Goal: Task Accomplishment & Management: Use online tool/utility

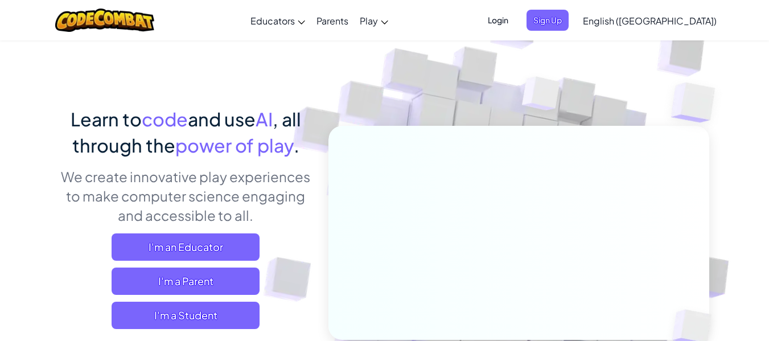
scroll to position [57, 0]
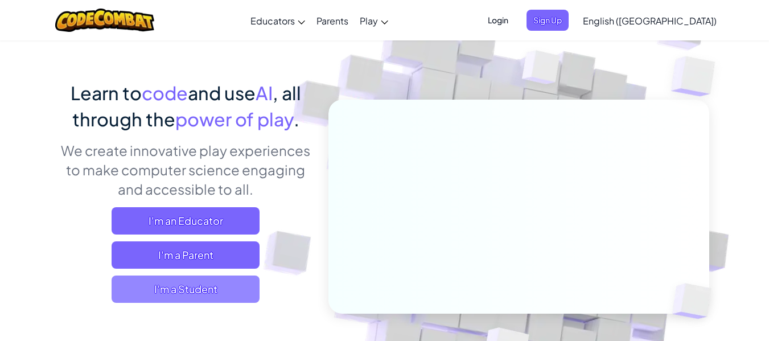
click at [195, 296] on span "I'm a Student" at bounding box center [186, 289] width 148 height 27
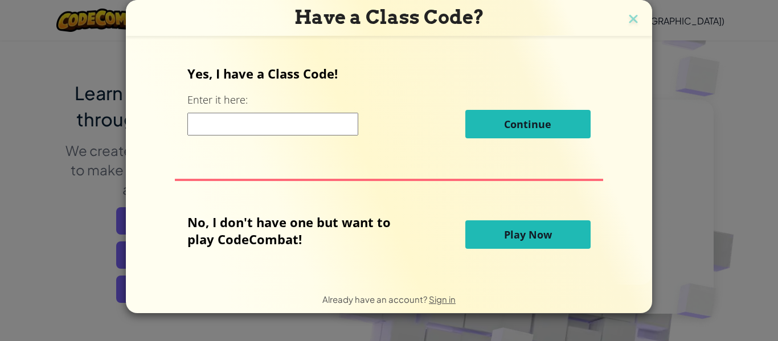
click at [304, 127] on input at bounding box center [272, 124] width 171 height 23
drag, startPoint x: 630, startPoint y: 14, endPoint x: 643, endPoint y: 13, distance: 12.6
click at [631, 14] on img at bounding box center [633, 19] width 15 height 17
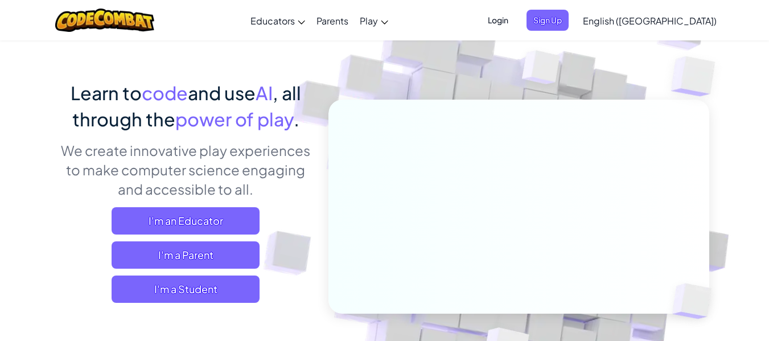
click at [683, 19] on span "English ([GEOGRAPHIC_DATA])" at bounding box center [650, 21] width 134 height 12
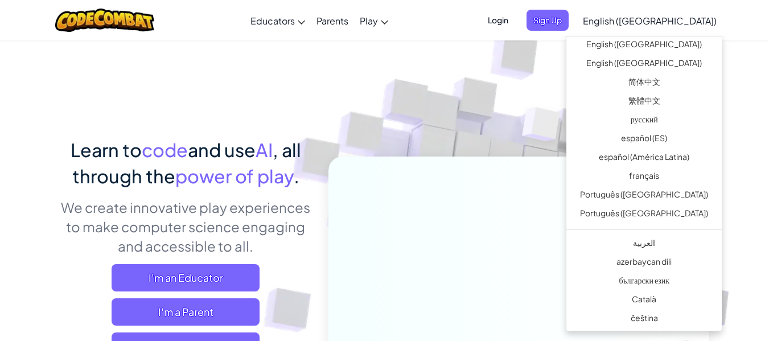
scroll to position [0, 0]
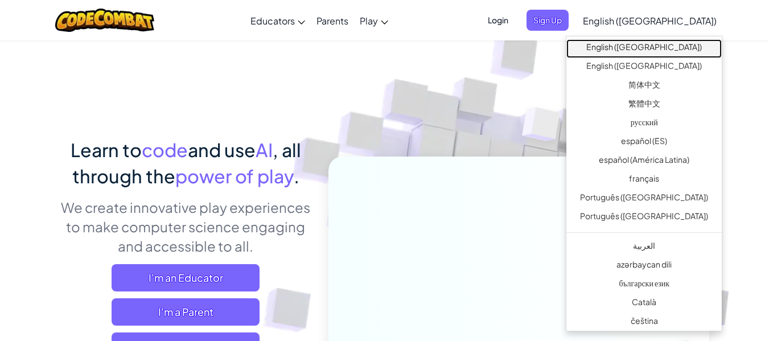
click at [689, 43] on link "English ([GEOGRAPHIC_DATA])" at bounding box center [644, 48] width 155 height 19
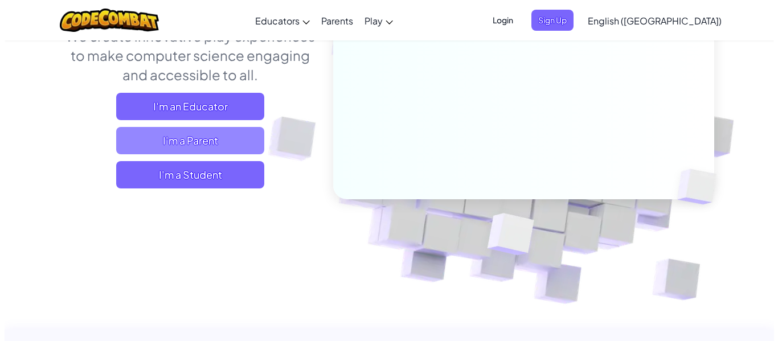
scroll to position [171, 0]
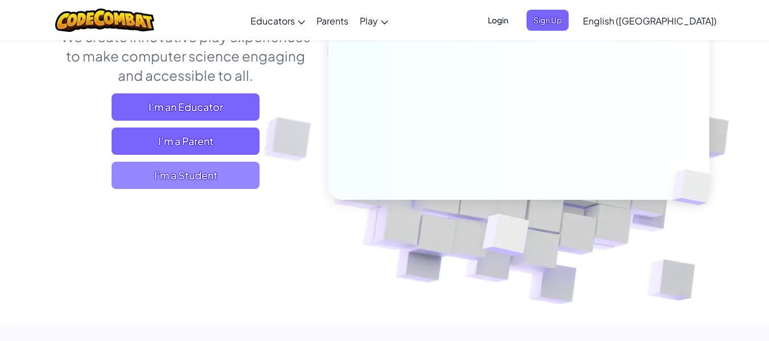
click at [195, 175] on span "I'm a Student" at bounding box center [186, 175] width 148 height 27
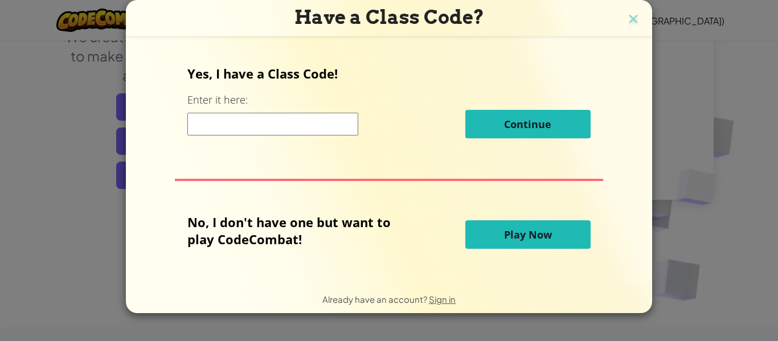
click at [317, 105] on div "Yes, I have a Class Code! Enter it here: Continue" at bounding box center [388, 106] width 403 height 82
click at [314, 125] on input at bounding box center [272, 124] width 171 height 23
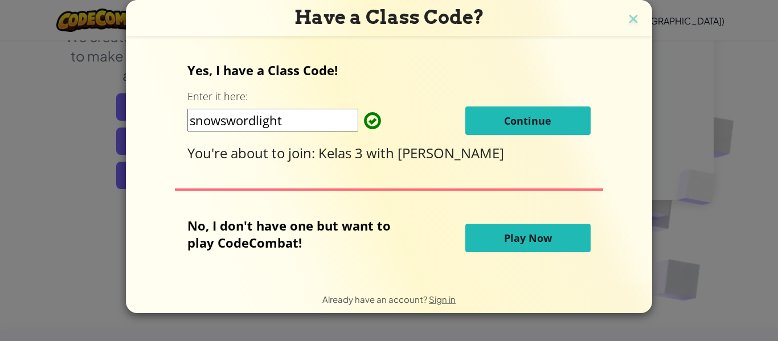
type input "snowswordlight"
click at [509, 120] on span "Continue" at bounding box center [527, 121] width 47 height 14
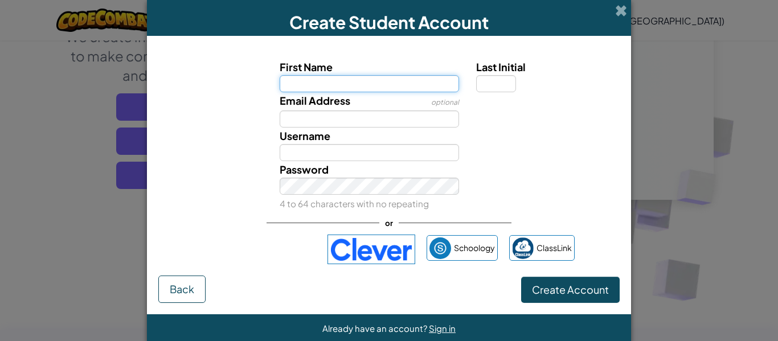
click at [396, 85] on input "First Name" at bounding box center [370, 83] width 180 height 17
type input "lila olivia"
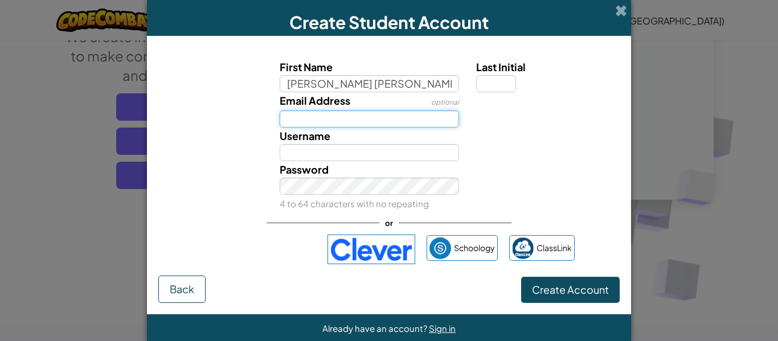
type input "Lila olivia"
click at [403, 118] on input "Email Address" at bounding box center [370, 118] width 180 height 17
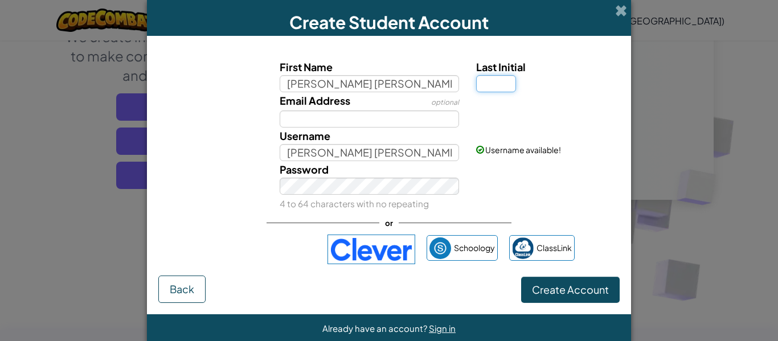
click at [482, 81] on input "Last Initial" at bounding box center [496, 83] width 40 height 17
type input "9"
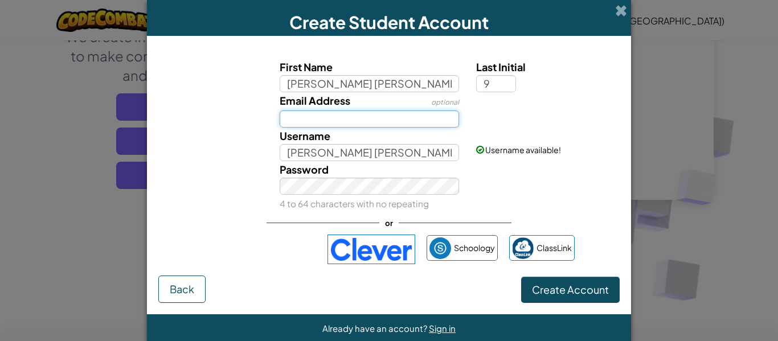
type input "[PERSON_NAME] olivia9"
click at [413, 120] on input "Email Address" at bounding box center [370, 118] width 180 height 17
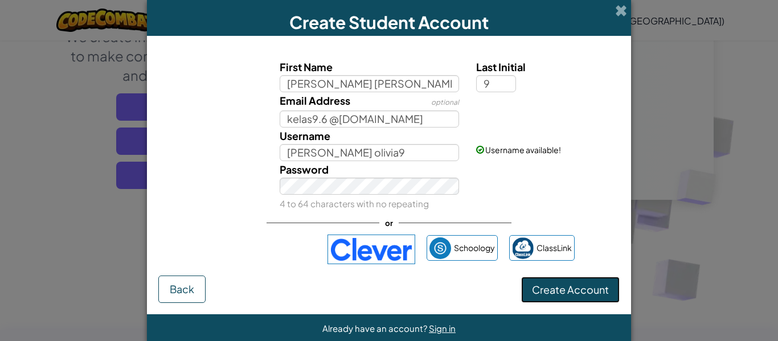
click at [543, 280] on button "Create Account" at bounding box center [570, 290] width 99 height 26
click at [543, 290] on span "Create Account" at bounding box center [570, 289] width 77 height 13
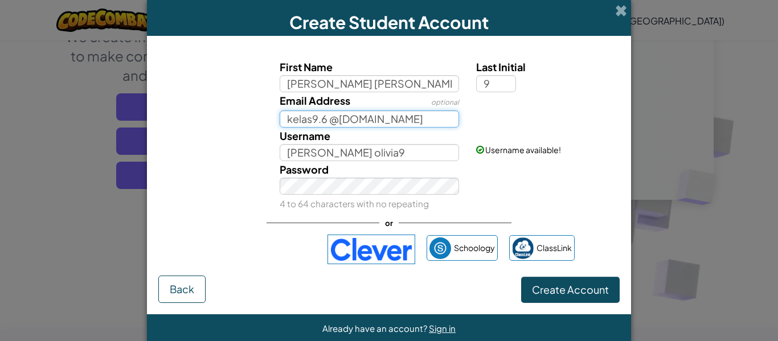
click at [323, 118] on input "kelas9.6 @gmail.com" at bounding box center [370, 118] width 180 height 17
type input "kelas9.6@gmail.com"
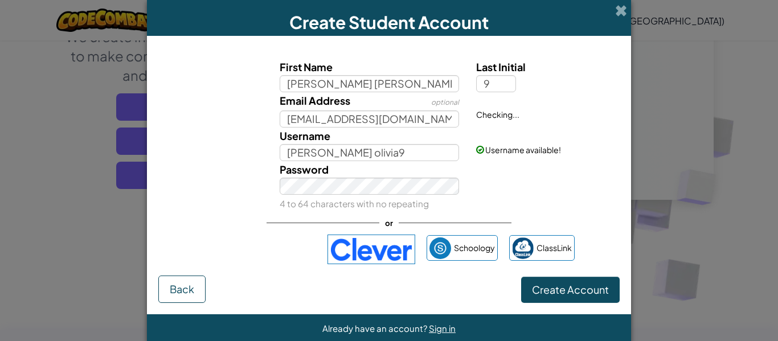
click at [358, 163] on div "Password 4 to 64 characters with no repeating" at bounding box center [369, 186] width 197 height 51
click at [598, 290] on span "Create Account" at bounding box center [570, 289] width 77 height 13
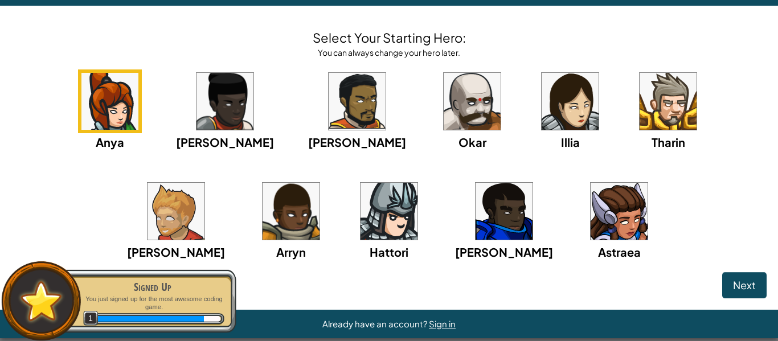
scroll to position [44, 0]
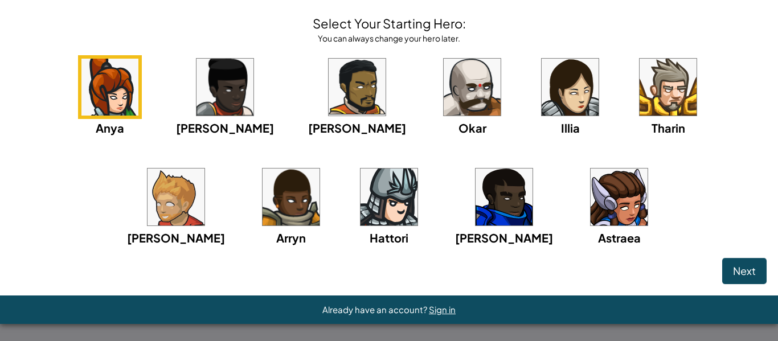
click at [542, 90] on img at bounding box center [570, 87] width 57 height 57
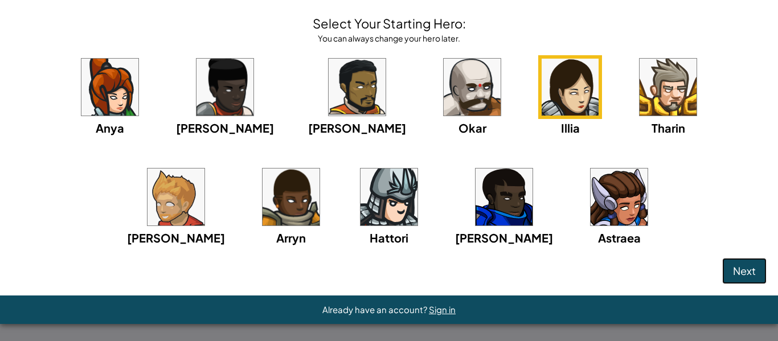
click at [748, 272] on button "Next" at bounding box center [744, 271] width 44 height 26
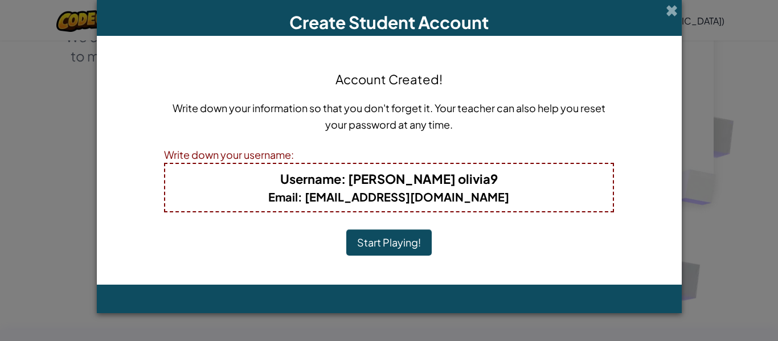
scroll to position [0, 0]
click at [401, 247] on button "Start Playing!" at bounding box center [388, 242] width 85 height 26
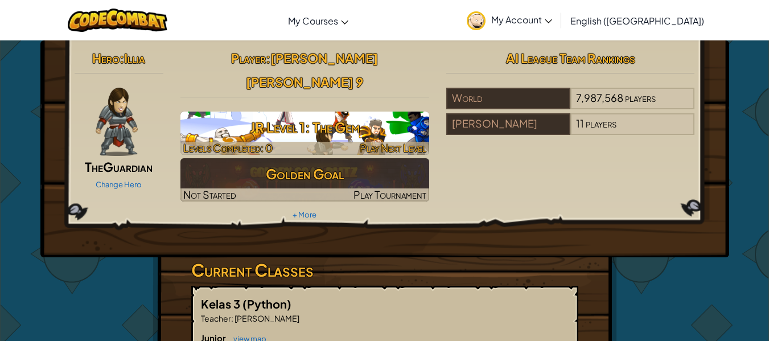
click at [283, 114] on h3 "JR Level 1: The Gem" at bounding box center [305, 127] width 249 height 26
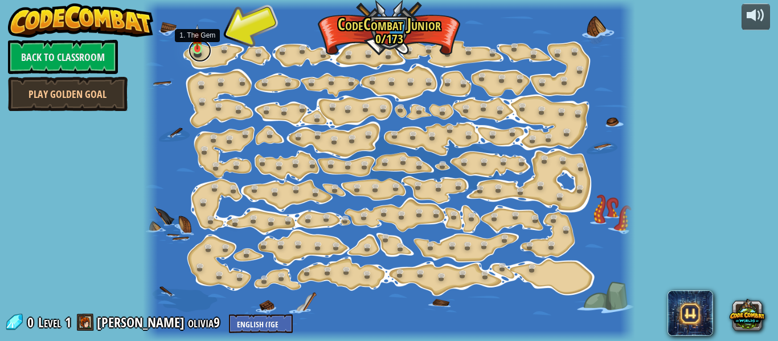
click at [196, 51] on link at bounding box center [199, 50] width 23 height 23
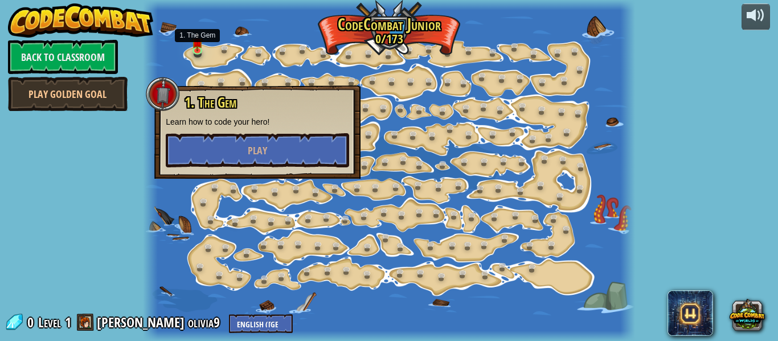
click at [676, 86] on div "powered by Back to Classroom Play Golden Goal 15. Step Change (Locked) Change s…" at bounding box center [389, 170] width 778 height 341
click at [671, 90] on div "powered by Back to Classroom Play Golden Goal 15. Step Change (Locked) Change s…" at bounding box center [389, 170] width 778 height 341
click at [197, 49] on img at bounding box center [197, 36] width 11 height 25
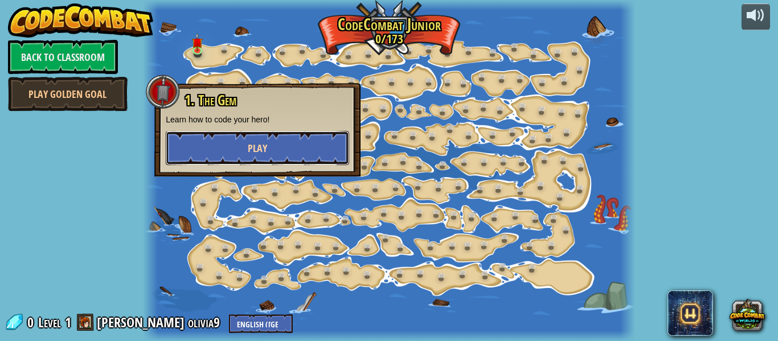
click at [308, 144] on button "Play" at bounding box center [257, 148] width 183 height 34
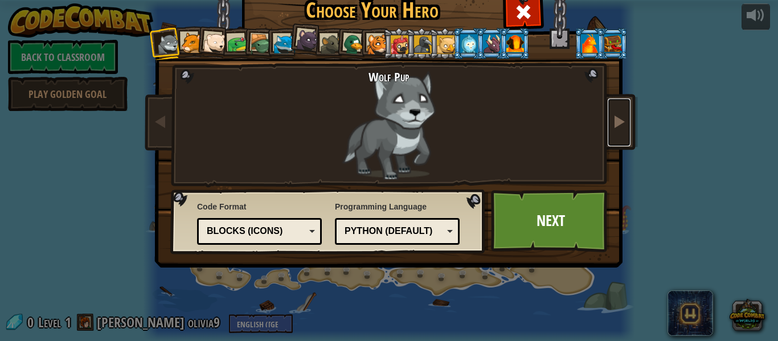
click at [619, 112] on link at bounding box center [619, 123] width 23 height 48
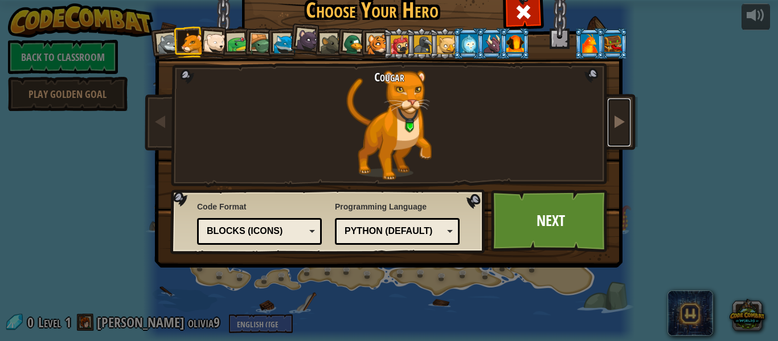
click at [619, 112] on link at bounding box center [619, 123] width 23 height 48
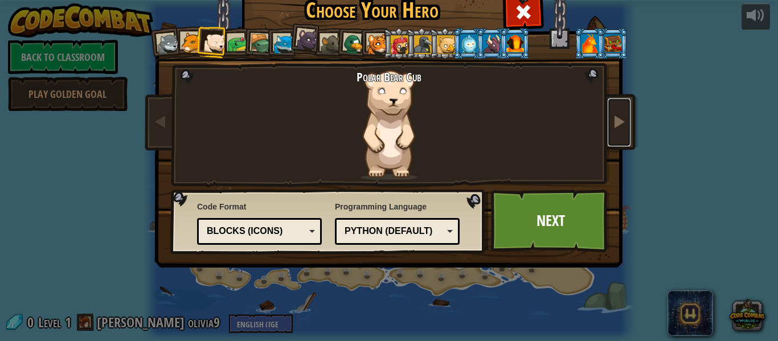
click at [620, 112] on link at bounding box center [619, 123] width 23 height 48
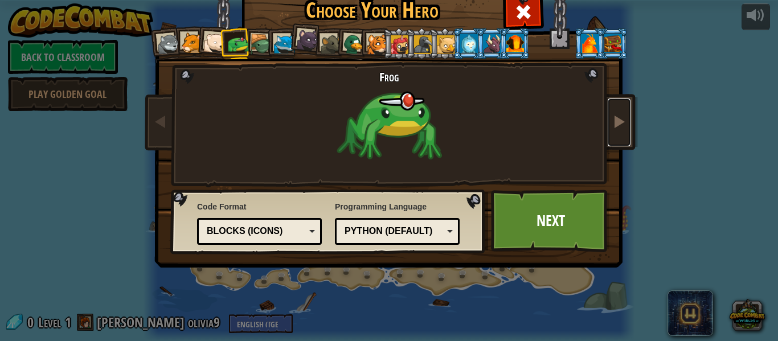
click at [620, 112] on link at bounding box center [619, 123] width 23 height 48
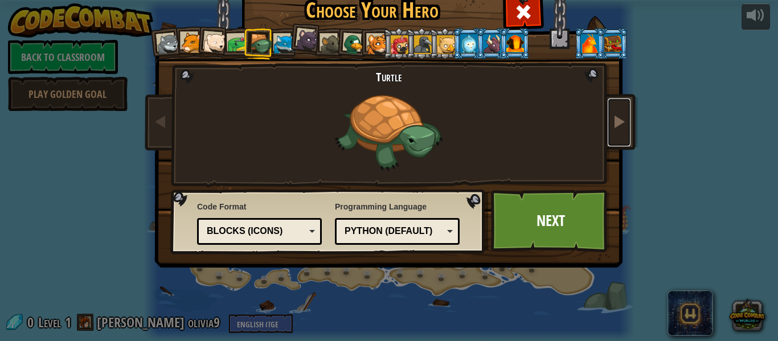
click at [620, 112] on link at bounding box center [619, 123] width 23 height 48
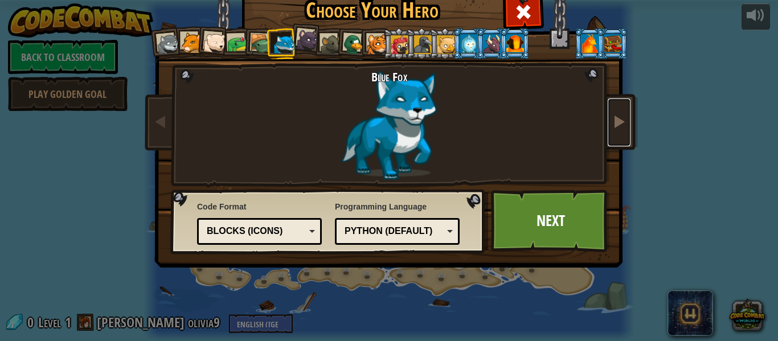
click at [620, 112] on link at bounding box center [619, 123] width 23 height 48
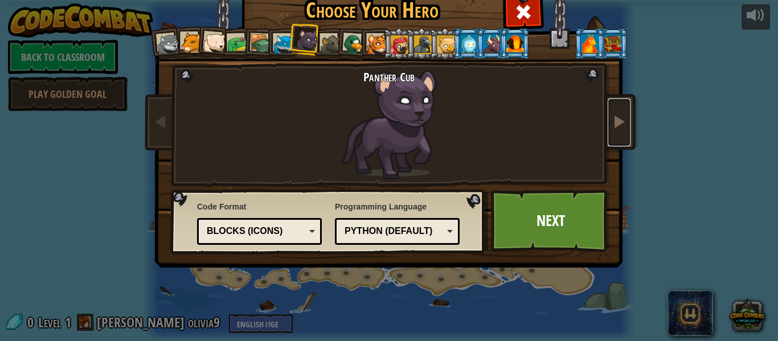
click at [620, 112] on link at bounding box center [619, 123] width 23 height 48
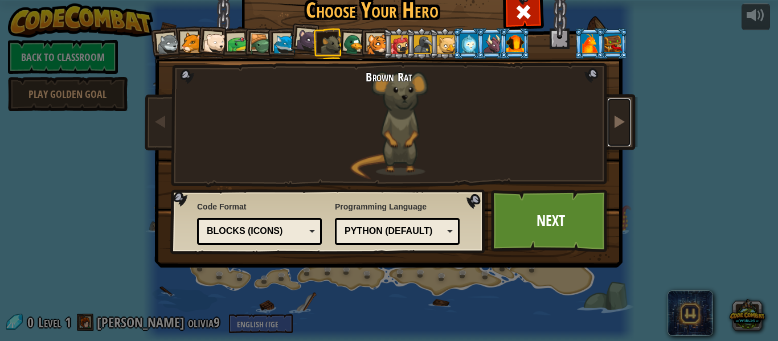
click at [620, 112] on link at bounding box center [619, 123] width 23 height 48
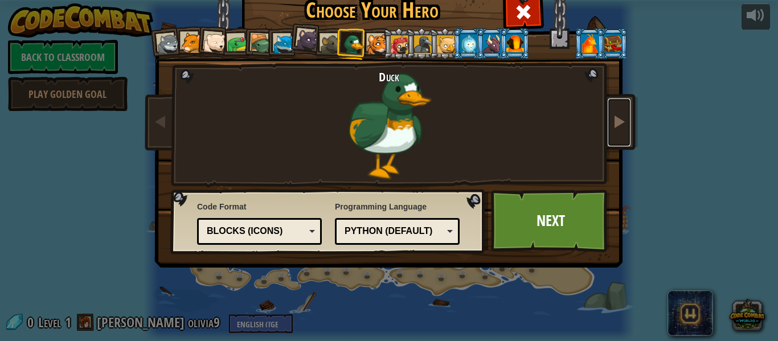
click at [620, 112] on link at bounding box center [619, 123] width 23 height 48
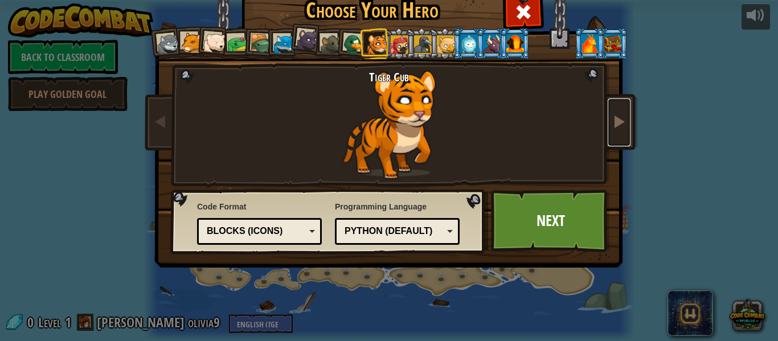
click at [620, 112] on link at bounding box center [619, 123] width 23 height 48
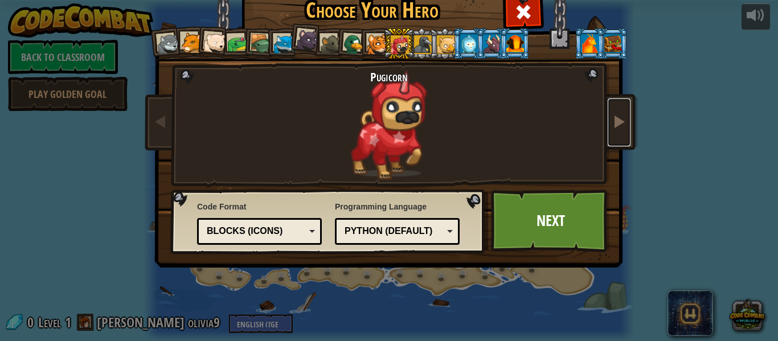
click at [620, 112] on link at bounding box center [619, 123] width 23 height 48
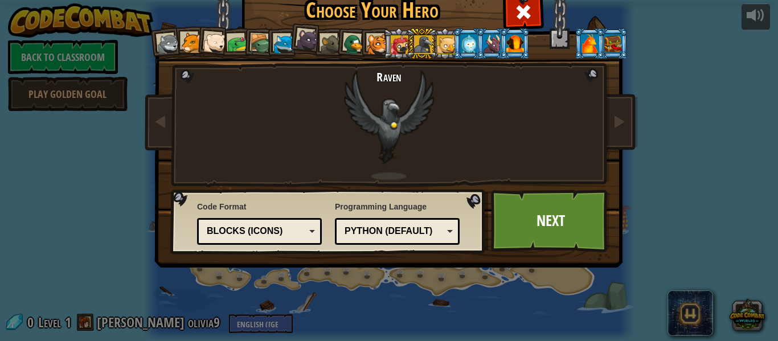
click at [326, 44] on div at bounding box center [331, 44] width 21 height 21
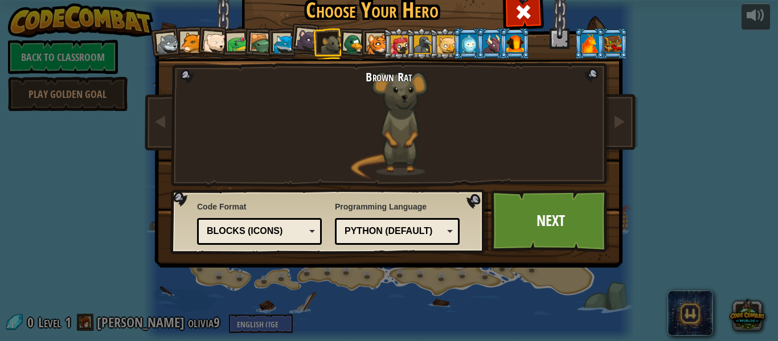
click at [492, 48] on div at bounding box center [492, 43] width 18 height 18
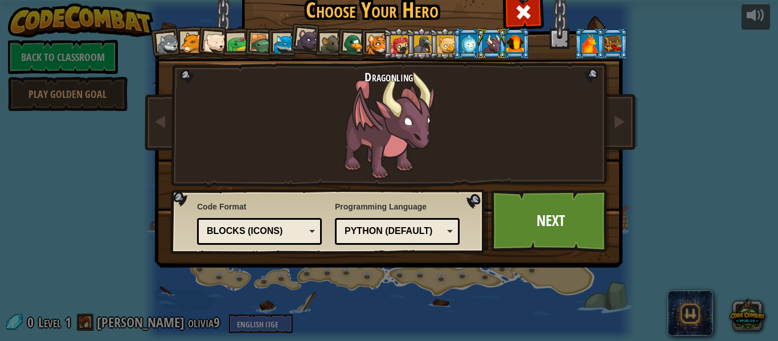
click at [191, 37] on div at bounding box center [191, 42] width 21 height 21
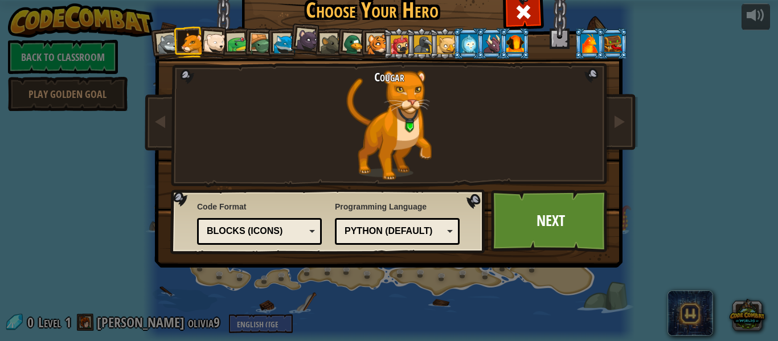
click at [203, 36] on div at bounding box center [214, 43] width 23 height 23
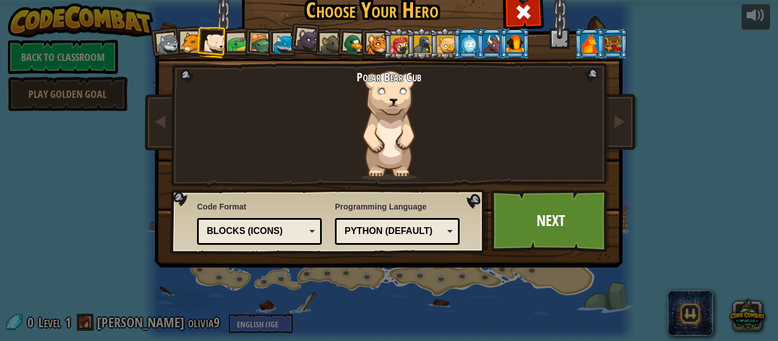
click at [276, 226] on div "Blocks (Icons)" at bounding box center [256, 231] width 99 height 13
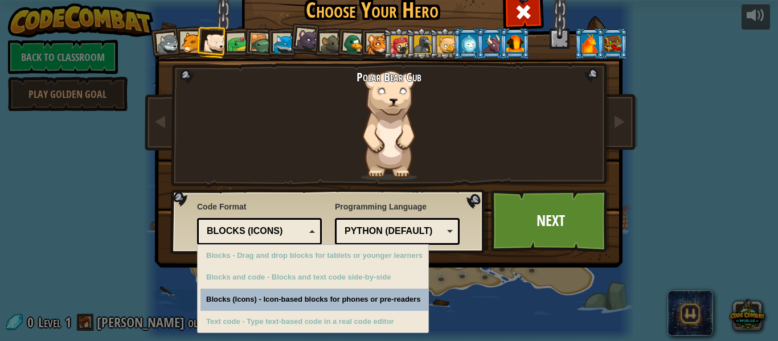
drag, startPoint x: 260, startPoint y: 228, endPoint x: 285, endPoint y: 228, distance: 25.6
click at [271, 228] on div "Blocks (Icons)" at bounding box center [256, 231] width 99 height 13
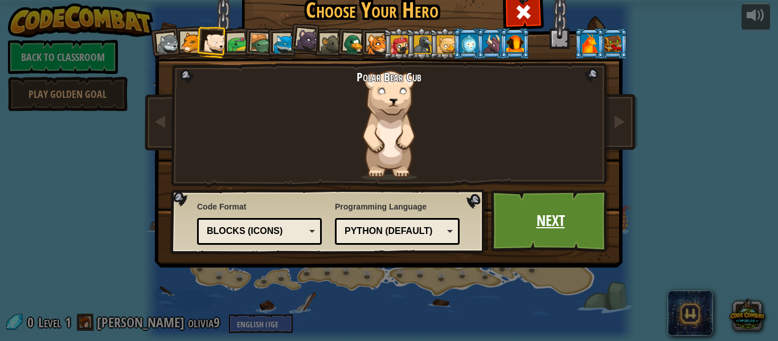
click at [526, 243] on link "Next" at bounding box center [550, 221] width 119 height 63
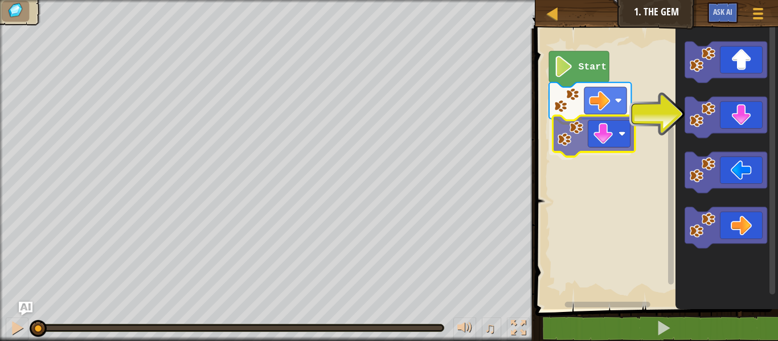
click at [602, 130] on div "Start" at bounding box center [655, 166] width 246 height 286
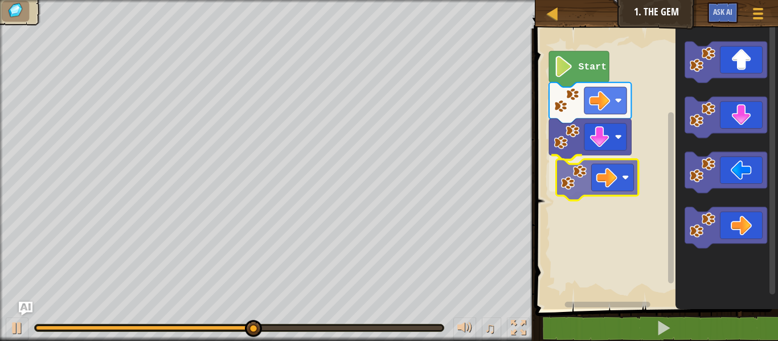
click at [592, 164] on div "Start" at bounding box center [655, 166] width 246 height 286
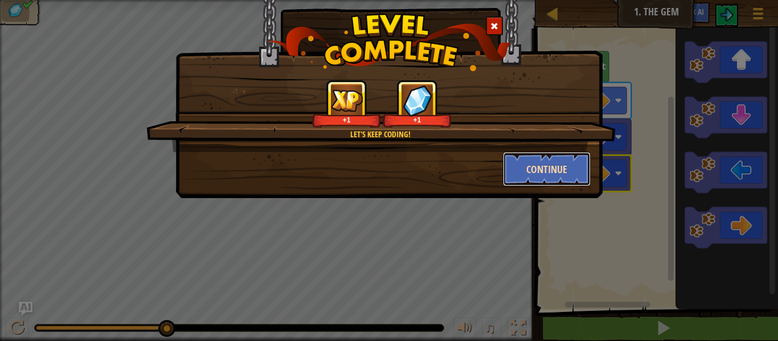
click at [560, 170] on button "Continue" at bounding box center [547, 169] width 88 height 34
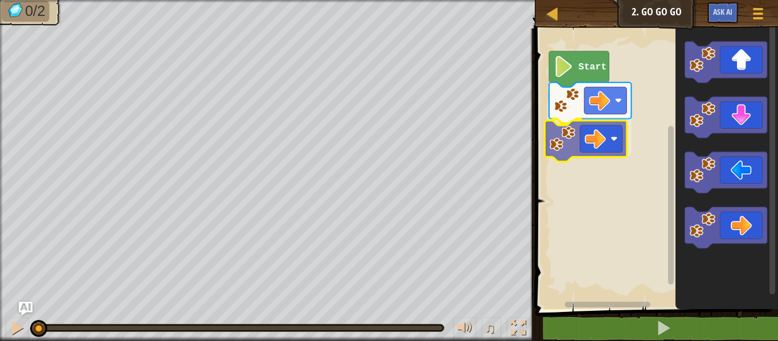
click at [591, 130] on div "Start" at bounding box center [655, 166] width 246 height 286
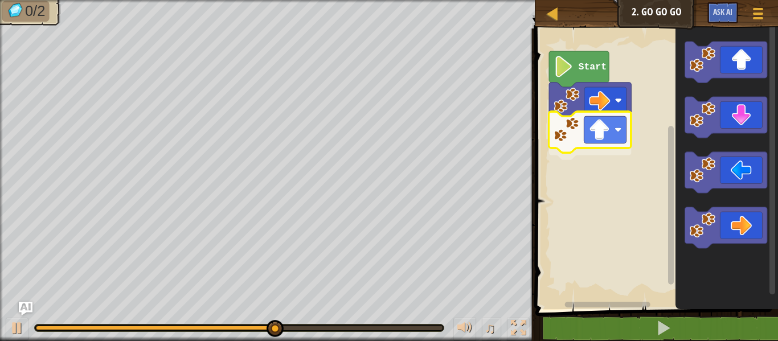
click at [597, 128] on div "Start" at bounding box center [655, 166] width 246 height 286
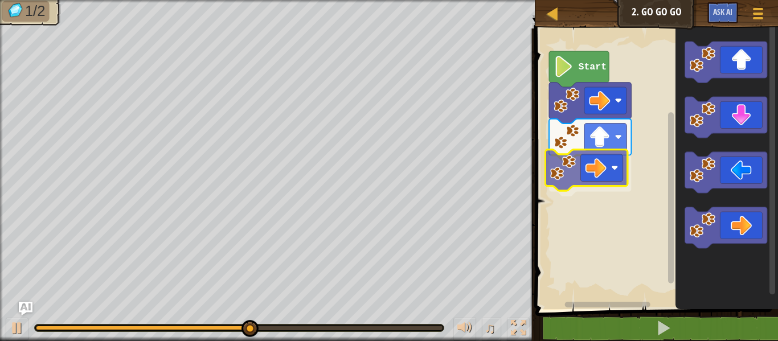
click at [575, 158] on div "Start" at bounding box center [655, 166] width 246 height 286
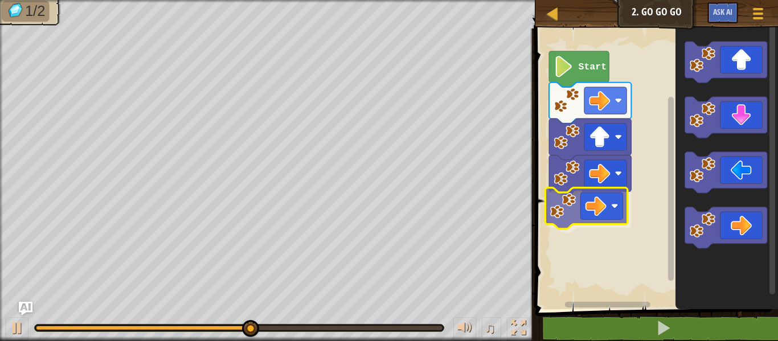
click at [585, 204] on div "Start" at bounding box center [655, 166] width 246 height 286
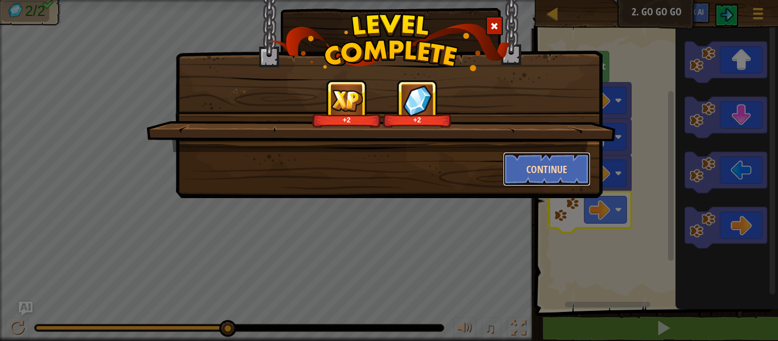
click at [559, 174] on button "Continue" at bounding box center [547, 169] width 88 height 34
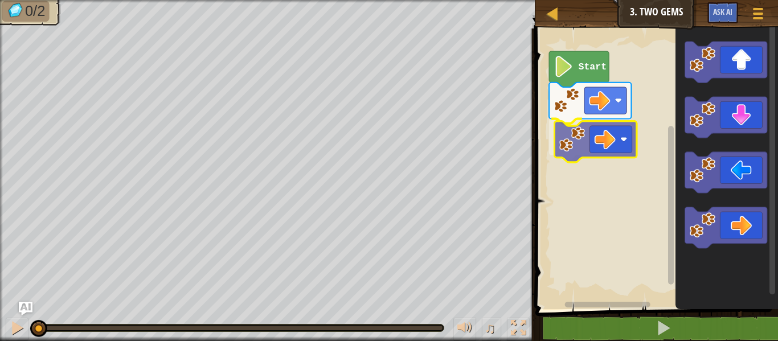
click at [581, 146] on div "Start" at bounding box center [655, 166] width 246 height 286
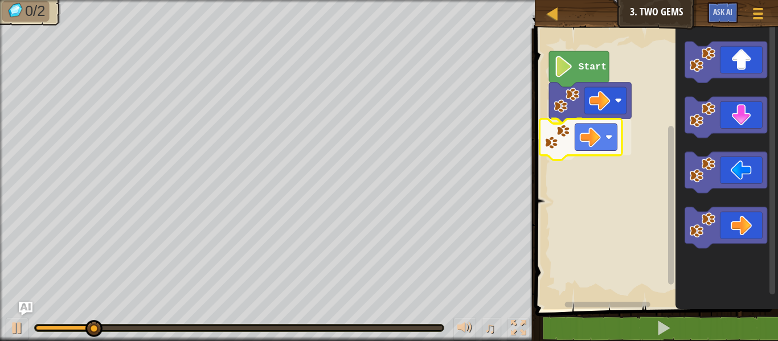
click at [589, 158] on div "Start" at bounding box center [655, 166] width 246 height 286
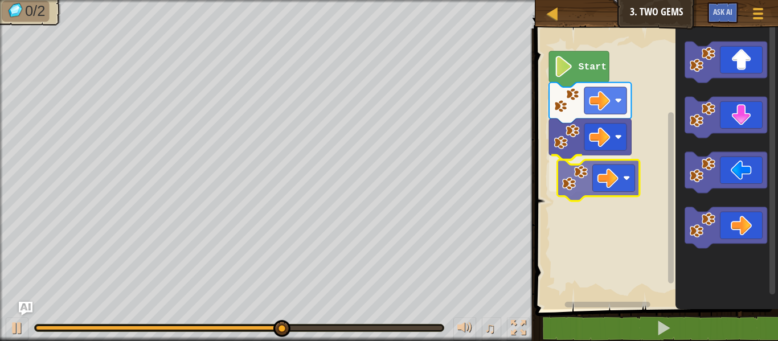
click at [588, 167] on div "Start" at bounding box center [655, 166] width 246 height 286
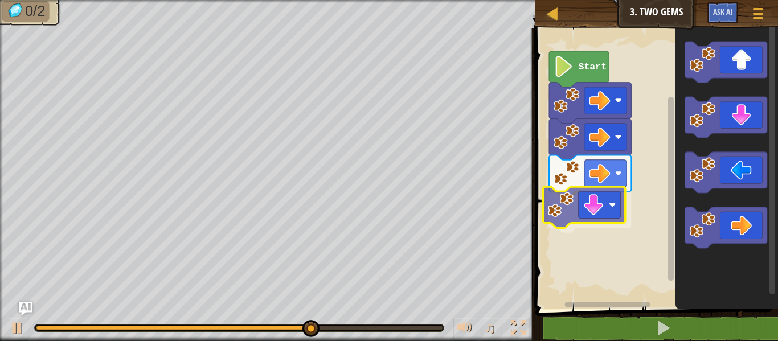
click at [600, 216] on div "Start" at bounding box center [655, 166] width 246 height 286
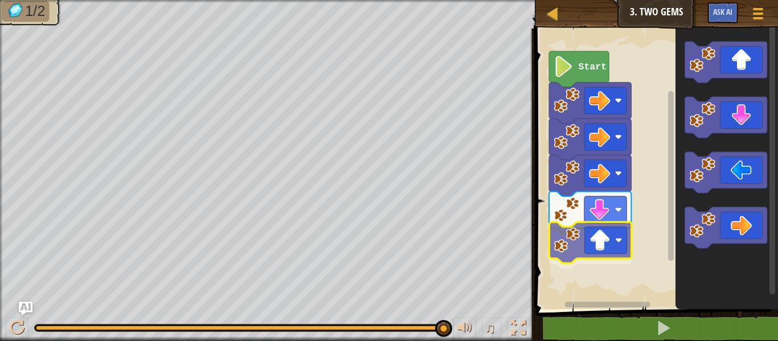
click at [595, 237] on div "Start" at bounding box center [655, 166] width 246 height 286
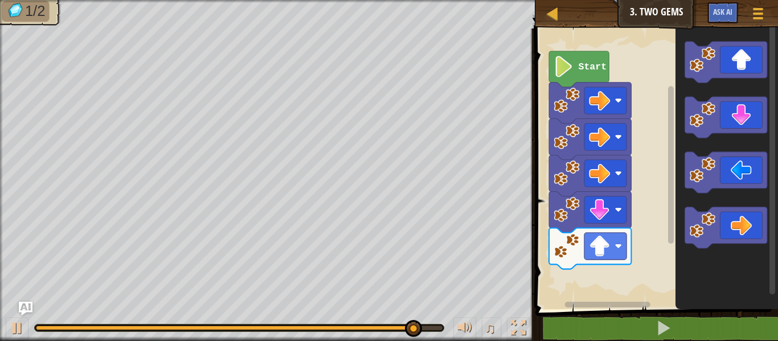
click at [679, 158] on icon "Blockly Workspace" at bounding box center [726, 166] width 103 height 286
click at [665, 143] on div "Start" at bounding box center [655, 166] width 246 height 286
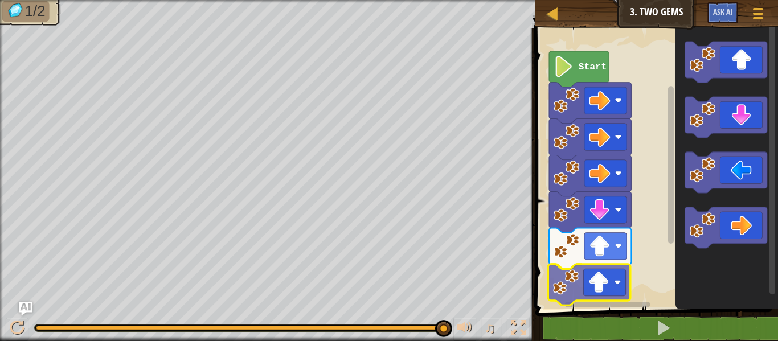
click at [590, 286] on div "Start" at bounding box center [655, 166] width 246 height 286
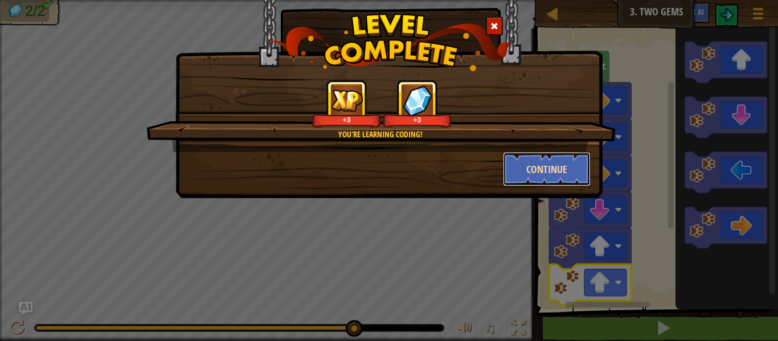
click at [525, 166] on button "Continue" at bounding box center [547, 169] width 88 height 34
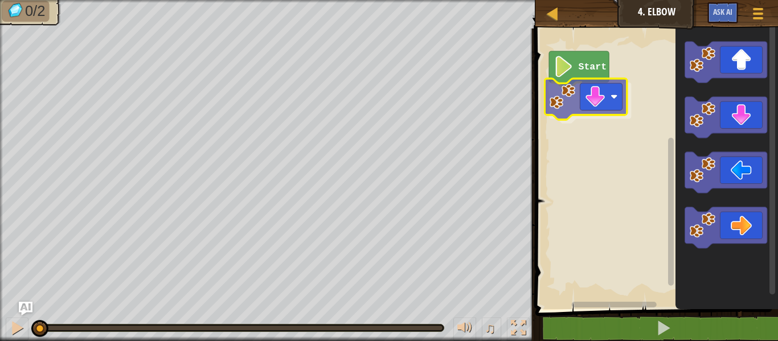
click at [585, 96] on div "Start" at bounding box center [655, 166] width 246 height 286
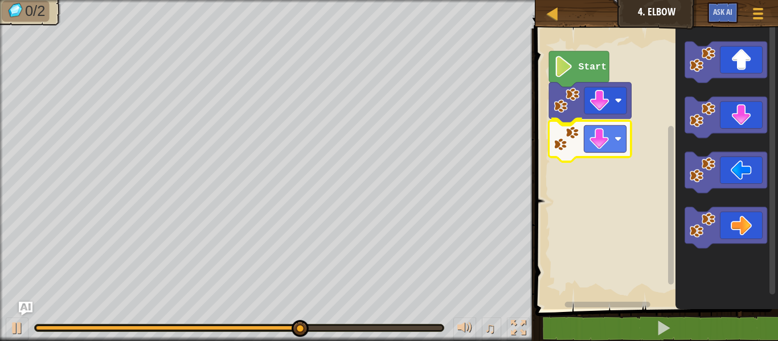
click at [576, 136] on div "Start" at bounding box center [655, 166] width 246 height 286
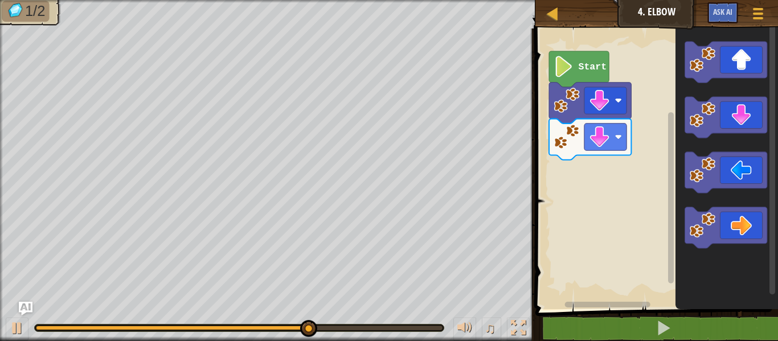
click at [705, 173] on icon "Blockly Workspace" at bounding box center [726, 166] width 103 height 286
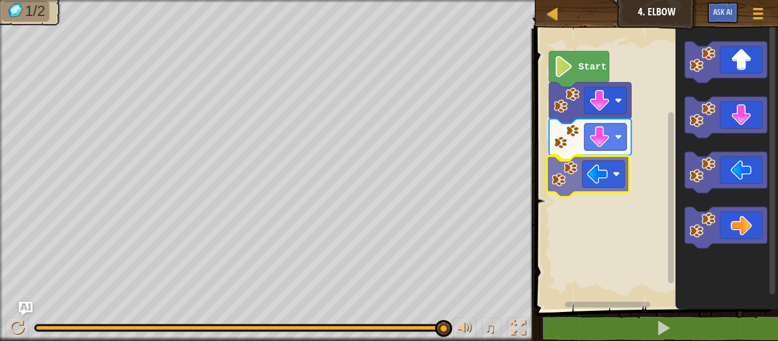
click at [580, 178] on div "Start" at bounding box center [655, 166] width 246 height 286
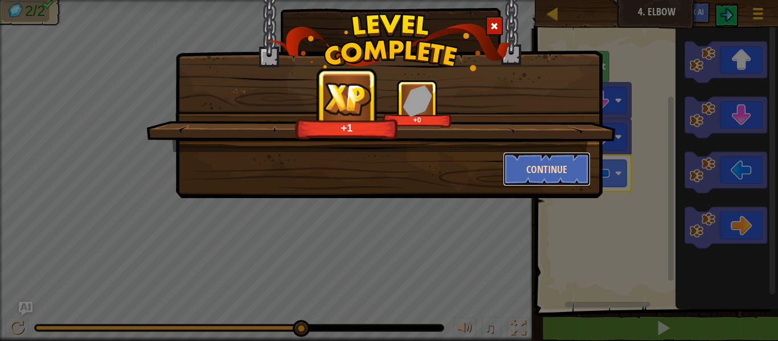
click at [584, 166] on button "Continue" at bounding box center [547, 169] width 88 height 34
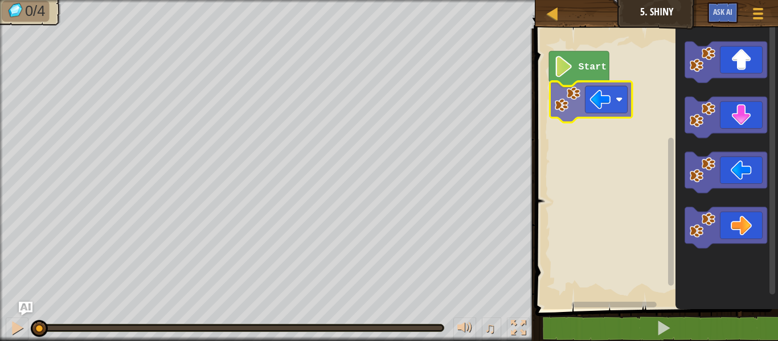
click at [590, 101] on div "Start" at bounding box center [655, 166] width 246 height 286
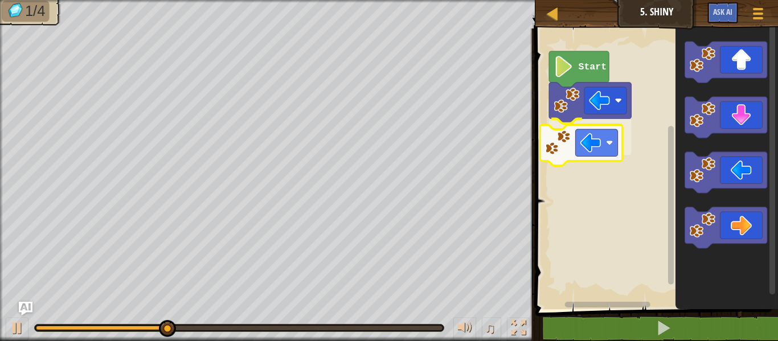
click at [595, 144] on div "Start" at bounding box center [655, 166] width 246 height 286
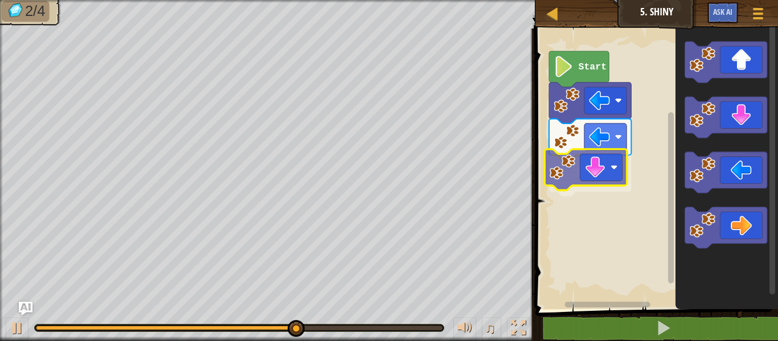
click at [581, 173] on div "Start" at bounding box center [655, 166] width 246 height 286
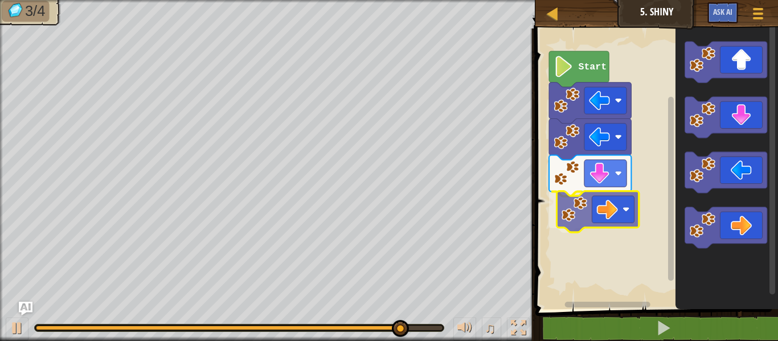
click at [597, 199] on div "Start" at bounding box center [655, 166] width 246 height 286
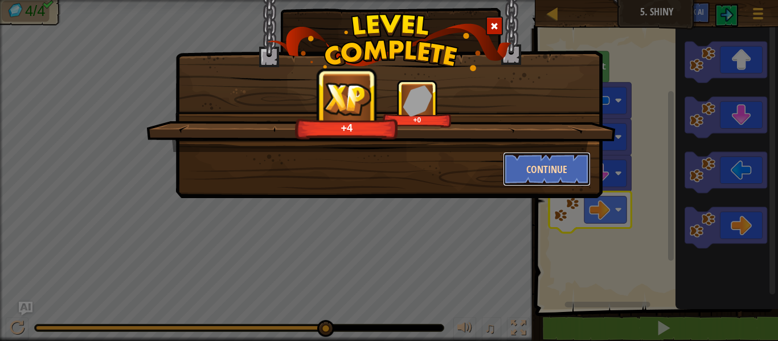
click at [547, 171] on button "Continue" at bounding box center [547, 169] width 88 height 34
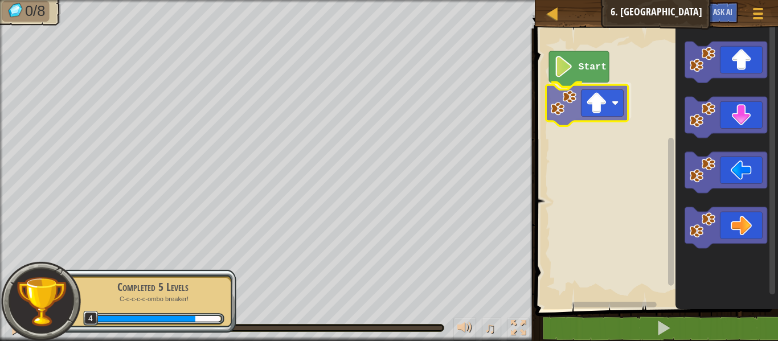
click at [592, 110] on div "Start" at bounding box center [655, 166] width 246 height 286
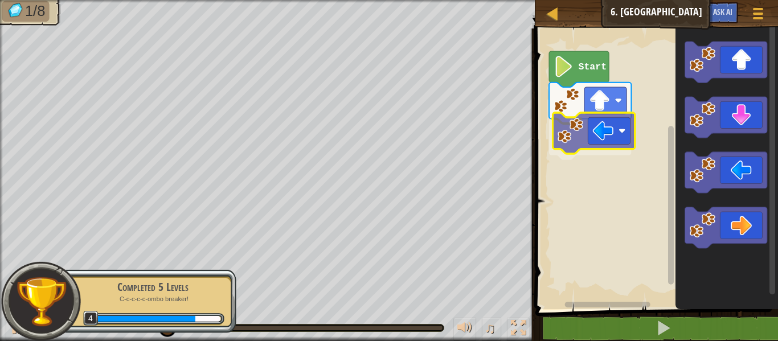
click at [578, 134] on div "Start" at bounding box center [655, 166] width 246 height 286
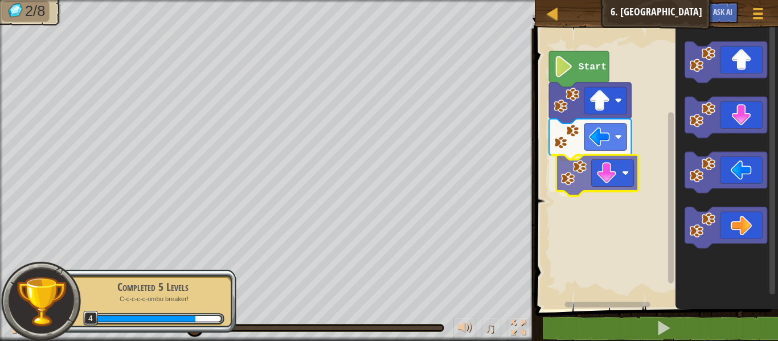
click at [585, 190] on div "Start" at bounding box center [655, 166] width 246 height 286
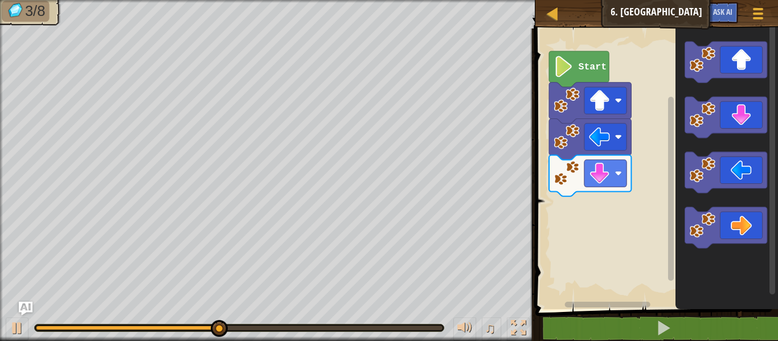
click at [681, 151] on icon "Blockly Workspace" at bounding box center [726, 166] width 103 height 286
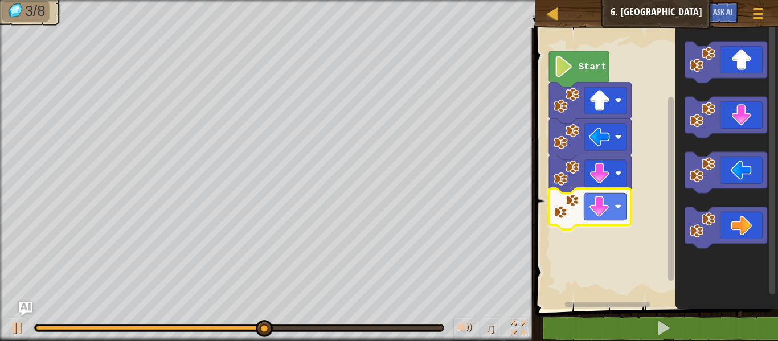
click at [565, 218] on div "Start" at bounding box center [655, 166] width 246 height 286
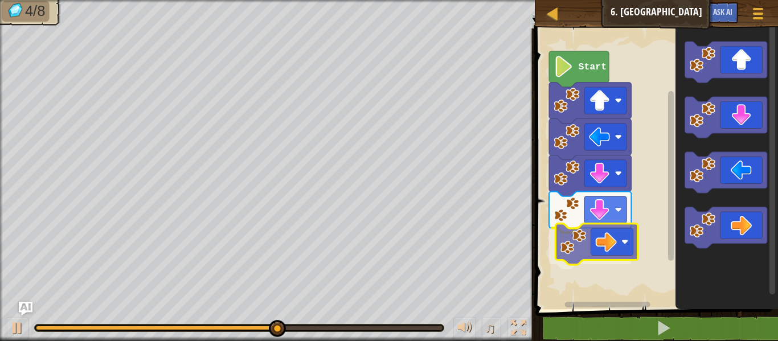
click at [579, 240] on div "Start" at bounding box center [655, 166] width 246 height 286
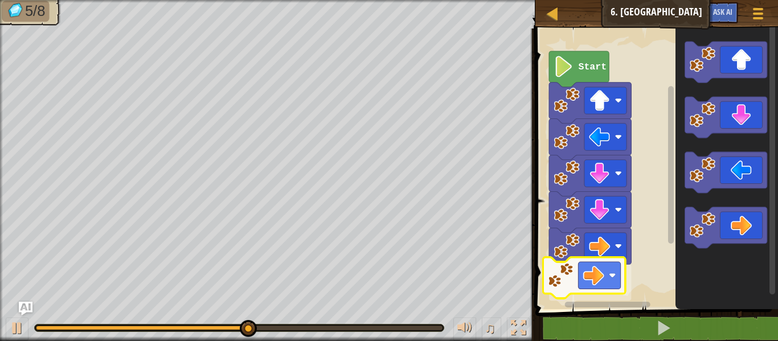
click at [556, 279] on div "Start" at bounding box center [655, 166] width 246 height 286
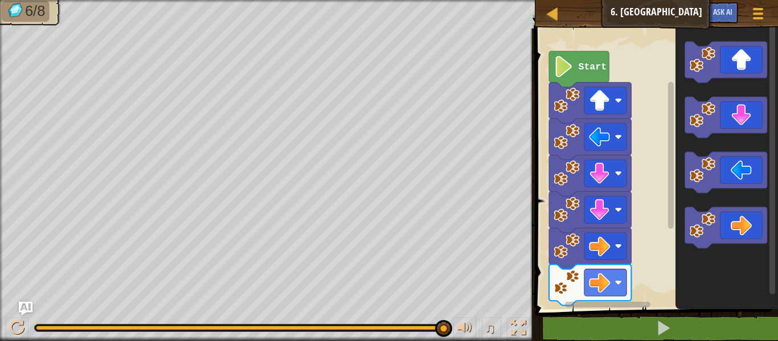
click at [655, 160] on div "Start" at bounding box center [655, 166] width 246 height 286
click at [569, 326] on div "1 ההההההההההההההההההההההההההההההההההההההההההההההההההההההההההההההההההההההההההההה…" at bounding box center [655, 206] width 246 height 345
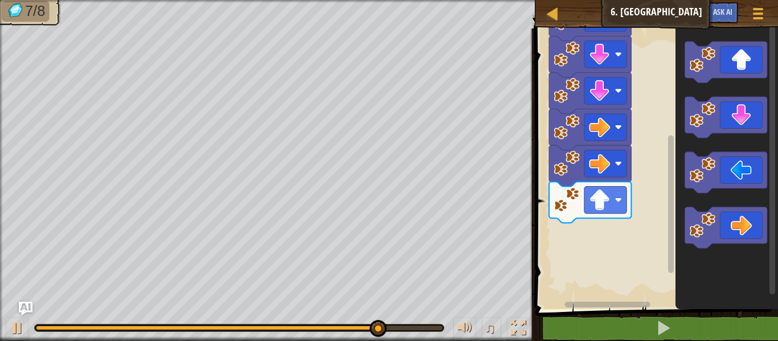
click at [643, 158] on div "Start" at bounding box center [655, 166] width 246 height 286
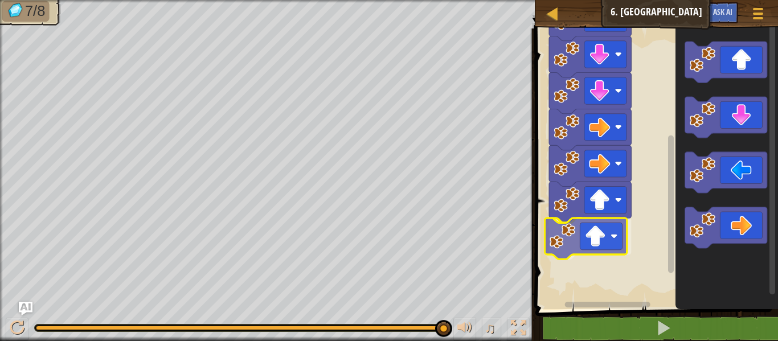
click at [571, 235] on div "Start" at bounding box center [655, 166] width 246 height 286
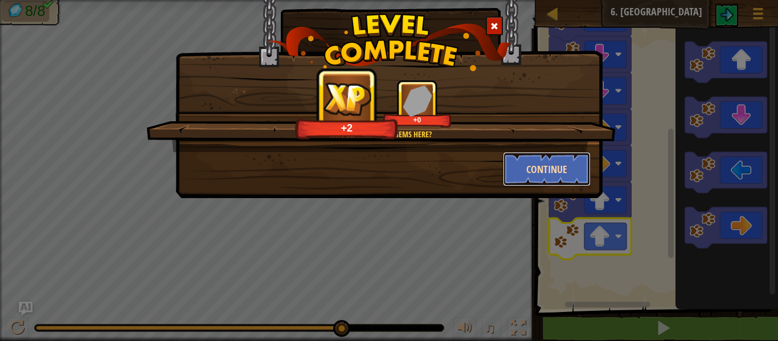
click at [539, 163] on button "Continue" at bounding box center [547, 169] width 88 height 34
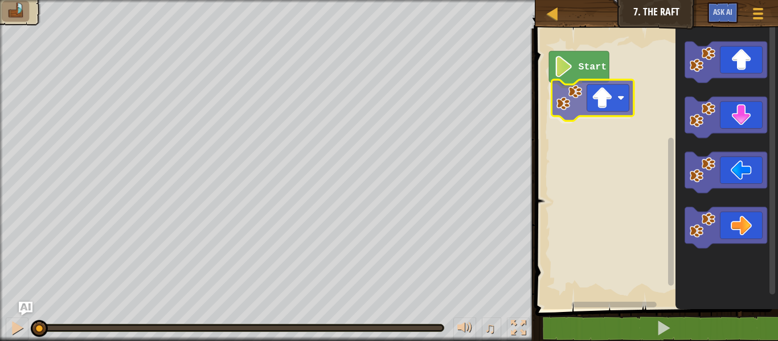
click at [609, 108] on div "Start" at bounding box center [655, 166] width 246 height 286
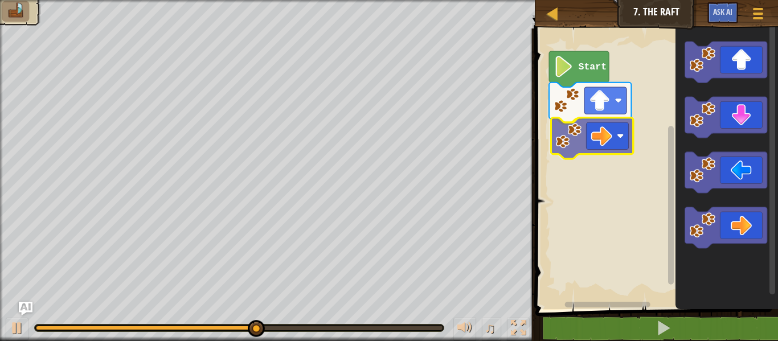
click at [568, 137] on div "Start" at bounding box center [655, 166] width 246 height 286
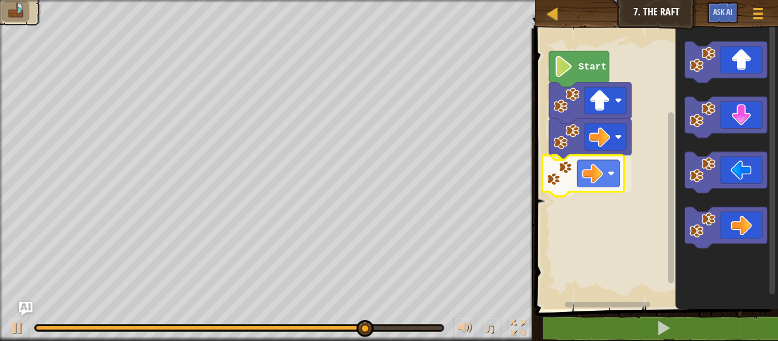
click at [564, 167] on div "Start" at bounding box center [655, 166] width 246 height 286
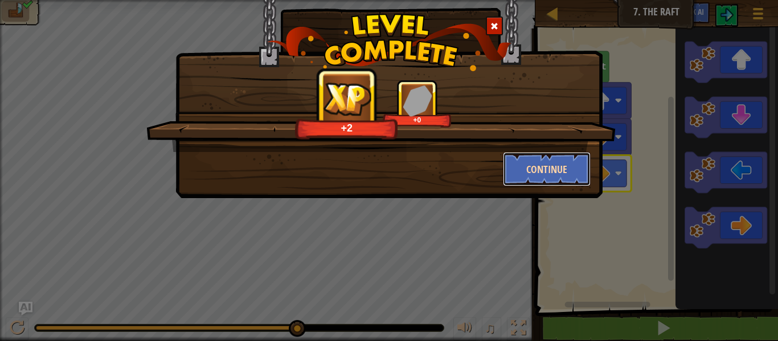
click at [531, 167] on button "Continue" at bounding box center [547, 169] width 88 height 34
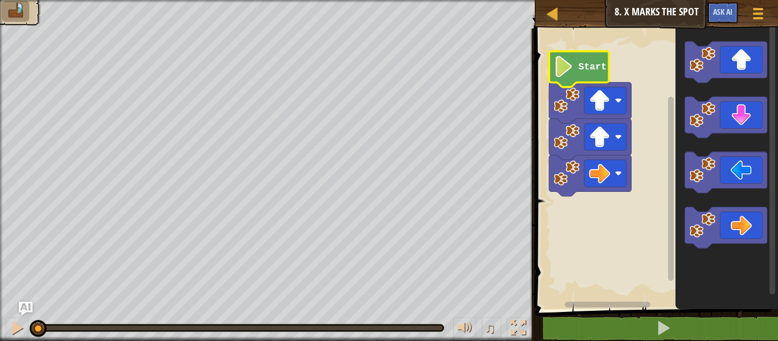
click at [558, 66] on image "Blockly Workspace" at bounding box center [564, 66] width 20 height 21
click at [557, 67] on image "Blockly Workspace" at bounding box center [564, 66] width 20 height 21
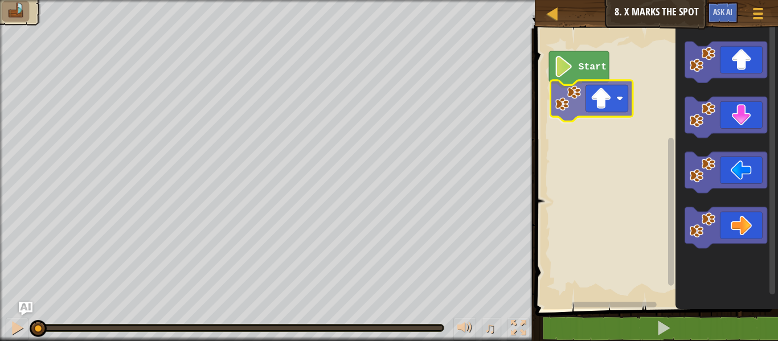
click at [601, 104] on div "Start" at bounding box center [655, 166] width 246 height 286
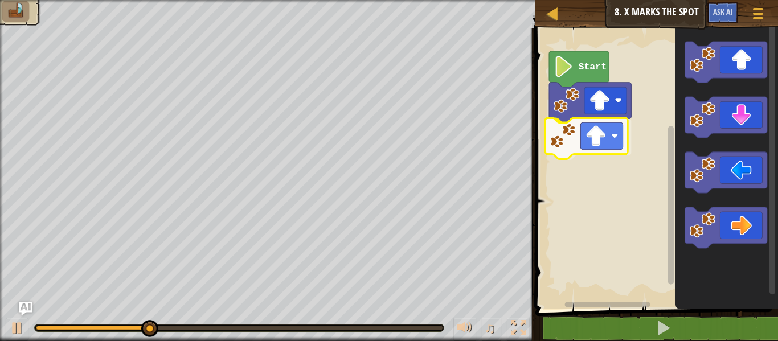
click at [595, 139] on div "Start" at bounding box center [655, 166] width 246 height 286
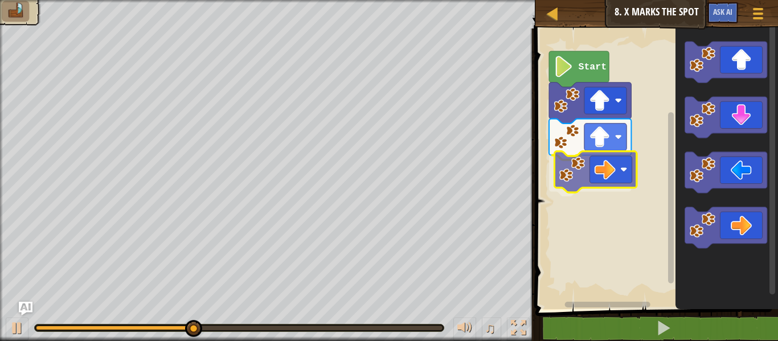
click at [571, 177] on div "Start" at bounding box center [655, 166] width 246 height 286
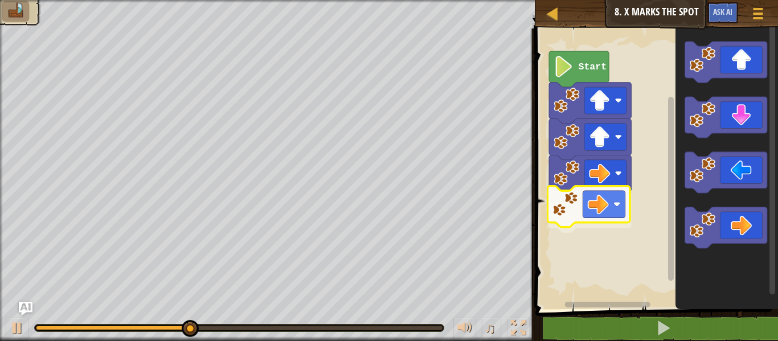
click at [593, 199] on div "Start" at bounding box center [655, 166] width 246 height 286
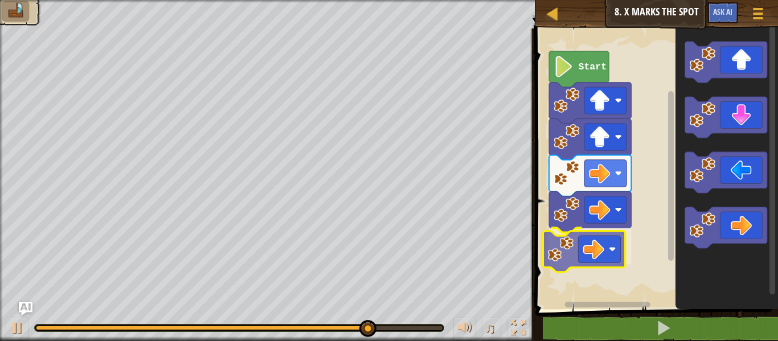
click at [584, 236] on div "Start" at bounding box center [655, 166] width 246 height 286
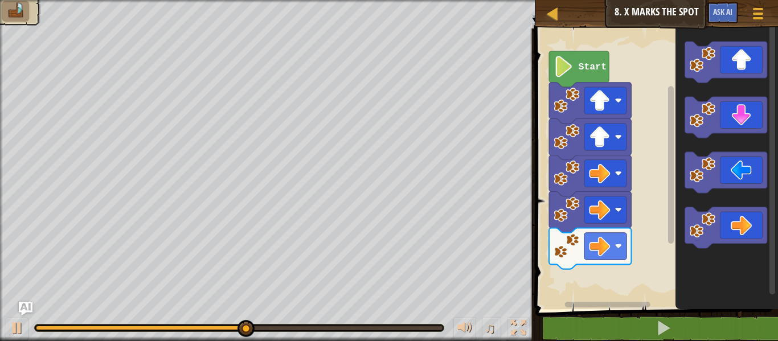
click at [640, 229] on div "Start" at bounding box center [655, 166] width 246 height 286
click at [666, 220] on div "Start" at bounding box center [655, 166] width 246 height 286
click at [704, 139] on icon "Blockly Workspace" at bounding box center [726, 166] width 103 height 286
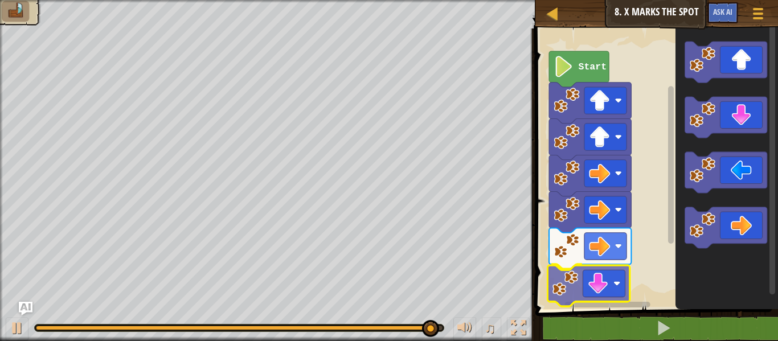
click at [567, 291] on div "Start" at bounding box center [655, 166] width 246 height 286
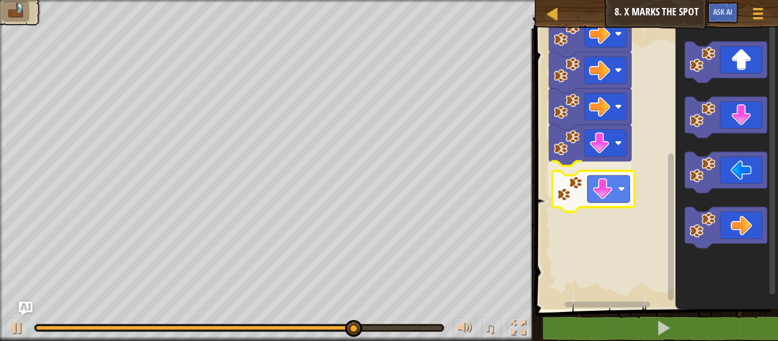
click at [596, 186] on div "Start" at bounding box center [655, 166] width 246 height 286
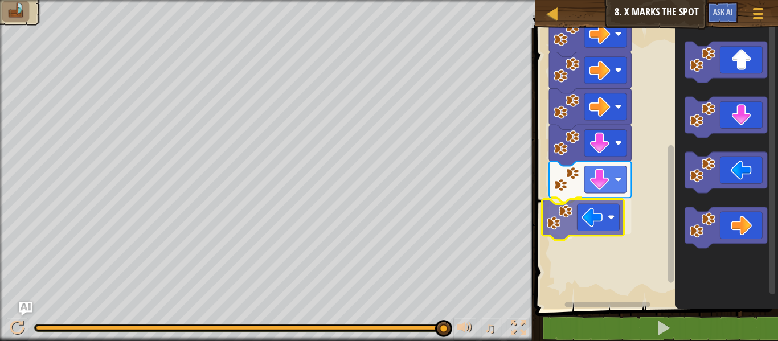
click at [560, 221] on div "Start" at bounding box center [655, 166] width 246 height 286
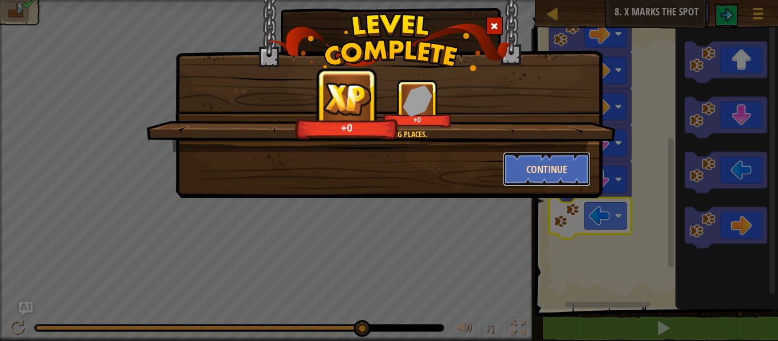
click at [524, 169] on button "Continue" at bounding box center [547, 169] width 88 height 34
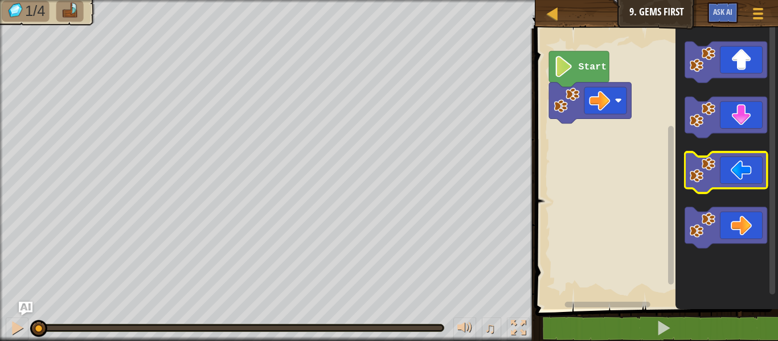
click at [699, 169] on image "Blockly Workspace" at bounding box center [702, 170] width 26 height 26
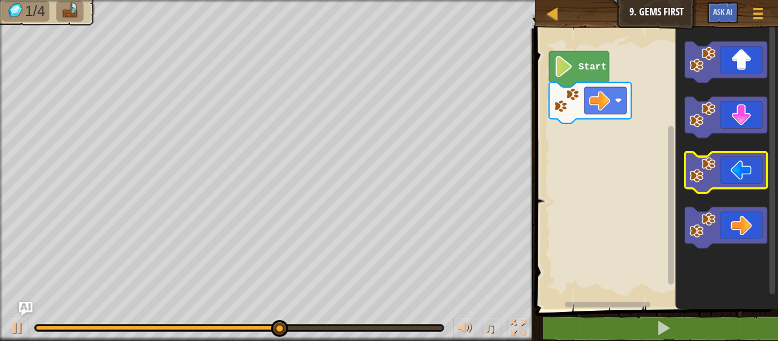
click at [713, 166] on image "Blockly Workspace" at bounding box center [702, 170] width 26 height 26
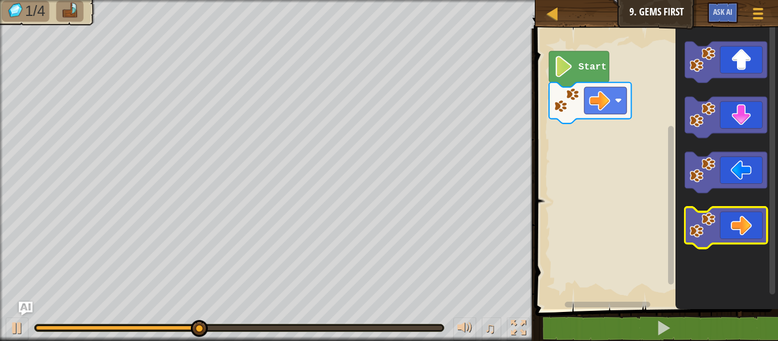
click at [736, 219] on icon "Blockly Workspace" at bounding box center [725, 227] width 82 height 41
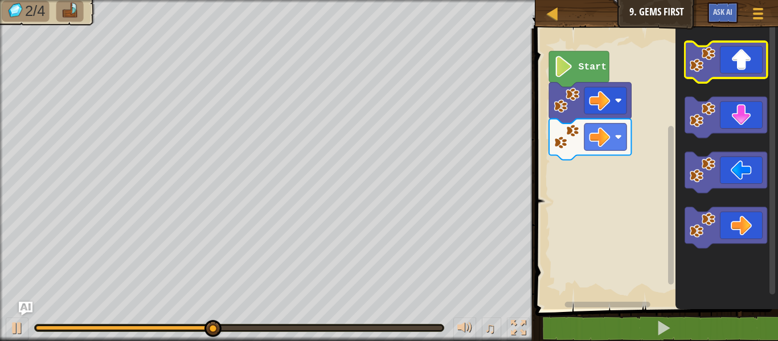
click at [737, 63] on icon "Blockly Workspace" at bounding box center [725, 62] width 82 height 41
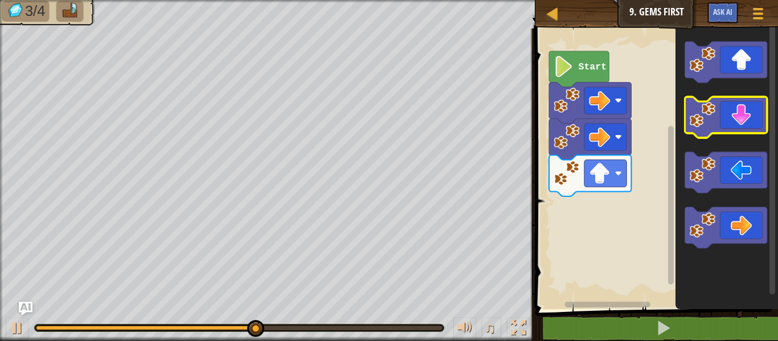
click at [730, 109] on icon "Blockly Workspace" at bounding box center [725, 117] width 82 height 41
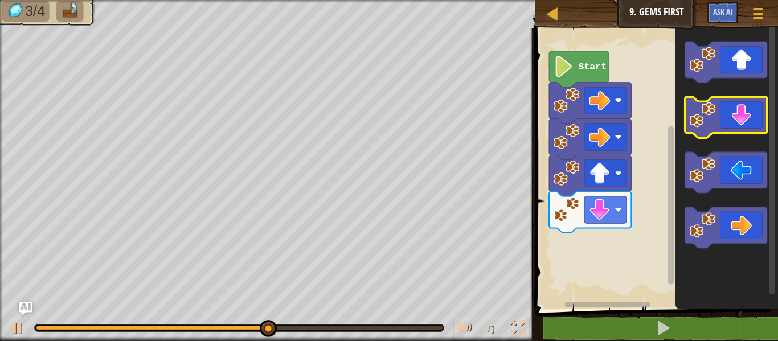
click at [730, 110] on icon "Blockly Workspace" at bounding box center [725, 117] width 82 height 41
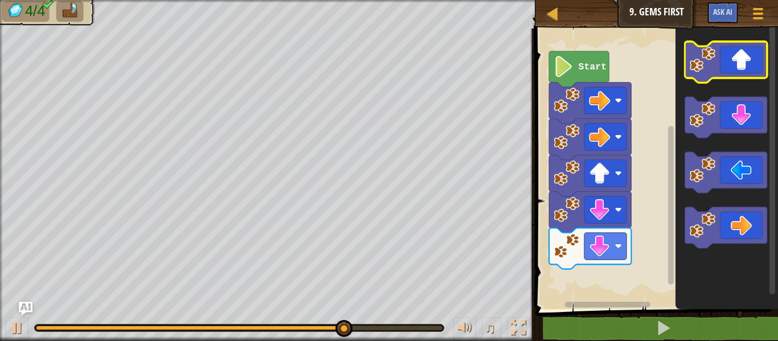
click at [742, 64] on icon "Blockly Workspace" at bounding box center [725, 62] width 82 height 41
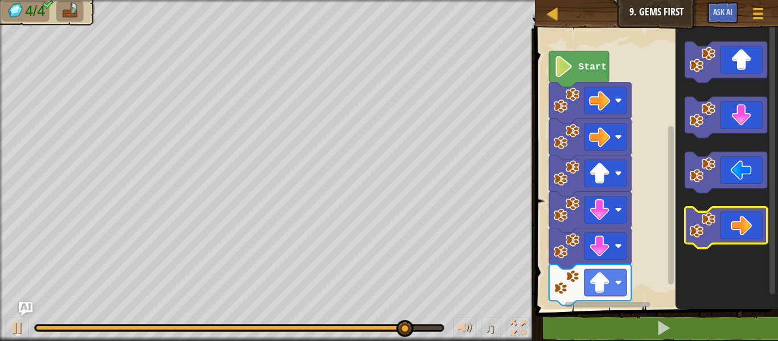
click at [739, 224] on icon "Blockly Workspace" at bounding box center [725, 227] width 82 height 41
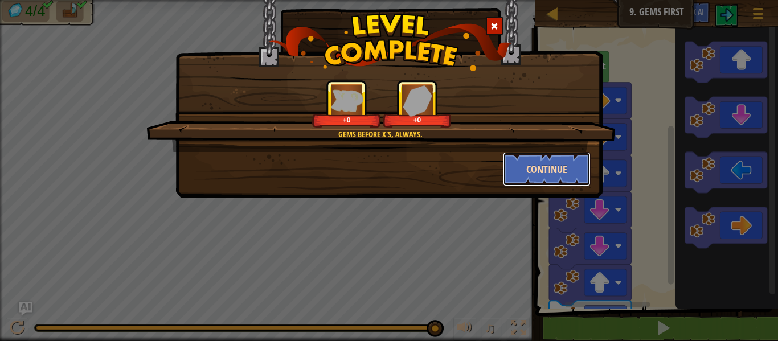
click at [549, 164] on button "Continue" at bounding box center [547, 169] width 88 height 34
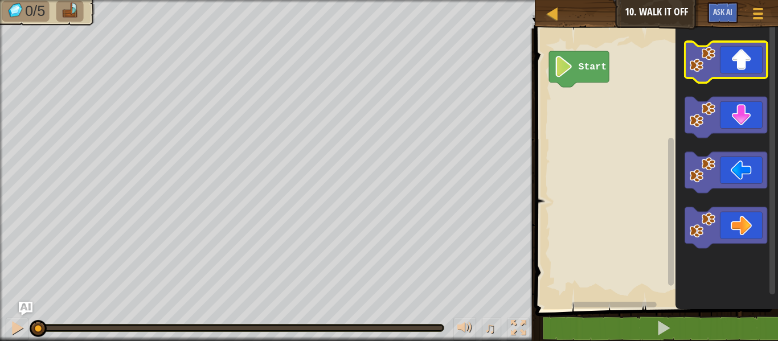
click at [727, 56] on icon "Blockly Workspace" at bounding box center [725, 62] width 82 height 41
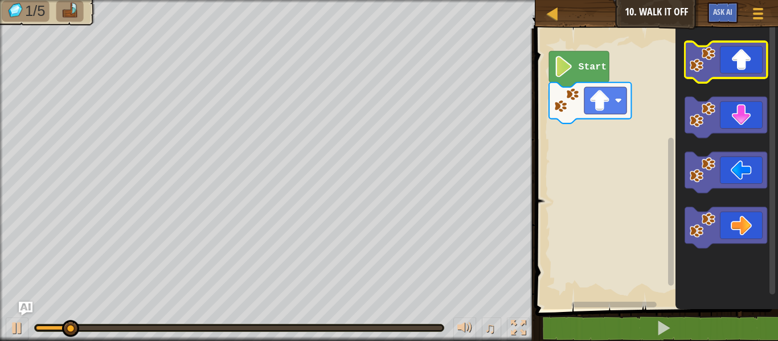
click at [727, 56] on icon "Blockly Workspace" at bounding box center [725, 62] width 82 height 41
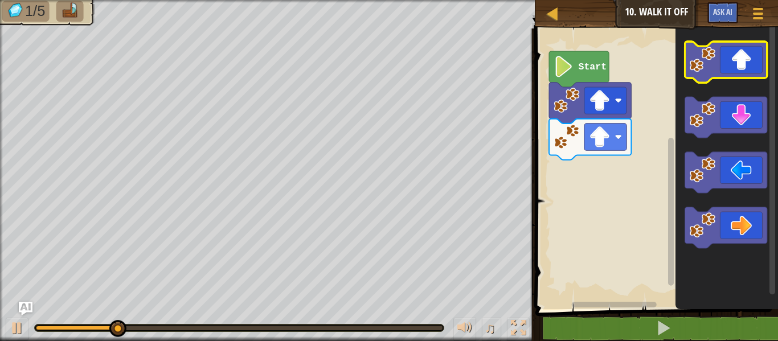
click at [727, 56] on icon "Blockly Workspace" at bounding box center [725, 62] width 82 height 41
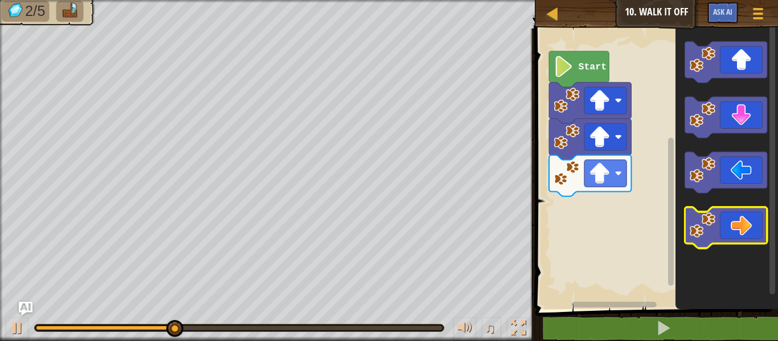
click at [718, 228] on icon "Blockly Workspace" at bounding box center [725, 227] width 82 height 41
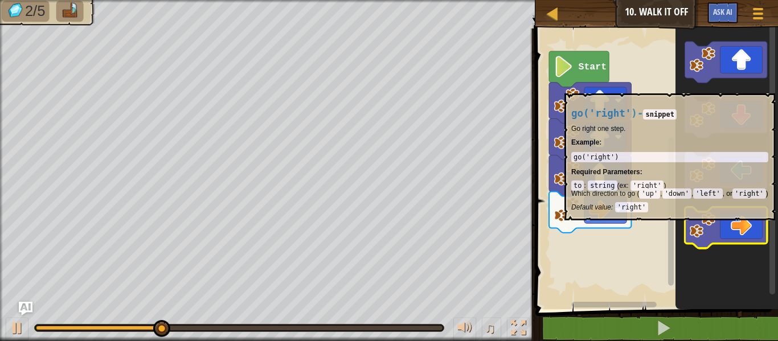
click at [717, 226] on icon "Blockly Workspace" at bounding box center [725, 227] width 82 height 41
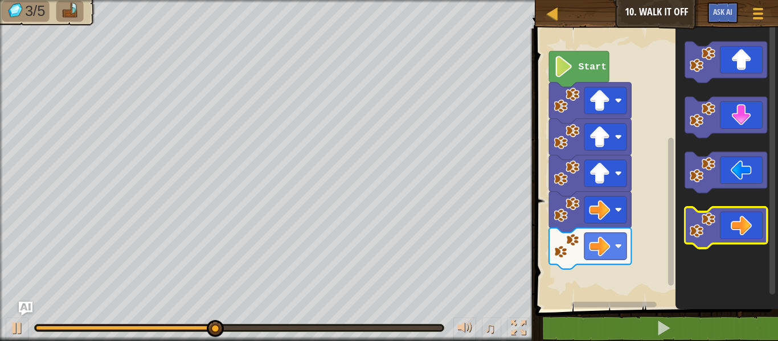
click at [718, 233] on icon "Blockly Workspace" at bounding box center [725, 227] width 82 height 41
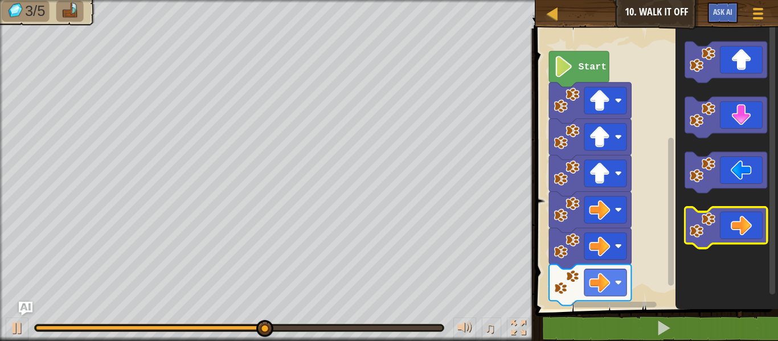
click at [718, 233] on icon "Blockly Workspace" at bounding box center [725, 227] width 82 height 41
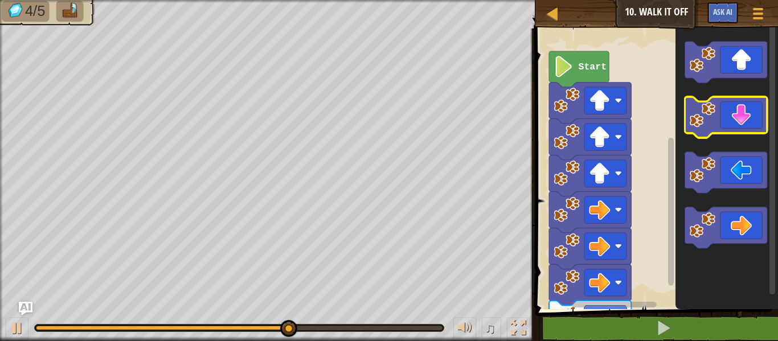
click at [724, 120] on icon "Blockly Workspace" at bounding box center [725, 117] width 82 height 41
click at [724, 108] on icon "Blockly Workspace" at bounding box center [725, 117] width 82 height 41
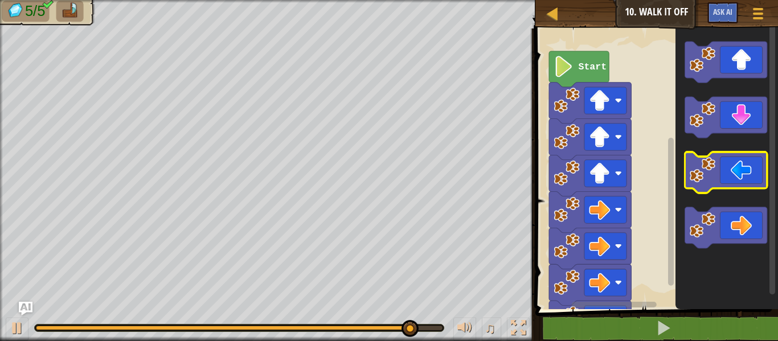
click at [708, 167] on image "Blockly Workspace" at bounding box center [702, 170] width 26 height 26
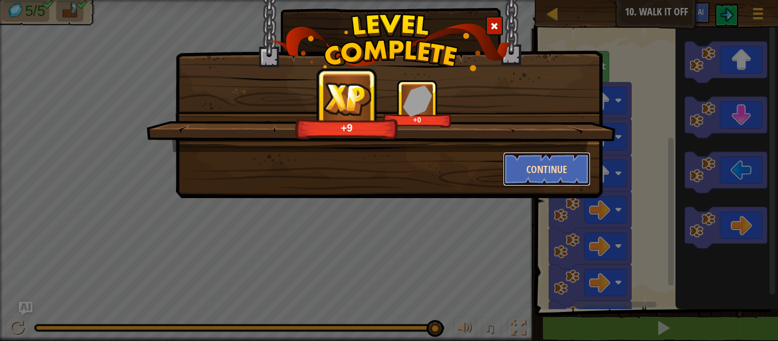
click at [547, 164] on button "Continue" at bounding box center [547, 169] width 88 height 34
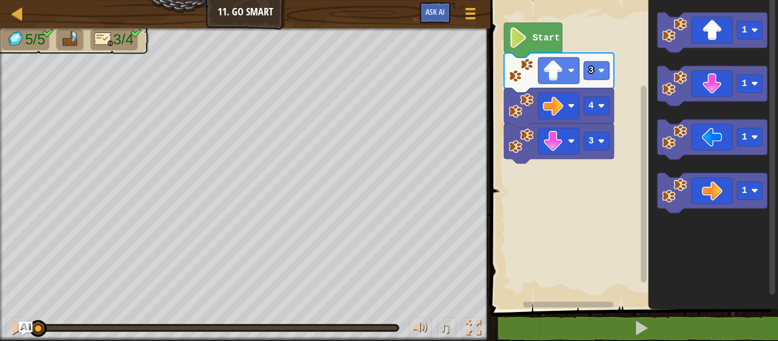
click at [538, 47] on icon "Blockly Workspace" at bounding box center [533, 40] width 58 height 35
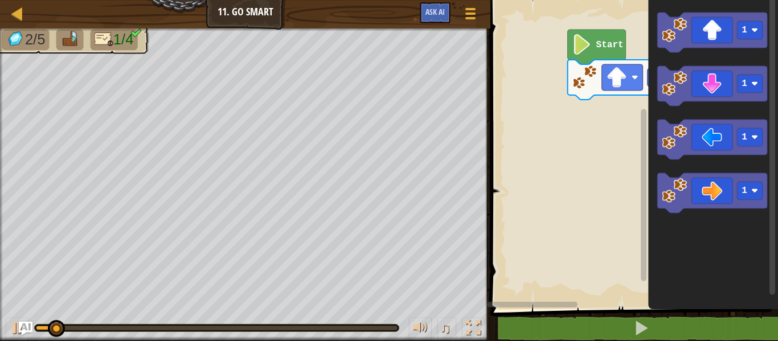
click at [653, 63] on div "3 Start 1 1 1 1" at bounding box center [632, 151] width 291 height 315
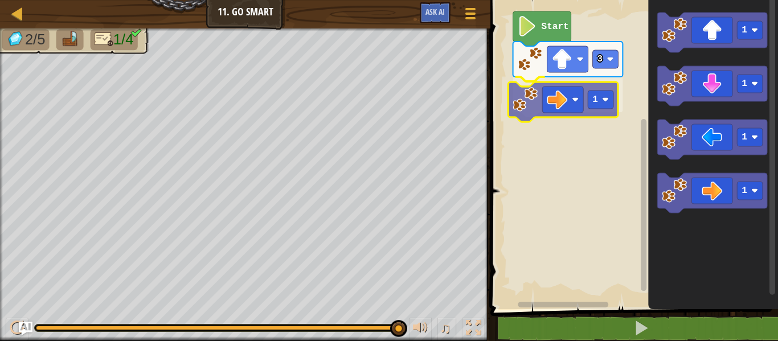
click at [545, 103] on div "Start 3 1 1 1 1 1 1" at bounding box center [632, 151] width 291 height 315
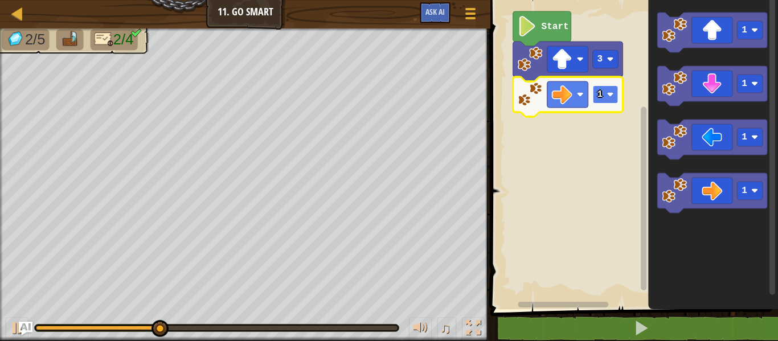
click at [611, 88] on rect "Blockly Workspace" at bounding box center [606, 94] width 26 height 18
click at [600, 91] on text "3" at bounding box center [600, 94] width 6 height 10
click at [606, 94] on rect "Blockly Workspace" at bounding box center [606, 94] width 26 height 18
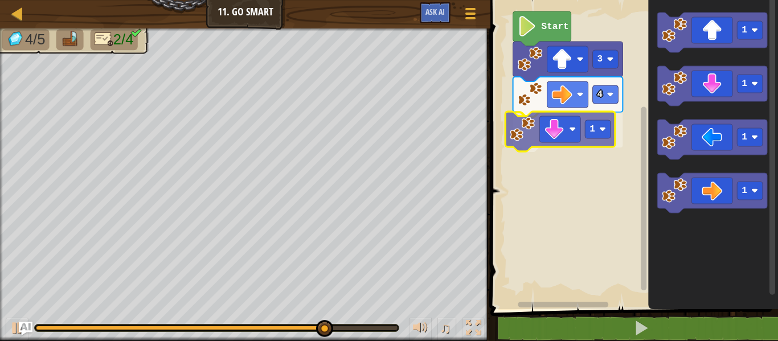
click at [550, 129] on div "Start 3 4 1 1 1 1 1 1" at bounding box center [632, 151] width 291 height 315
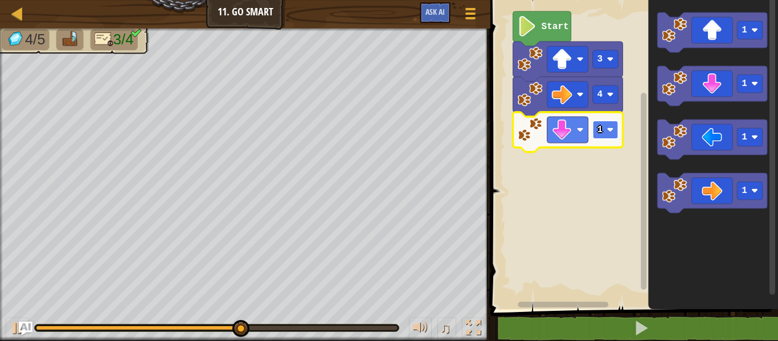
click at [610, 125] on g "1" at bounding box center [606, 130] width 26 height 18
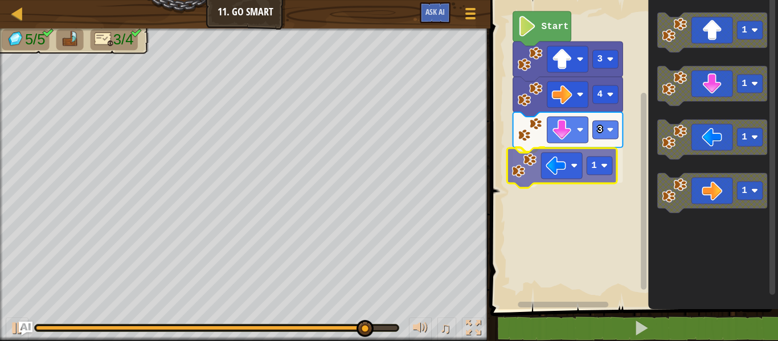
click at [524, 174] on div "Start 3 4 3 1 1 1 1 1 1" at bounding box center [632, 151] width 291 height 315
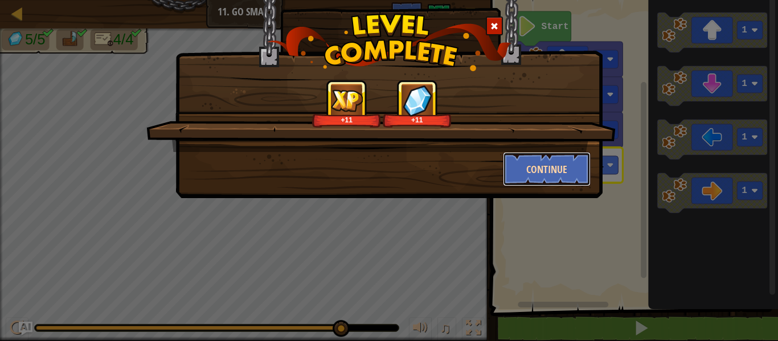
click at [579, 165] on button "Continue" at bounding box center [547, 169] width 88 height 34
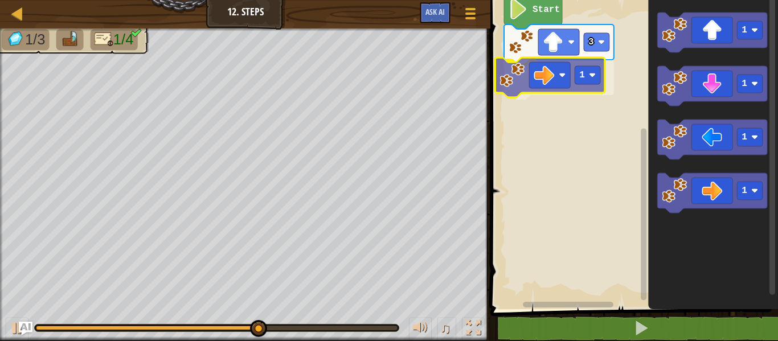
click at [529, 81] on div "3 1 Start 1 1 1 1 1" at bounding box center [632, 151] width 291 height 315
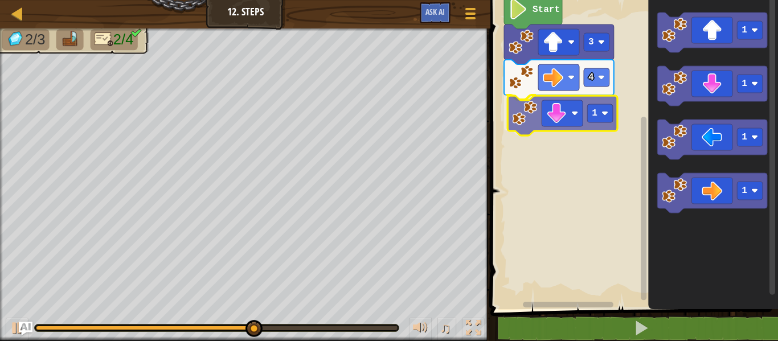
click at [559, 119] on div "Start 3 4 1 1 1 1 1 1" at bounding box center [632, 151] width 291 height 315
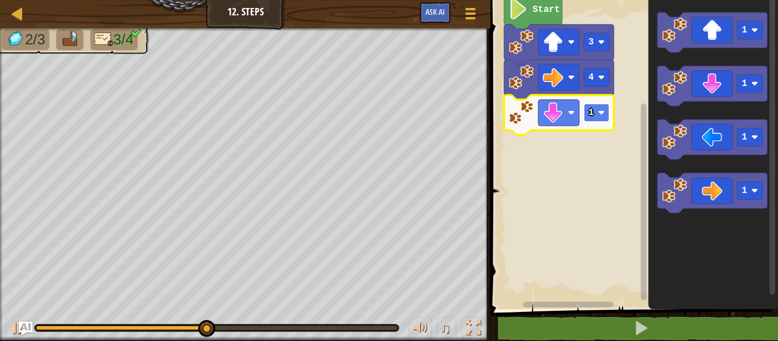
click at [596, 115] on rect "Blockly Workspace" at bounding box center [597, 113] width 26 height 18
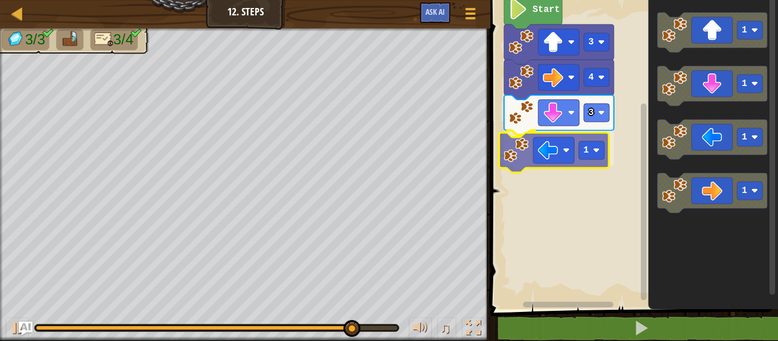
click at [544, 151] on div "Start 3 4 3 1 1 1 1 1 1" at bounding box center [632, 151] width 291 height 315
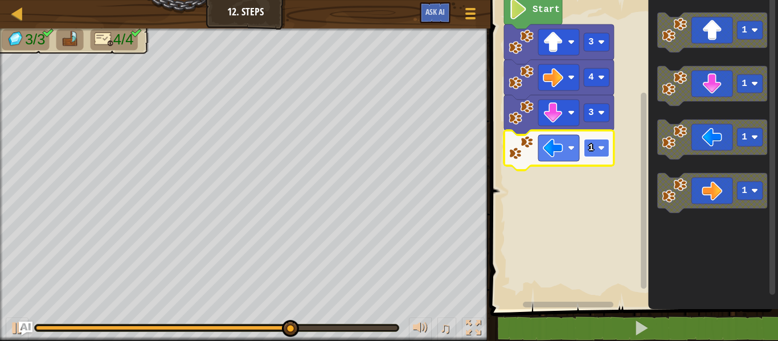
click at [597, 146] on rect "Blockly Workspace" at bounding box center [597, 148] width 26 height 18
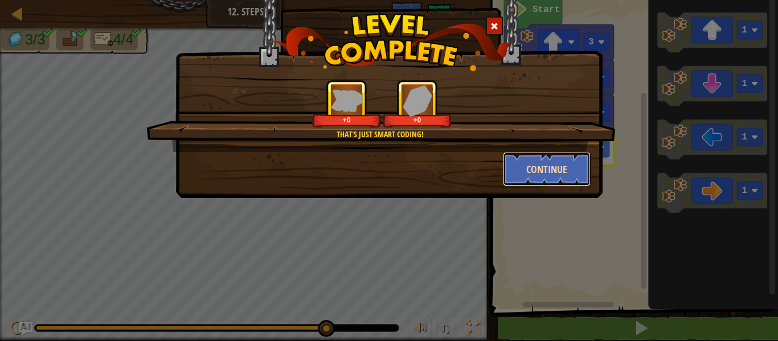
click at [535, 161] on button "Continue" at bounding box center [547, 169] width 88 height 34
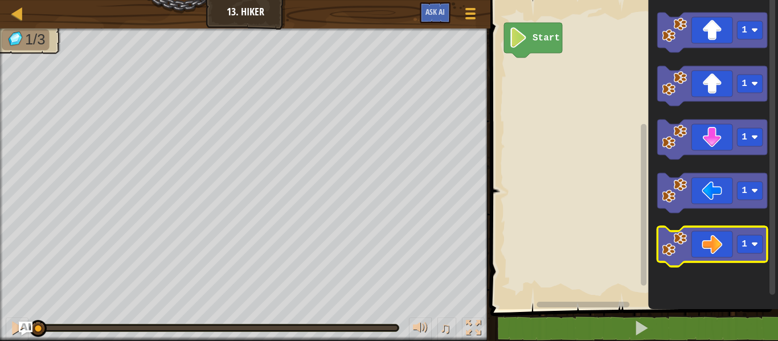
click at [692, 229] on g "1" at bounding box center [712, 247] width 110 height 40
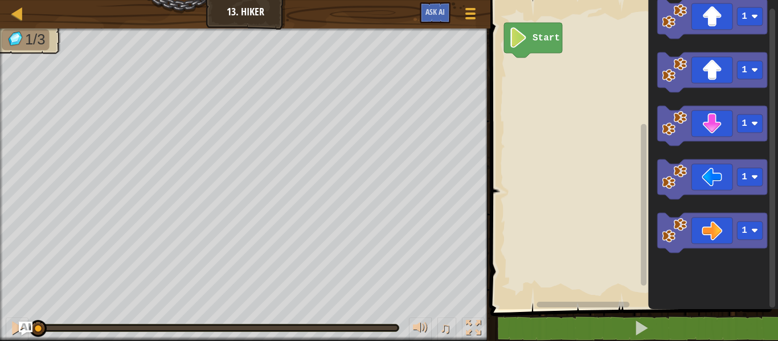
click at [621, 157] on div "Start 1 1 1 1 1" at bounding box center [632, 151] width 291 height 315
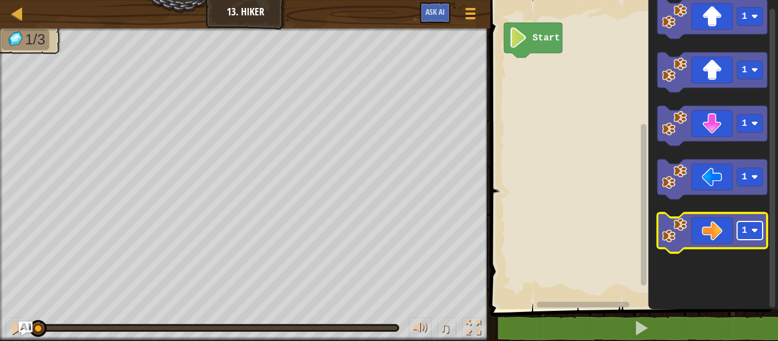
click at [756, 229] on image "Blockly Workspace" at bounding box center [754, 230] width 7 height 7
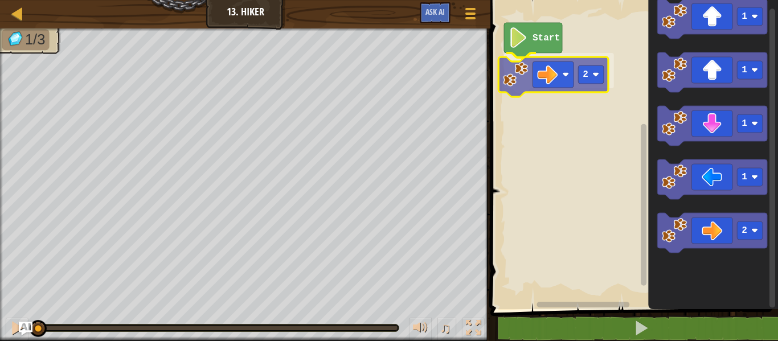
click at [554, 73] on div "Start 2 1 1 1 1 2 2" at bounding box center [632, 151] width 291 height 315
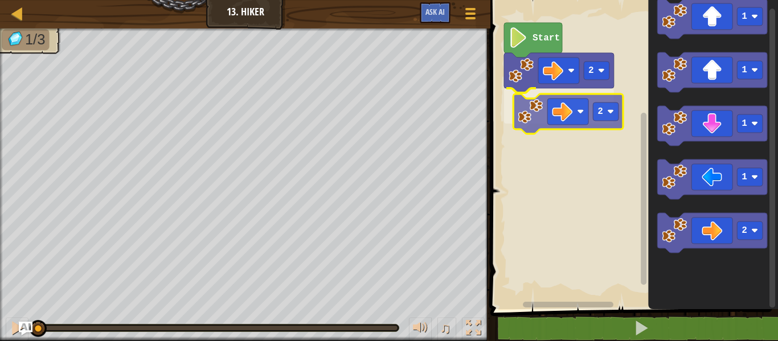
click at [562, 108] on div "Start 2 2 1 1 1 1 2 2" at bounding box center [632, 151] width 291 height 315
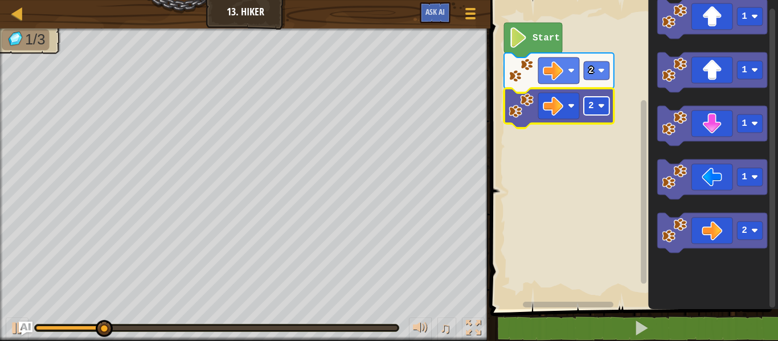
click at [604, 106] on image "Blockly Workspace" at bounding box center [601, 106] width 7 height 7
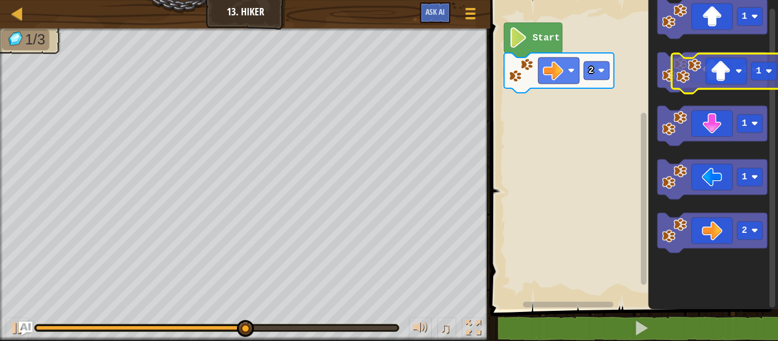
click at [708, 76] on icon "Blockly Workspace" at bounding box center [712, 72] width 110 height 40
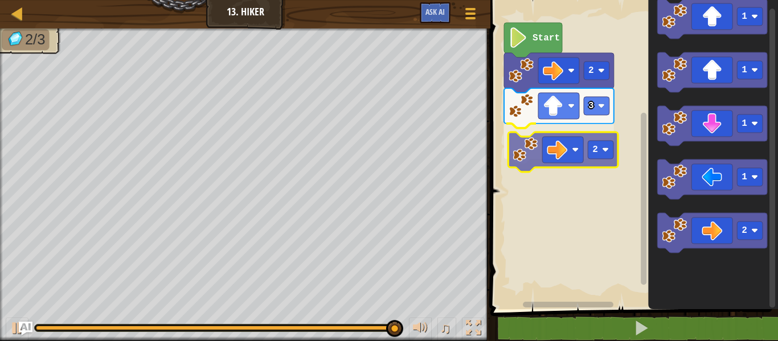
click at [530, 143] on div "Start 2 3 2 1 1 1 1 2 2" at bounding box center [632, 151] width 291 height 315
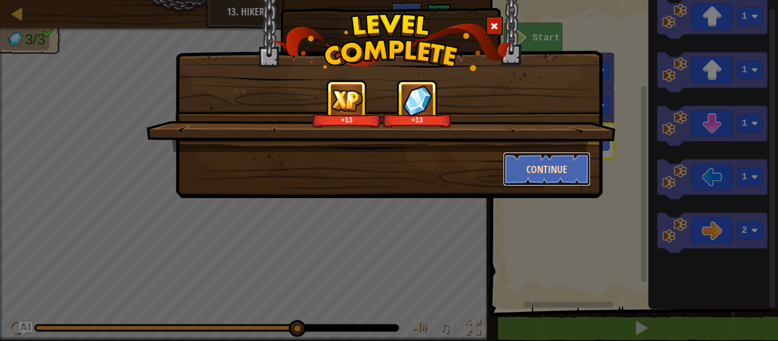
click at [536, 167] on button "Continue" at bounding box center [547, 169] width 88 height 34
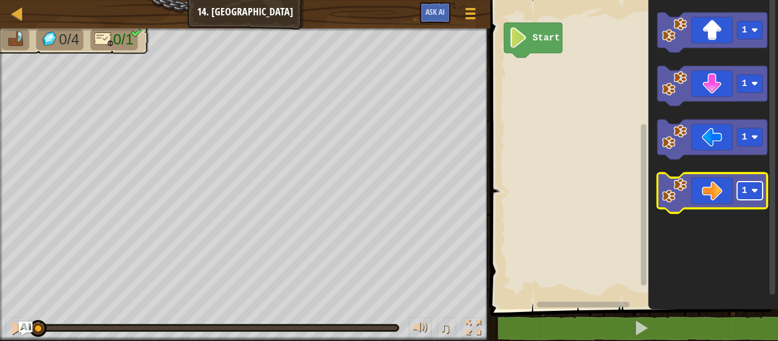
click at [759, 189] on g "1" at bounding box center [750, 191] width 26 height 18
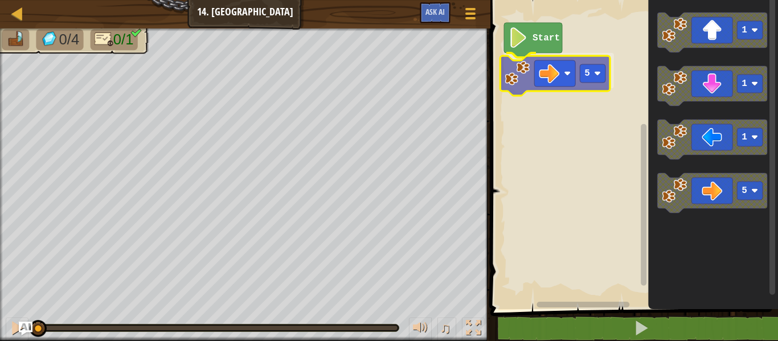
click at [562, 75] on div "Start 5 1 1 1 5 5" at bounding box center [632, 151] width 291 height 315
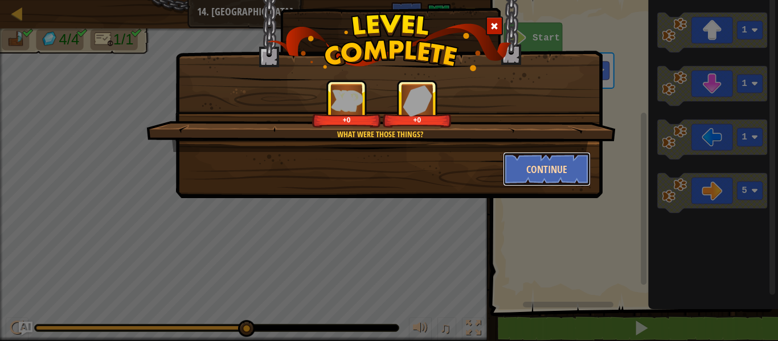
click at [548, 162] on button "Continue" at bounding box center [547, 169] width 88 height 34
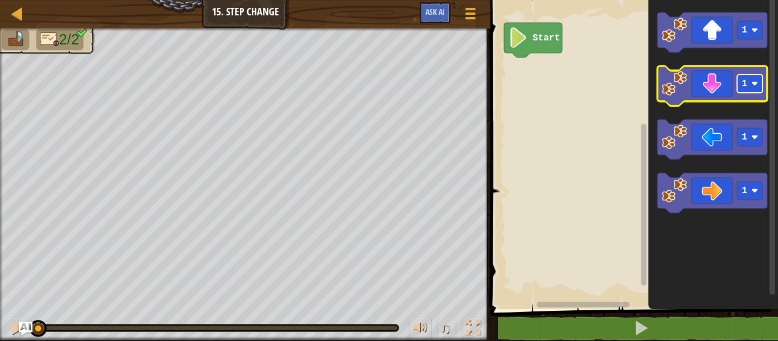
click at [752, 80] on image "Blockly Workspace" at bounding box center [754, 83] width 7 height 7
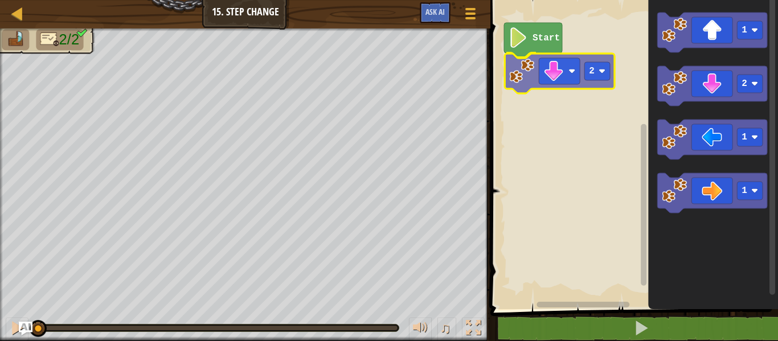
click at [542, 74] on div "Start 2 1 2 1 1 2" at bounding box center [632, 151] width 291 height 315
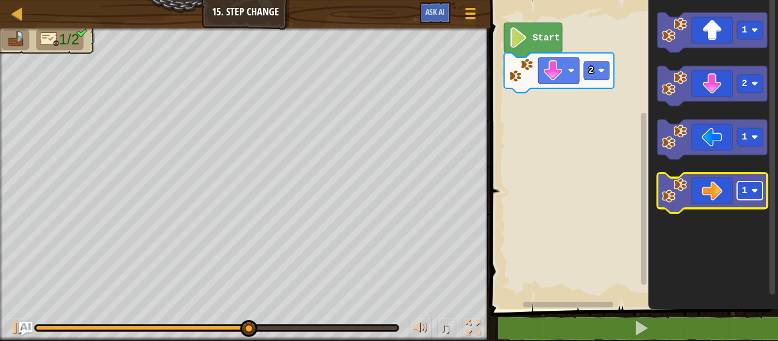
click at [756, 190] on image "Blockly Workspace" at bounding box center [754, 190] width 7 height 7
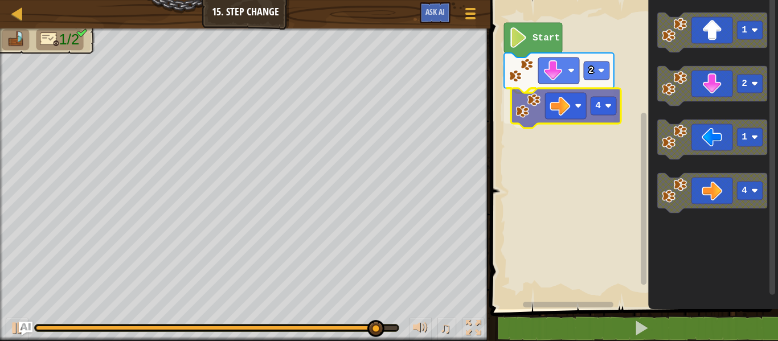
click at [599, 97] on div "2 4 Start 1 2 1 4 4" at bounding box center [632, 151] width 291 height 315
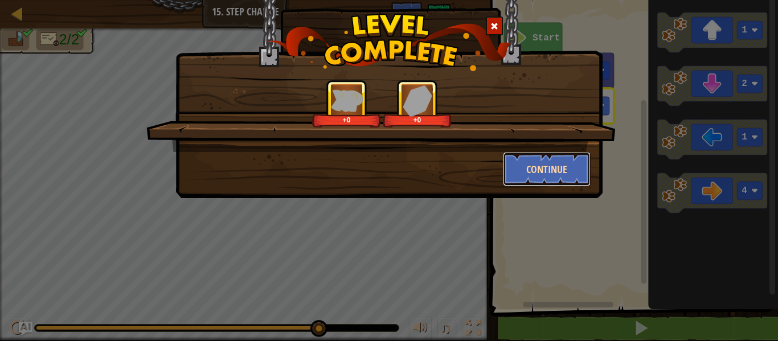
click at [548, 168] on button "Continue" at bounding box center [547, 169] width 88 height 34
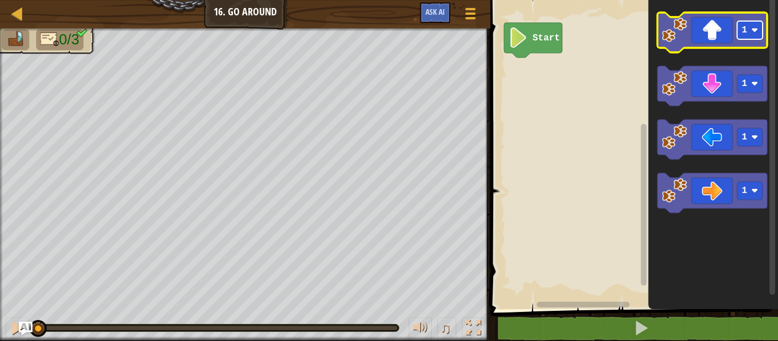
click at [752, 30] on image "Blockly Workspace" at bounding box center [754, 30] width 7 height 7
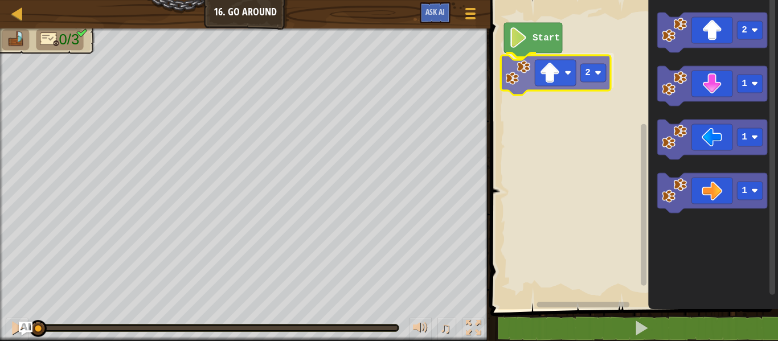
click at [561, 86] on div "Start 2 2 1 1 1 2" at bounding box center [632, 151] width 291 height 315
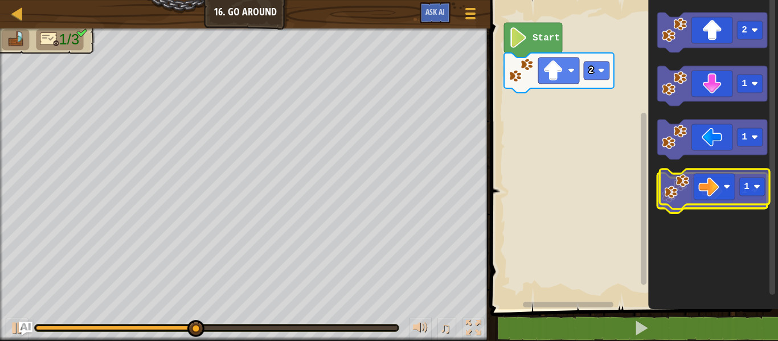
click at [707, 188] on icon "Blockly Workspace" at bounding box center [712, 193] width 110 height 40
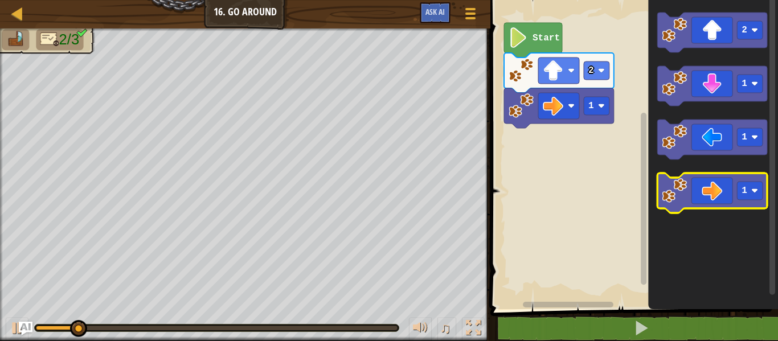
click at [753, 178] on icon "Blockly Workspace" at bounding box center [712, 193] width 110 height 40
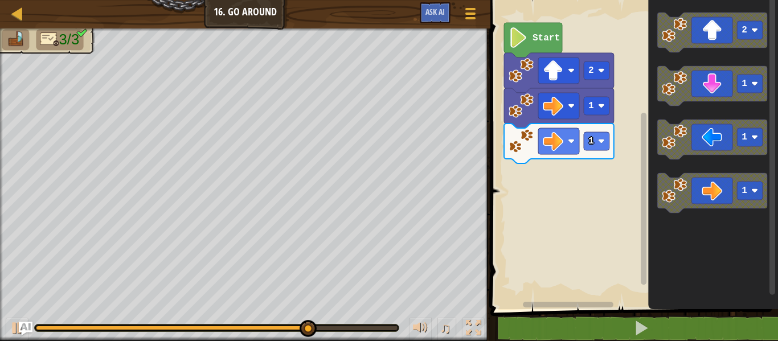
click at [538, 196] on rect "Blockly Workspace" at bounding box center [632, 151] width 291 height 315
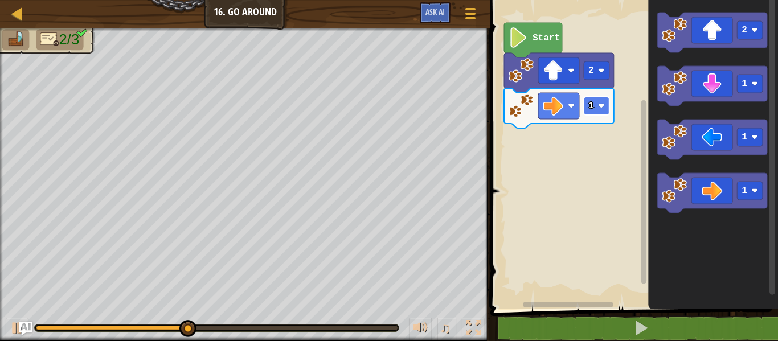
click at [599, 104] on image "Blockly Workspace" at bounding box center [601, 106] width 7 height 7
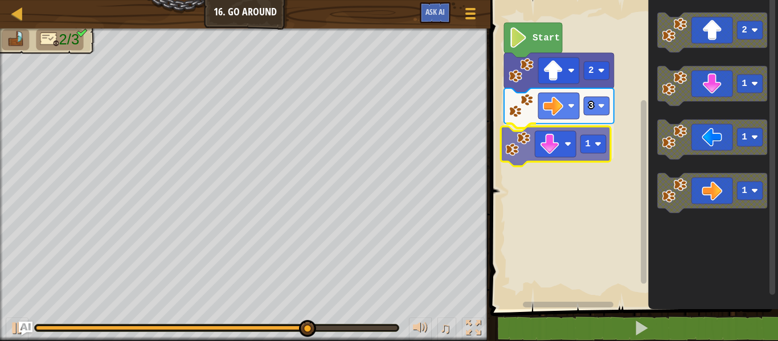
click at [536, 141] on div "Start 2 3 1 2 1 1 1 1" at bounding box center [632, 151] width 291 height 315
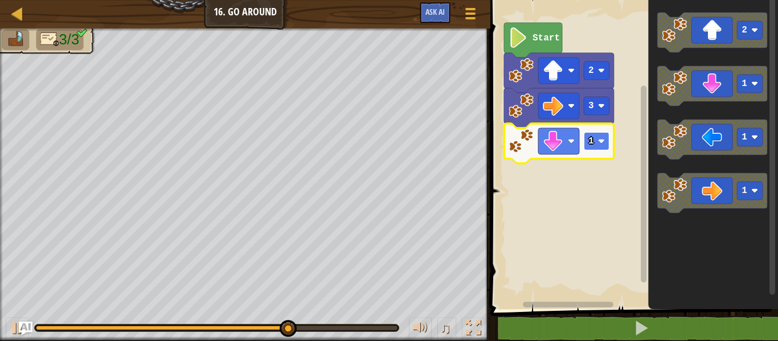
click at [592, 140] on text "1" at bounding box center [591, 141] width 6 height 10
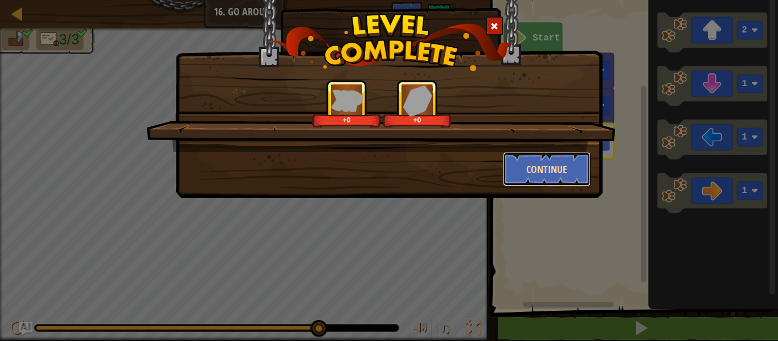
click at [565, 163] on button "Continue" at bounding box center [547, 169] width 88 height 34
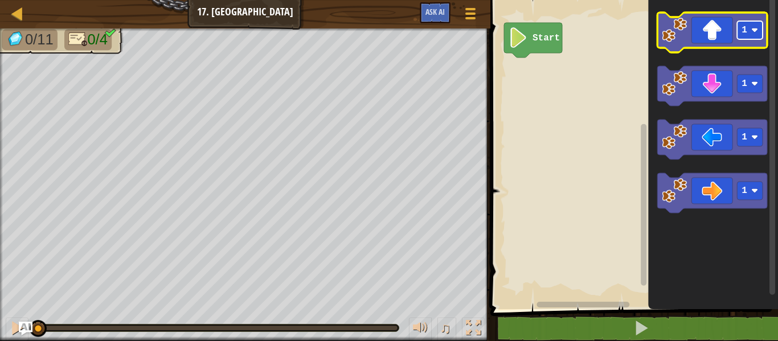
click at [757, 33] on image "Blockly Workspace" at bounding box center [754, 30] width 7 height 7
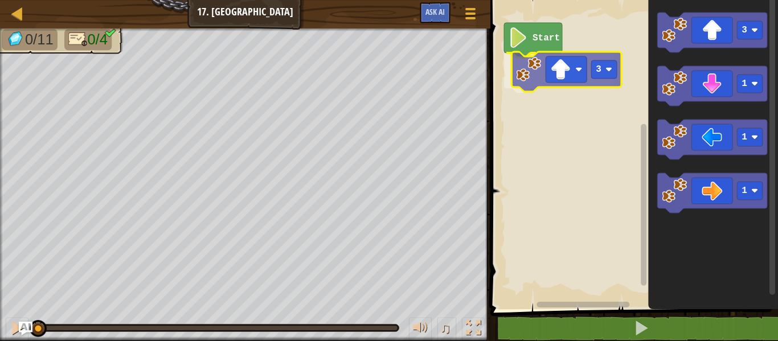
click at [573, 77] on div "Start 3 3 1 1 1 3" at bounding box center [632, 151] width 291 height 315
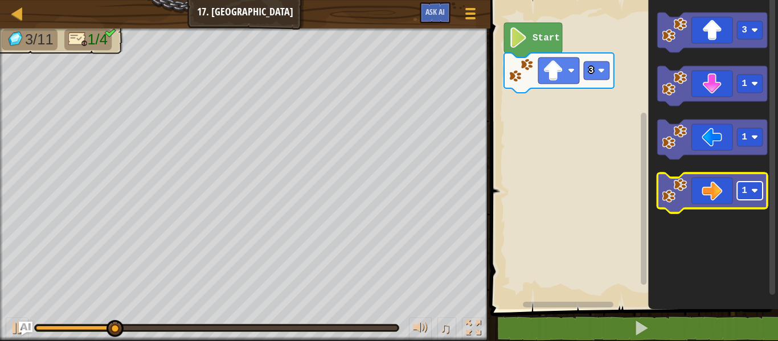
click at [751, 187] on rect "Blockly Workspace" at bounding box center [750, 191] width 26 height 18
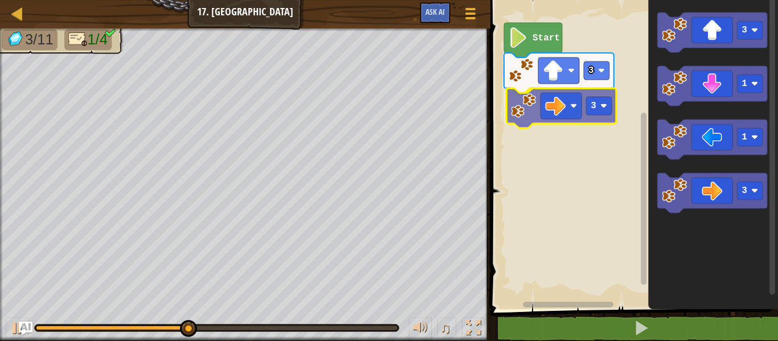
click at [573, 115] on div "Start 3 3 3 1 1 3 3" at bounding box center [632, 151] width 291 height 315
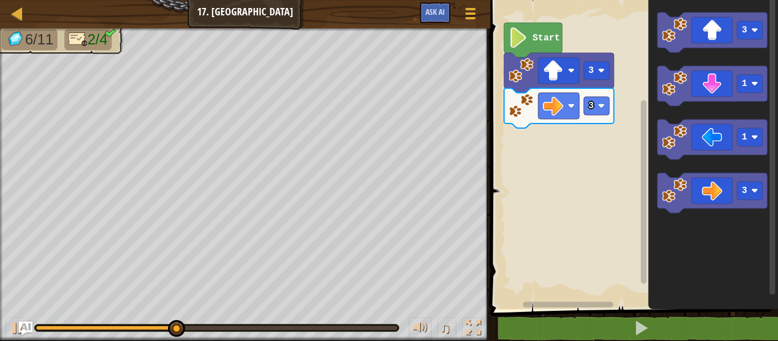
click at [667, 112] on icon "3 1 1 3" at bounding box center [713, 151] width 130 height 315
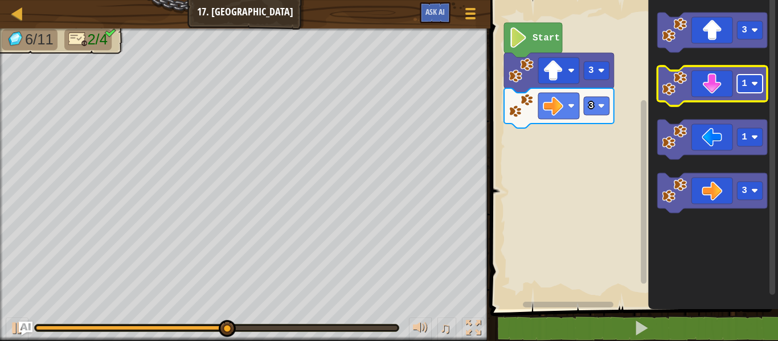
click at [752, 81] on image "Blockly Workspace" at bounding box center [754, 83] width 7 height 7
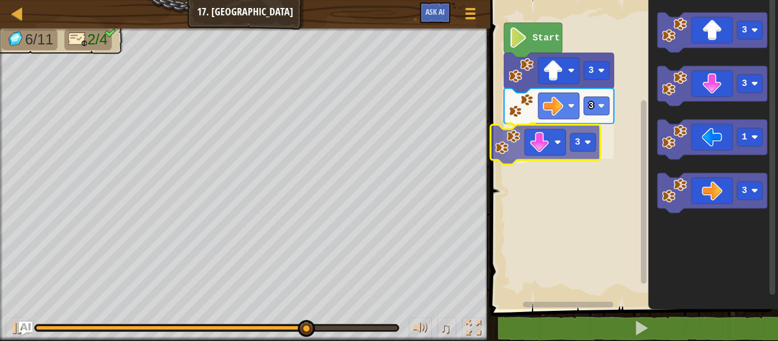
click at [540, 147] on div "Start 3 3 3 3 3 1 3 3" at bounding box center [632, 151] width 291 height 315
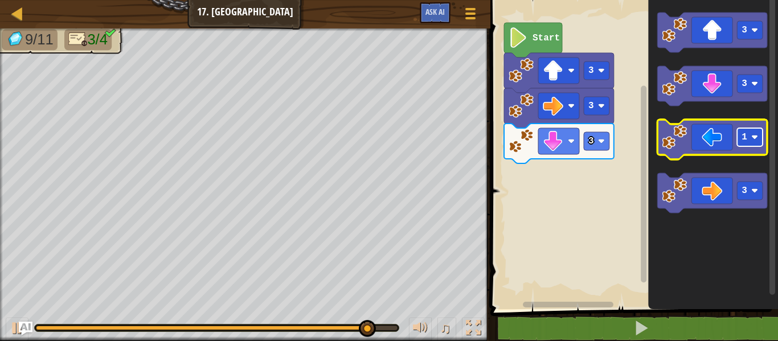
click at [755, 139] on image "Blockly Workspace" at bounding box center [754, 137] width 7 height 7
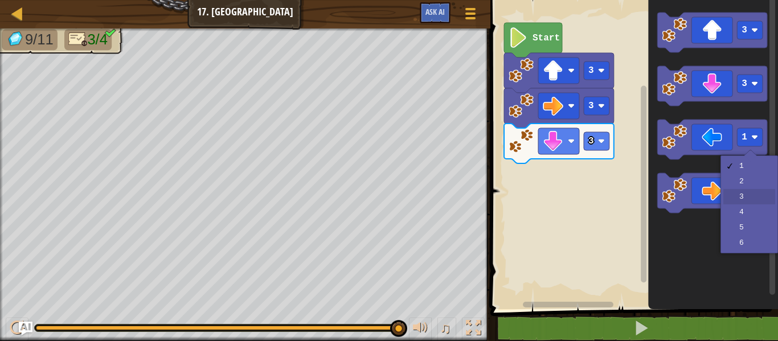
drag, startPoint x: 745, startPoint y: 192, endPoint x: 732, endPoint y: 167, distance: 27.5
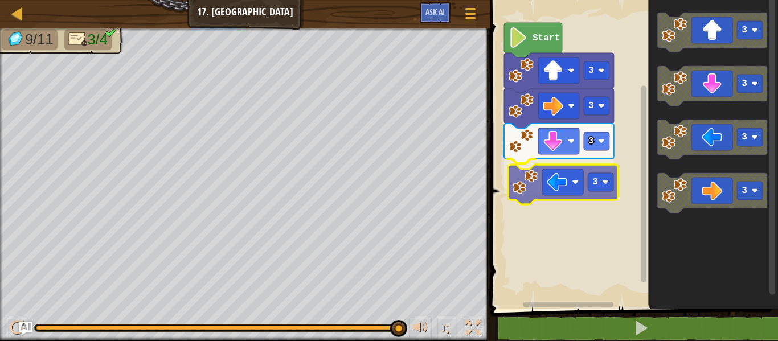
click at [579, 193] on div "Start 3 3 3 3 3 3 3 3 3" at bounding box center [632, 151] width 291 height 315
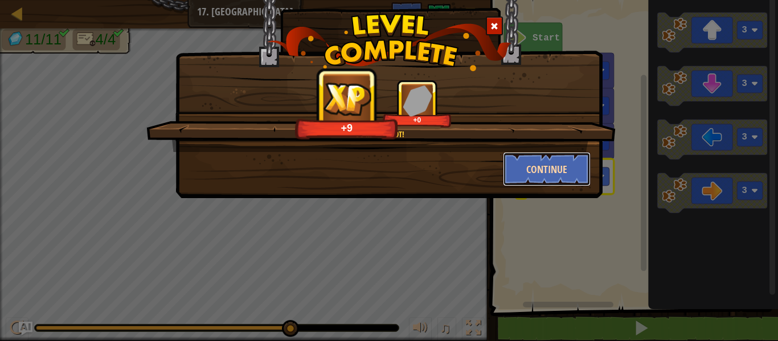
click at [548, 167] on button "Continue" at bounding box center [547, 169] width 88 height 34
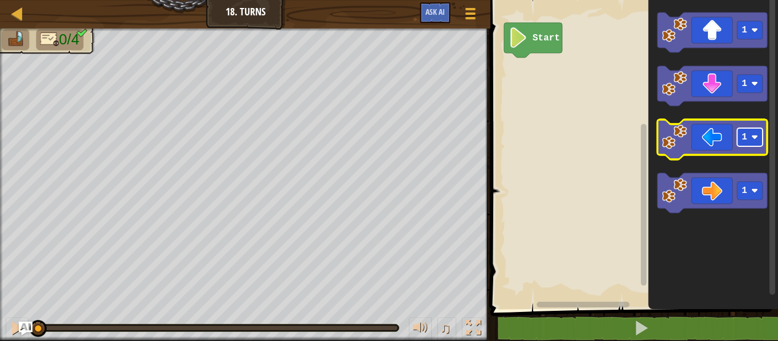
click at [752, 136] on image "Blockly Workspace" at bounding box center [754, 137] width 7 height 7
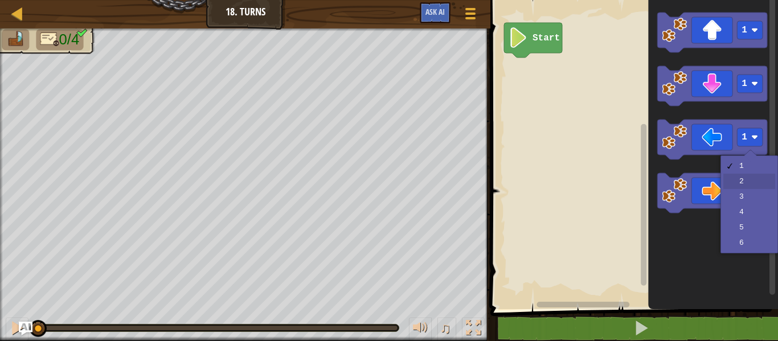
drag, startPoint x: 733, startPoint y: 181, endPoint x: 720, endPoint y: 156, distance: 27.8
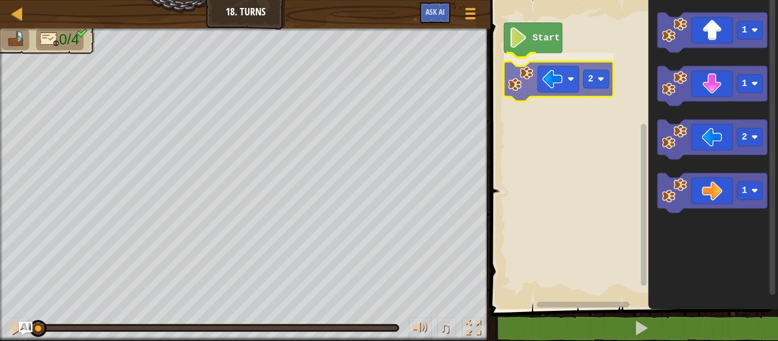
click at [554, 85] on div "Start 2 1 1 2 1 2" at bounding box center [632, 151] width 291 height 315
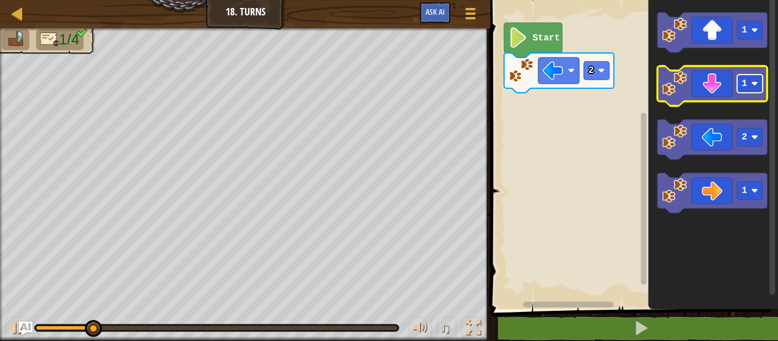
click at [748, 84] on rect "Blockly Workspace" at bounding box center [750, 84] width 26 height 18
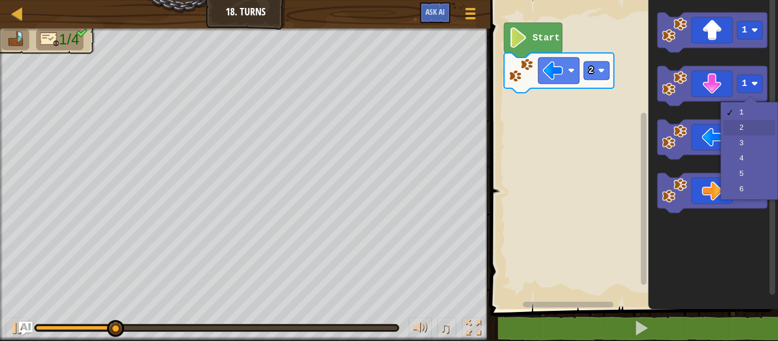
drag, startPoint x: 742, startPoint y: 128, endPoint x: 741, endPoint y: 112, distance: 16.0
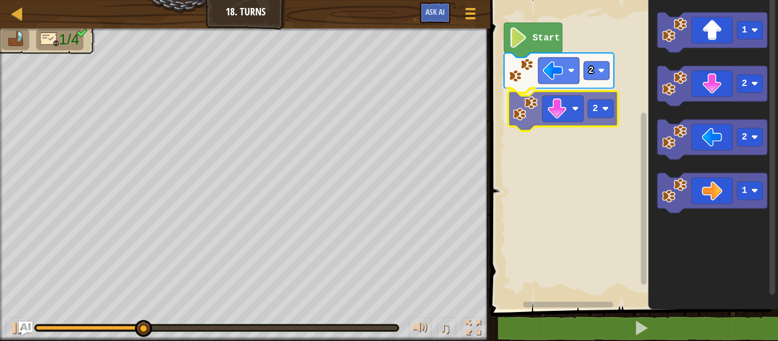
click at [575, 117] on div "2 2 Start 1 2 2 1 2" at bounding box center [632, 151] width 291 height 315
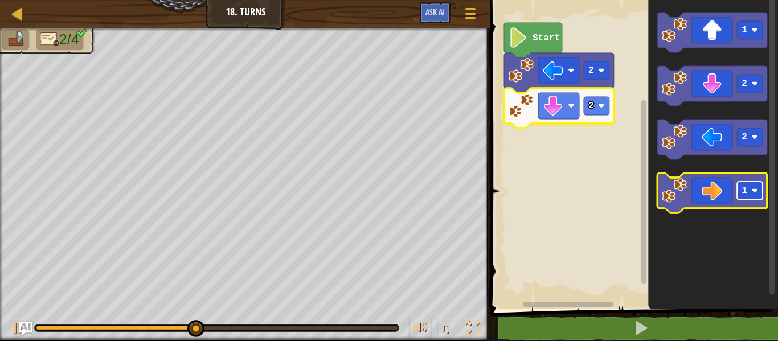
click at [754, 190] on image "Blockly Workspace" at bounding box center [754, 190] width 7 height 7
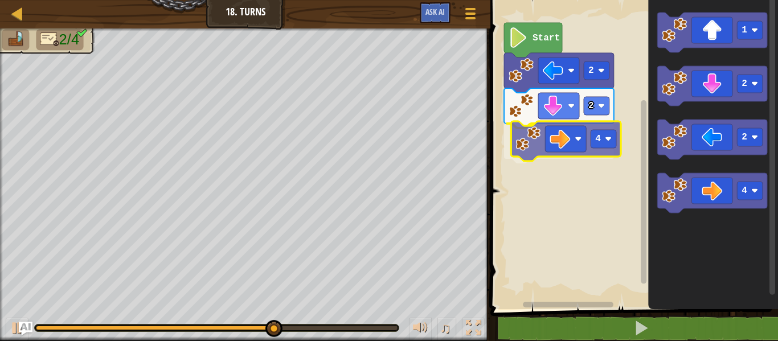
click at [552, 146] on div "2 2 4 Start 1 2 2 4 4" at bounding box center [632, 151] width 291 height 315
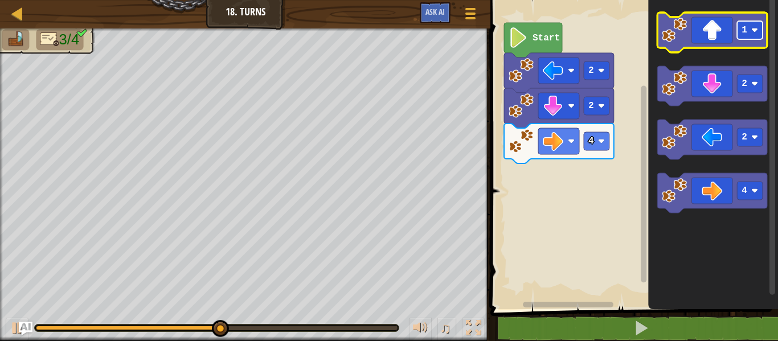
click at [755, 31] on image "Blockly Workspace" at bounding box center [754, 30] width 7 height 7
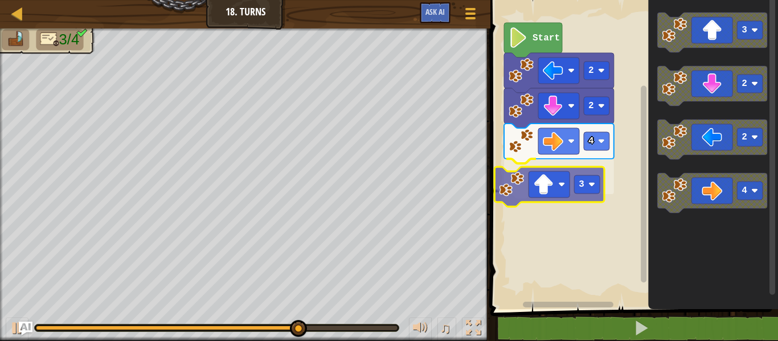
click at [554, 192] on div "2 2 4 3 Start 3 2 2 4 3" at bounding box center [632, 151] width 291 height 315
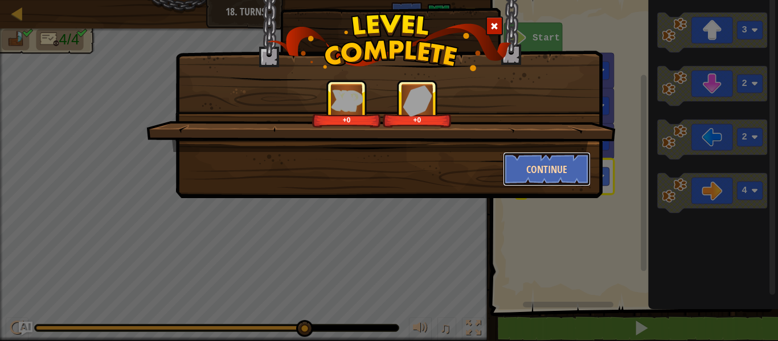
click at [555, 161] on button "Continue" at bounding box center [547, 169] width 88 height 34
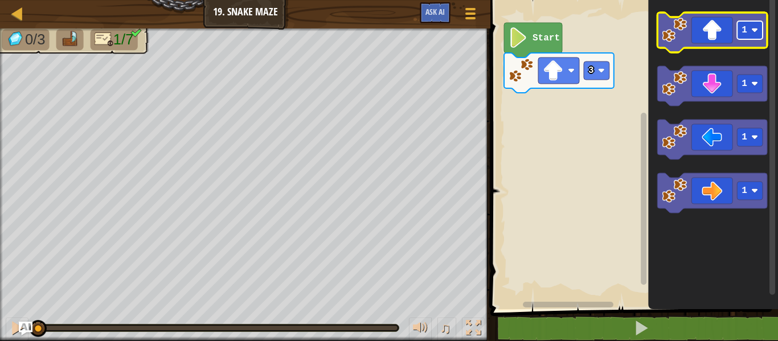
click at [755, 23] on rect "Blockly Workspace" at bounding box center [750, 30] width 26 height 18
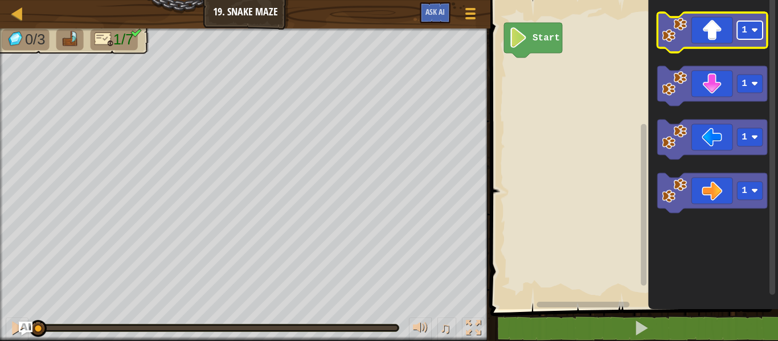
click at [754, 24] on rect "Blockly Workspace" at bounding box center [750, 30] width 26 height 18
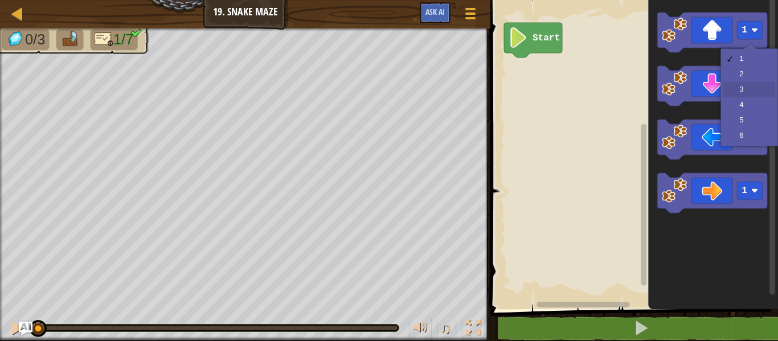
drag, startPoint x: 750, startPoint y: 91, endPoint x: 720, endPoint y: 32, distance: 65.7
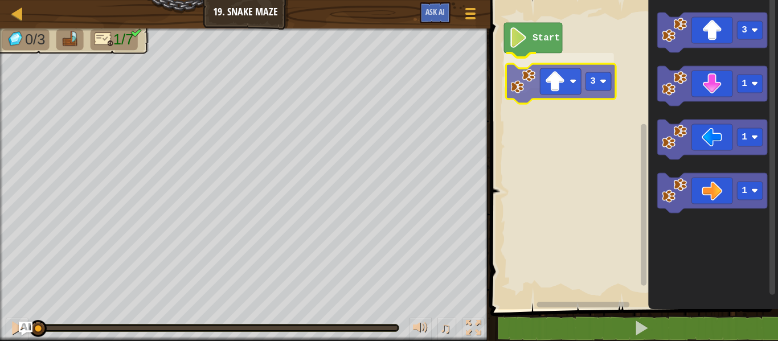
click at [559, 67] on div "Start 3 3 1 1 1 3" at bounding box center [632, 151] width 291 height 315
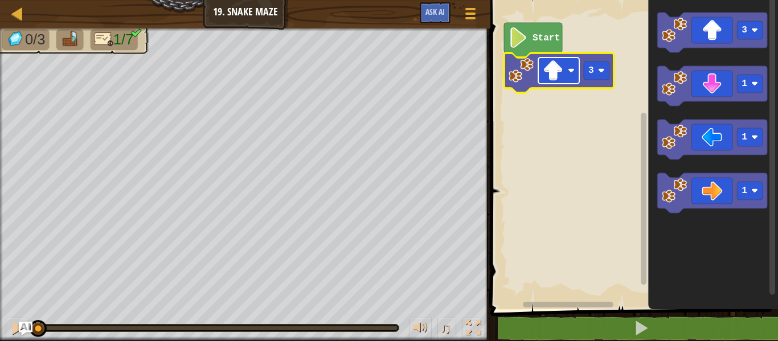
click at [567, 72] on rect "Blockly Workspace" at bounding box center [558, 71] width 41 height 26
click at [601, 75] on rect "Blockly Workspace" at bounding box center [597, 71] width 26 height 18
click at [533, 110] on rect "Blockly Workspace" at bounding box center [632, 151] width 291 height 315
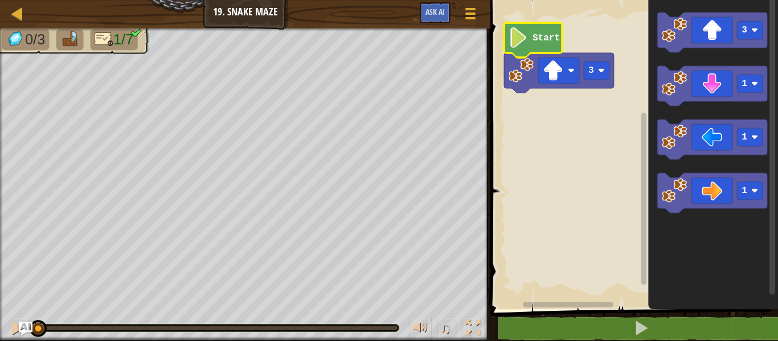
click at [532, 45] on icon "Blockly Workspace" at bounding box center [533, 40] width 58 height 35
click at [543, 125] on rect "Blockly Workspace" at bounding box center [632, 151] width 291 height 315
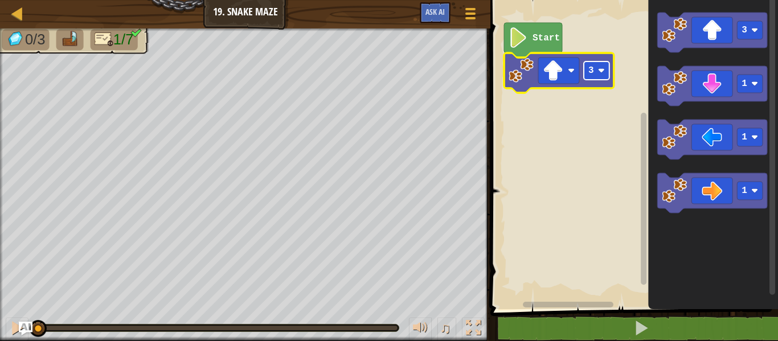
click at [602, 72] on image "Blockly Workspace" at bounding box center [601, 70] width 7 height 7
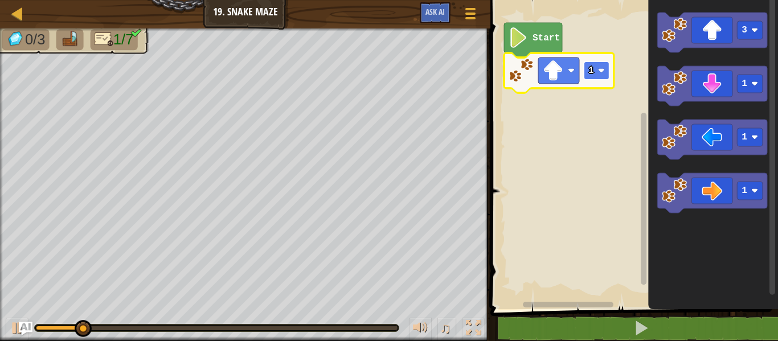
click at [599, 71] on image "Blockly Workspace" at bounding box center [601, 70] width 7 height 7
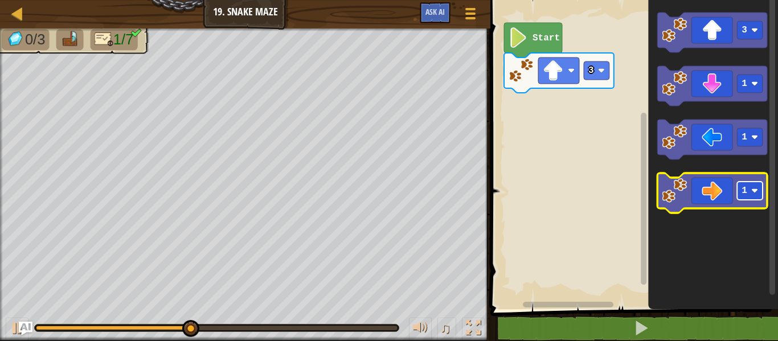
click at [757, 190] on image "Blockly Workspace" at bounding box center [754, 190] width 7 height 7
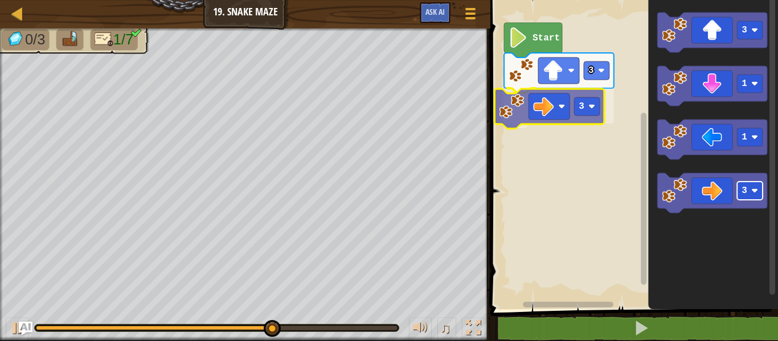
click at [575, 100] on div "Start 3 3 3 1 1 3 3" at bounding box center [632, 151] width 291 height 315
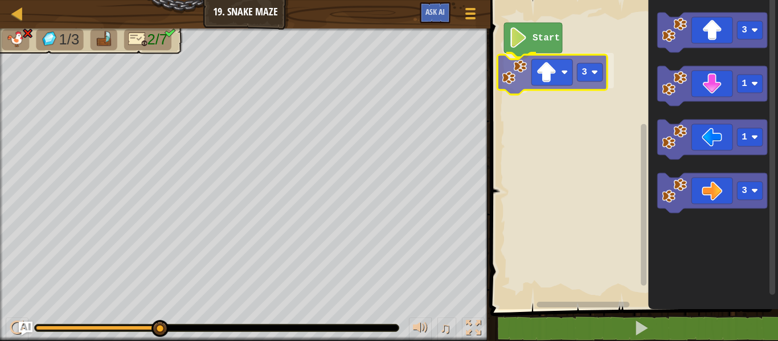
click at [561, 71] on div "Start 3 3 1 1 3 3" at bounding box center [632, 151] width 291 height 315
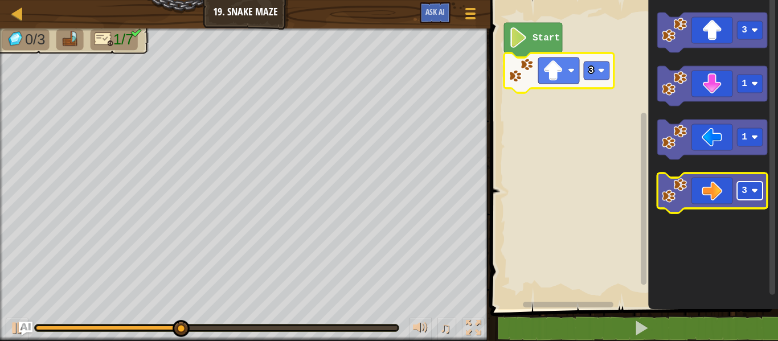
click at [753, 191] on image "Blockly Workspace" at bounding box center [754, 190] width 7 height 7
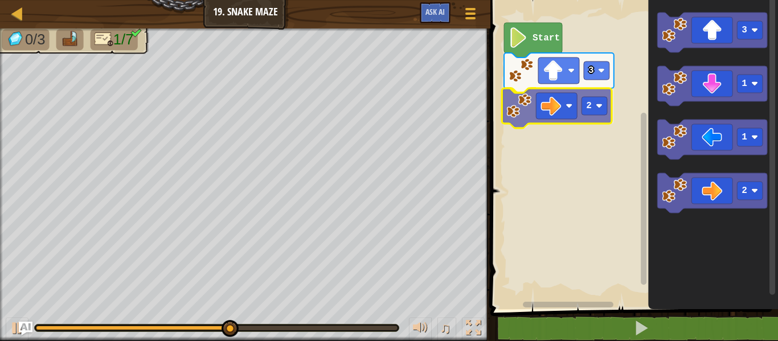
click at [567, 108] on div "Start 3 2 3 1 1 2 2" at bounding box center [632, 151] width 291 height 315
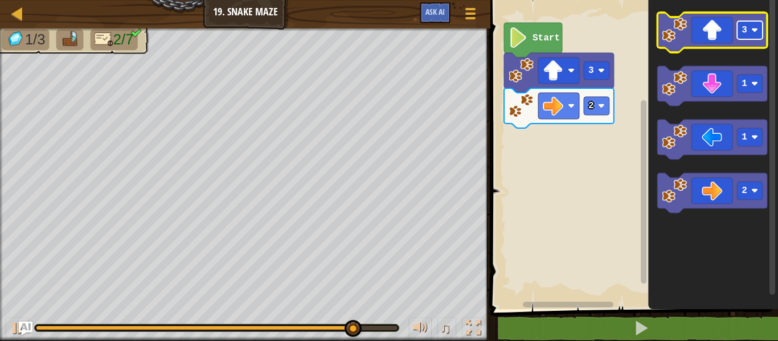
click at [753, 24] on rect "Blockly Workspace" at bounding box center [750, 30] width 26 height 18
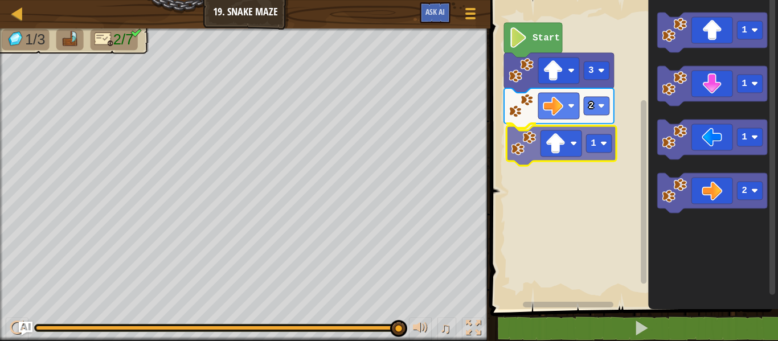
click at [583, 151] on div "Start 3 2 1 1 1 1 2 1" at bounding box center [632, 151] width 291 height 315
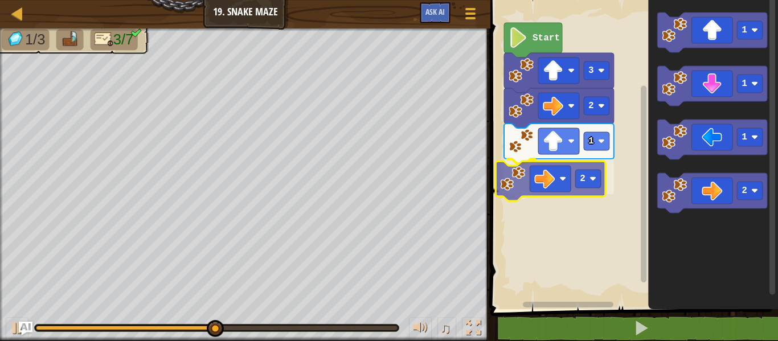
click at [555, 187] on div "Start 3 2 1 2 1 1 1 2 2" at bounding box center [632, 151] width 291 height 315
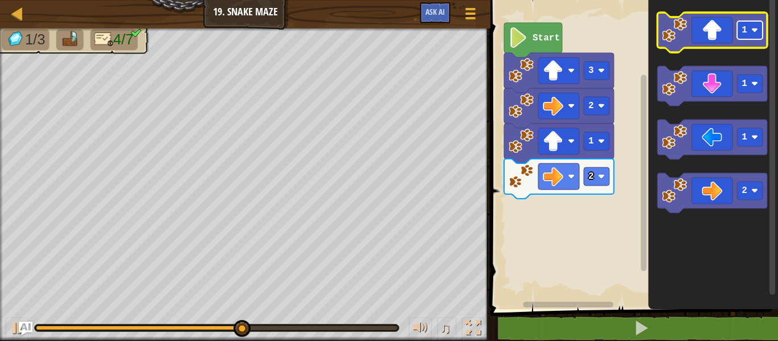
click at [745, 32] on text "1" at bounding box center [744, 30] width 6 height 10
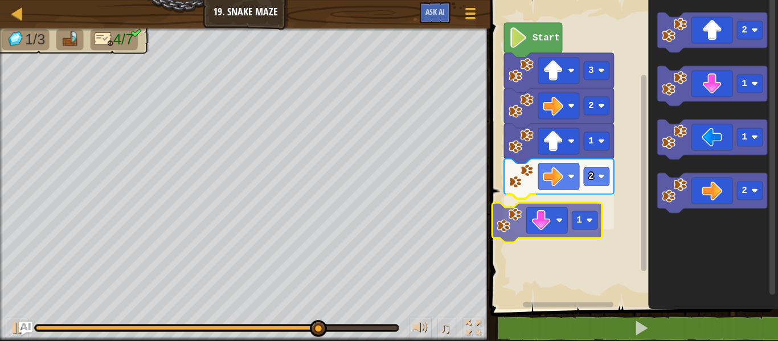
click at [542, 215] on div "Start 3 2 1 2 1 2 1 1 2 1" at bounding box center [632, 151] width 291 height 315
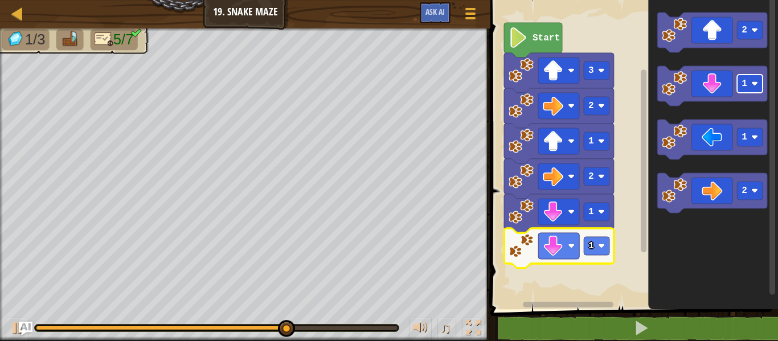
click at [600, 253] on div "Start 3 2 1 2 1 1 2 1 1 2 1" at bounding box center [632, 151] width 291 height 315
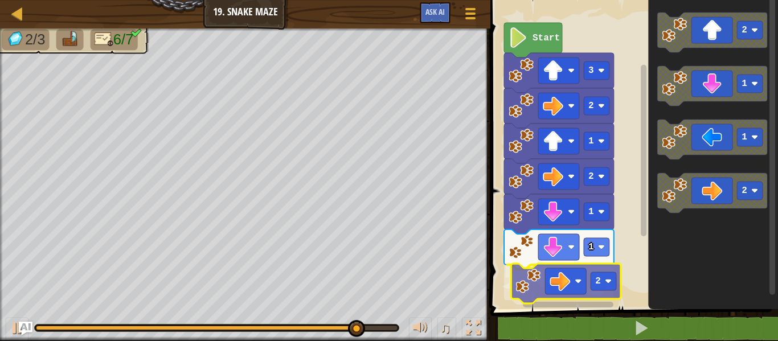
click at [601, 281] on div "Start 3 2 1 2 1 1 2 2 1 1 2 2" at bounding box center [632, 151] width 291 height 315
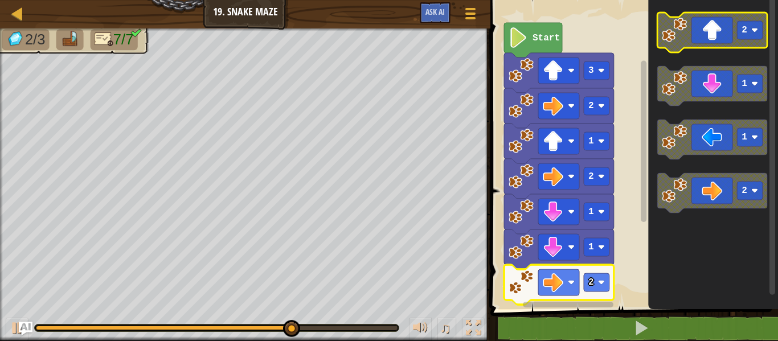
click at [742, 33] on text "2" at bounding box center [744, 30] width 6 height 10
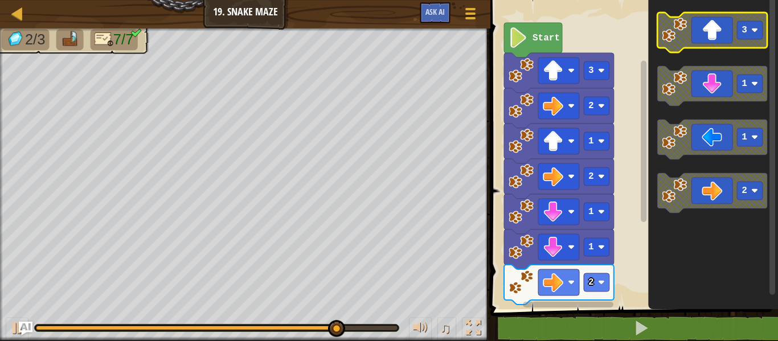
click at [707, 33] on icon "Blockly Workspace" at bounding box center [712, 33] width 110 height 40
click at [707, 26] on icon "Blockly Workspace" at bounding box center [712, 33] width 110 height 40
click at [684, 53] on icon "3 1 1 2" at bounding box center [713, 151] width 130 height 315
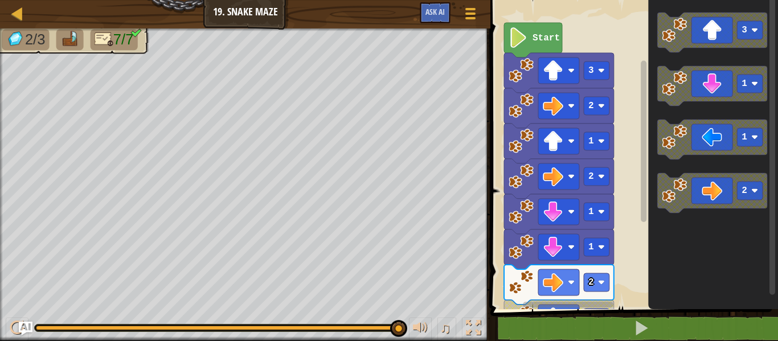
click at [653, 49] on icon "3 1 1 2" at bounding box center [713, 151] width 130 height 315
click at [759, 26] on rect "Blockly Workspace" at bounding box center [750, 30] width 26 height 18
click at [710, 30] on icon "Blockly Workspace" at bounding box center [712, 33] width 110 height 40
click at [745, 31] on text "1" at bounding box center [744, 30] width 6 height 10
click at [716, 34] on icon "Blockly Workspace" at bounding box center [712, 33] width 110 height 40
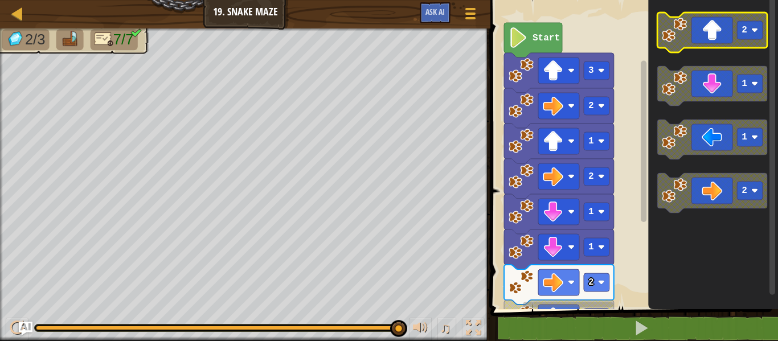
click at [716, 34] on icon "Blockly Workspace" at bounding box center [712, 33] width 110 height 40
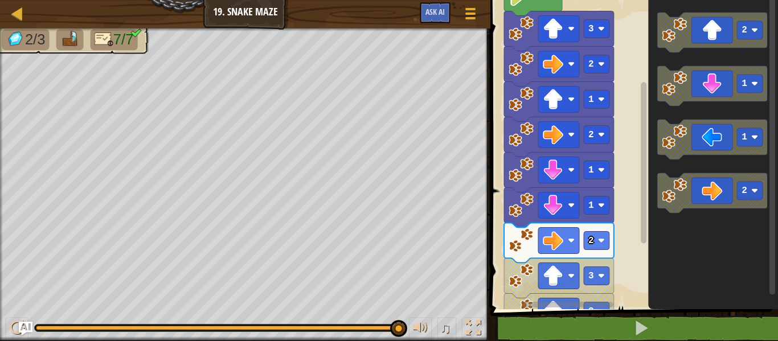
click at [628, 248] on rect "Blockly Workspace" at bounding box center [632, 151] width 291 height 315
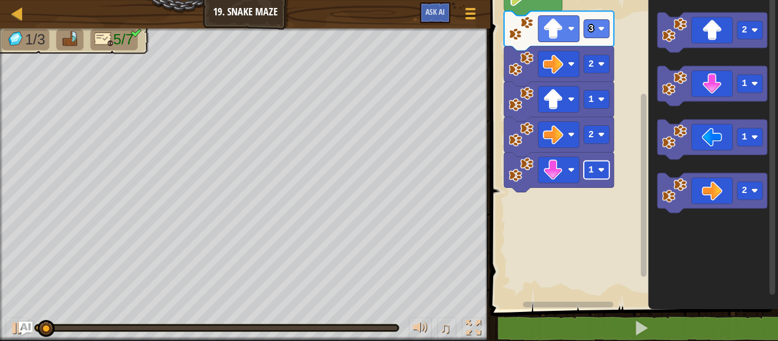
click at [594, 173] on rect "Blockly Workspace" at bounding box center [597, 170] width 26 height 18
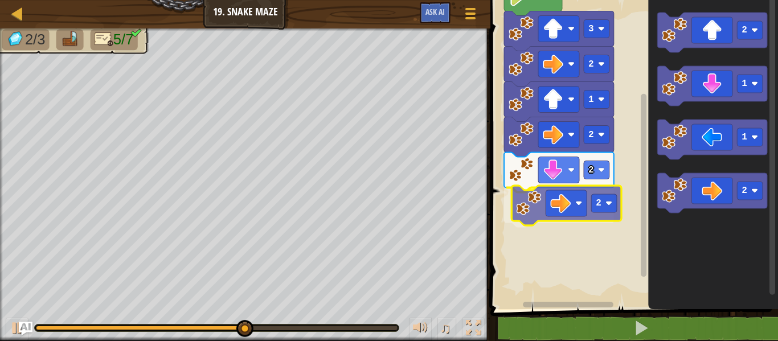
click at [523, 206] on div "Start 3 2 1 2 2 2 2 1 1 2 2" at bounding box center [632, 151] width 291 height 315
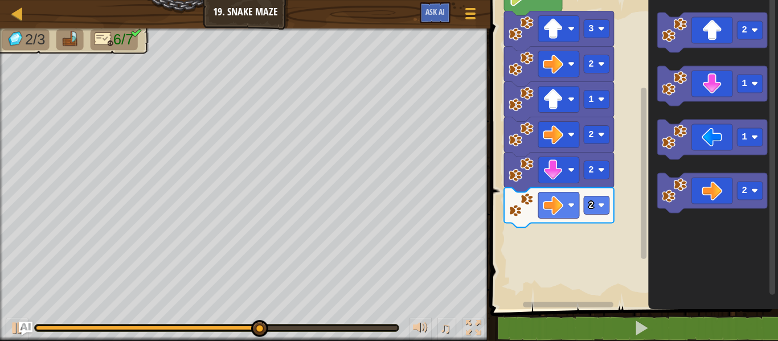
click at [552, 252] on div "Start 3 2 1 2 2 2 2 1 1 2" at bounding box center [632, 151] width 291 height 315
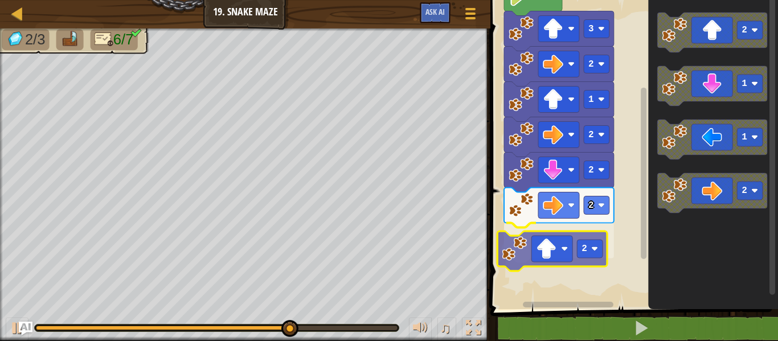
click at [511, 259] on div "Start 3 2 1 2 2 2 2 2 1 1 2 2" at bounding box center [632, 151] width 291 height 315
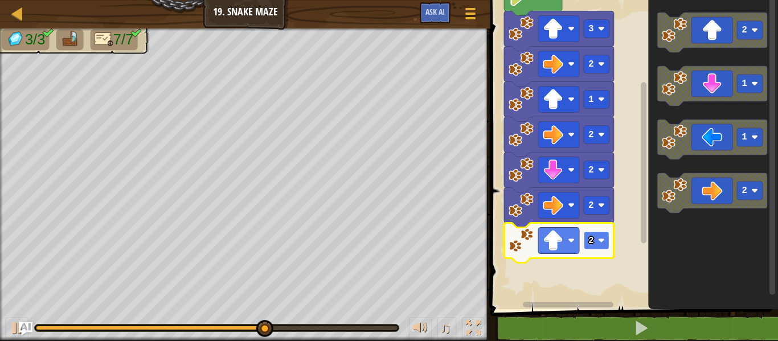
click at [602, 243] on image "Blockly Workspace" at bounding box center [601, 240] width 7 height 7
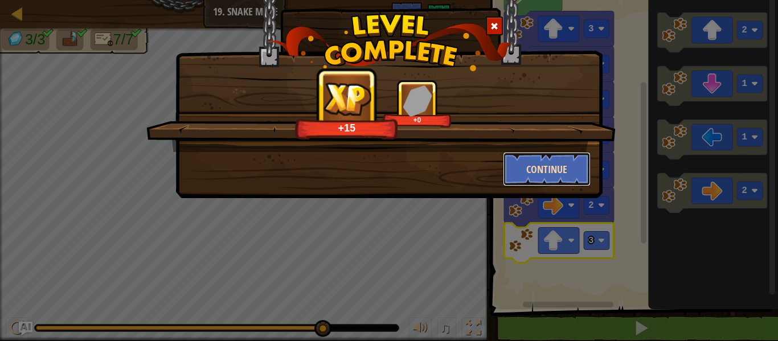
drag, startPoint x: 535, startPoint y: 186, endPoint x: 556, endPoint y: 177, distance: 23.3
click at [556, 177] on button "Continue" at bounding box center [547, 169] width 88 height 34
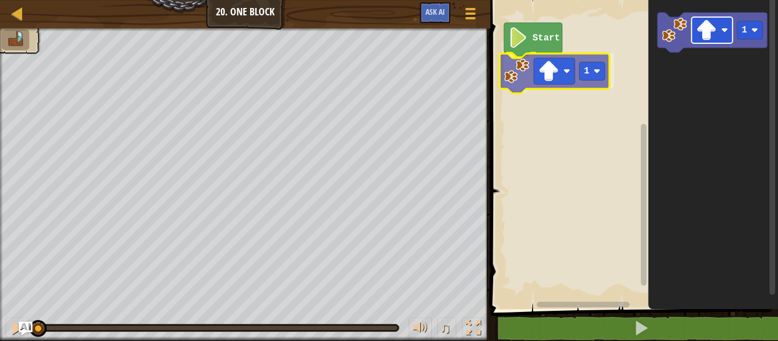
click at [537, 70] on div "Start 1 1 1" at bounding box center [632, 151] width 291 height 315
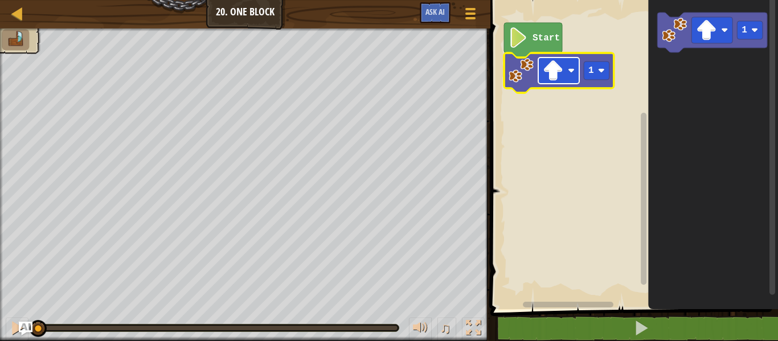
click at [550, 67] on image "Blockly Workspace" at bounding box center [553, 70] width 21 height 21
click at [632, 137] on rect "Blockly Workspace" at bounding box center [632, 151] width 291 height 315
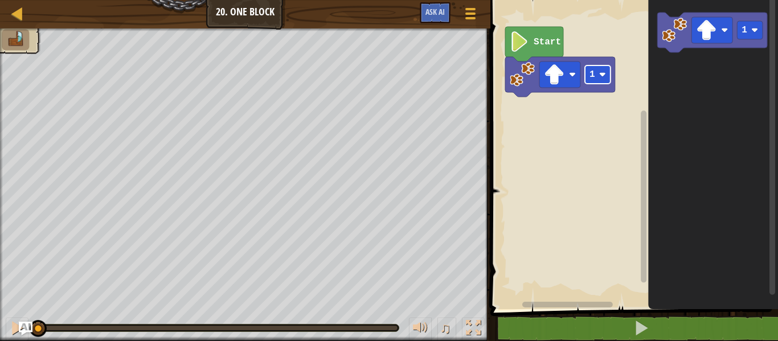
click at [605, 74] on image "Blockly Workspace" at bounding box center [602, 74] width 7 height 7
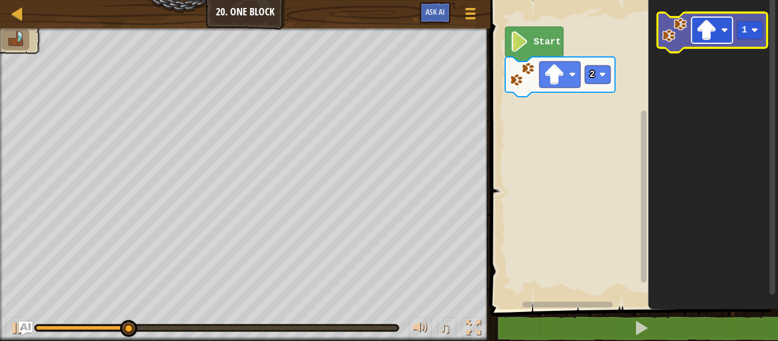
click at [724, 32] on image "Blockly Workspace" at bounding box center [724, 30] width 7 height 7
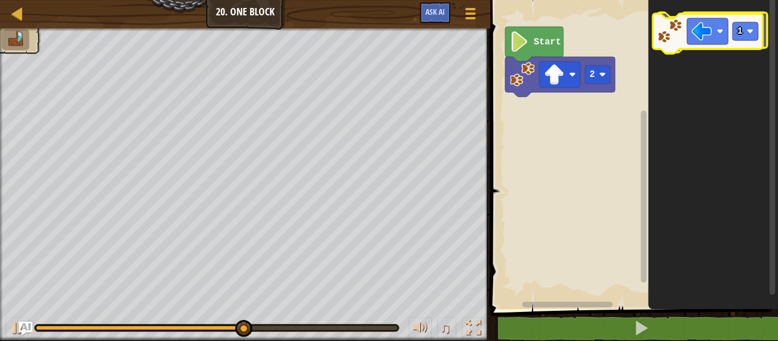
click at [716, 26] on image "Blockly Workspace" at bounding box center [706, 30] width 21 height 21
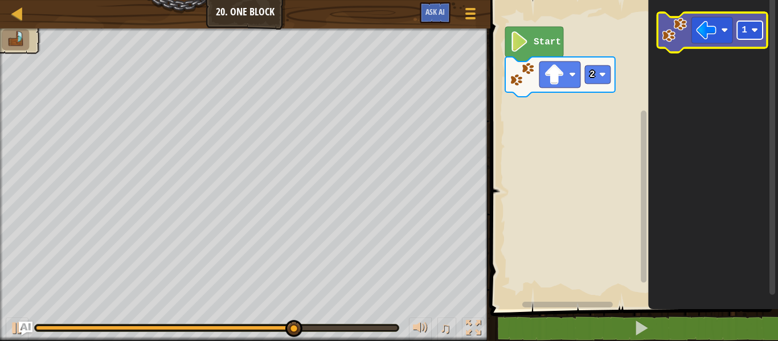
click at [757, 30] on image "Blockly Workspace" at bounding box center [754, 30] width 7 height 7
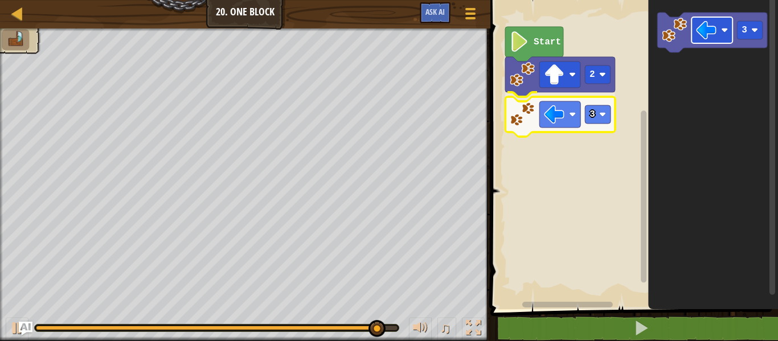
click at [573, 119] on div "Start 2 3 3 3" at bounding box center [632, 151] width 291 height 315
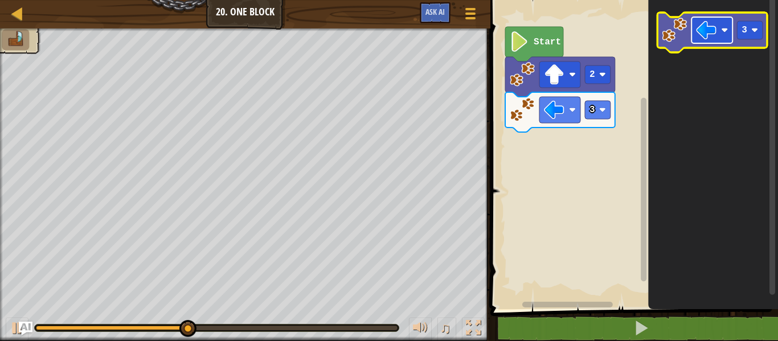
click at [724, 26] on rect "Blockly Workspace" at bounding box center [711, 30] width 41 height 26
click at [755, 32] on image "Blockly Workspace" at bounding box center [754, 30] width 7 height 7
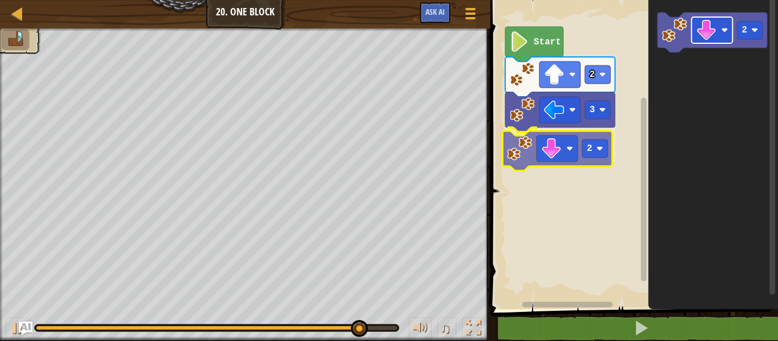
click at [573, 149] on div "Start 2 3 2 2 2" at bounding box center [632, 151] width 291 height 315
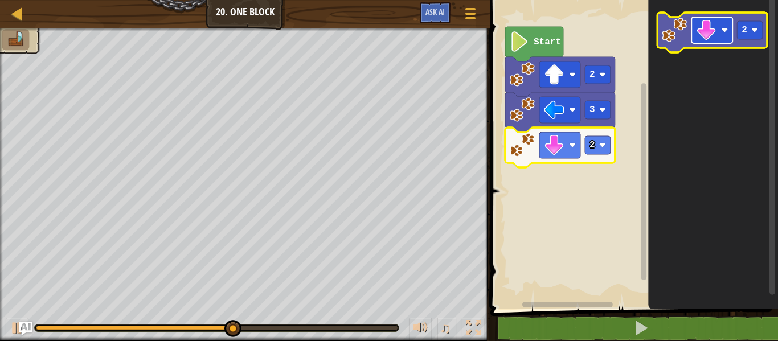
click at [726, 26] on rect "Blockly Workspace" at bounding box center [711, 30] width 41 height 26
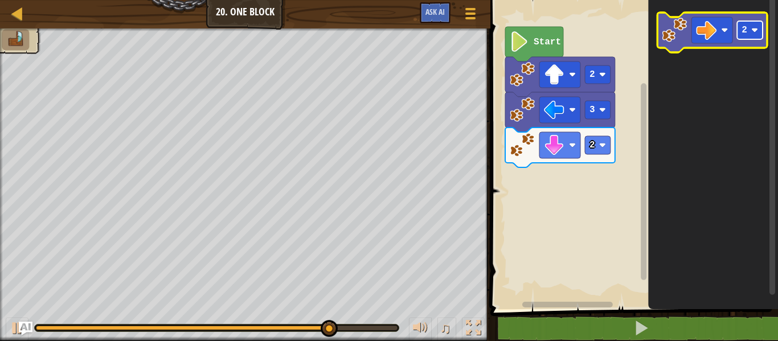
click at [753, 25] on rect "Blockly Workspace" at bounding box center [750, 30] width 26 height 18
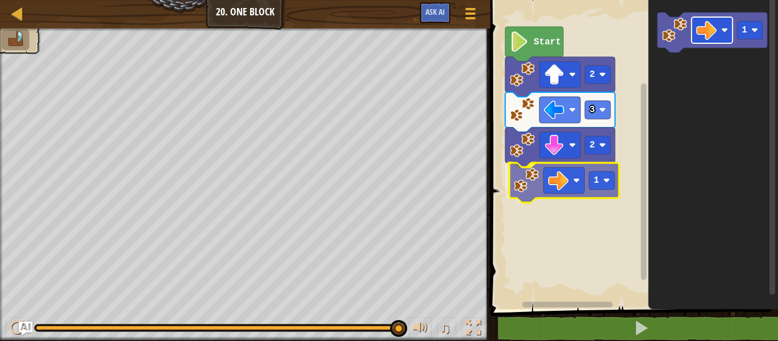
click at [585, 188] on div "Start 2 3 2 1 1 1" at bounding box center [632, 151] width 291 height 315
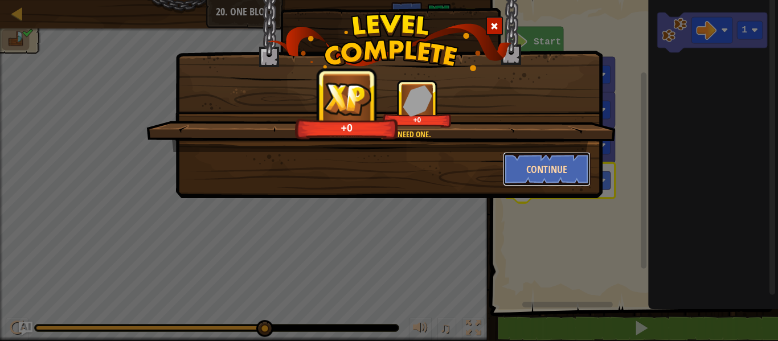
click at [556, 165] on button "Continue" at bounding box center [547, 169] width 88 height 34
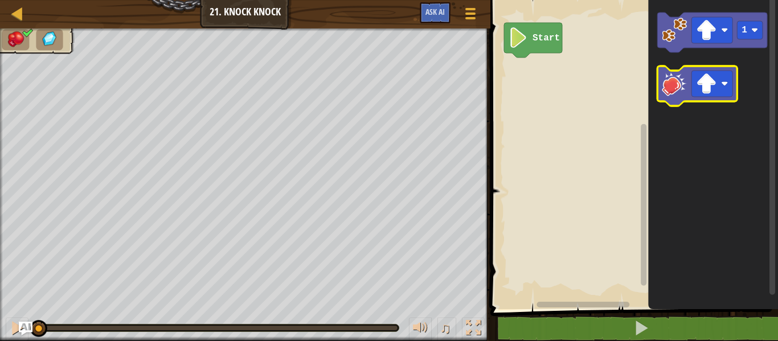
click at [671, 87] on image "Blockly Workspace" at bounding box center [674, 83] width 25 height 25
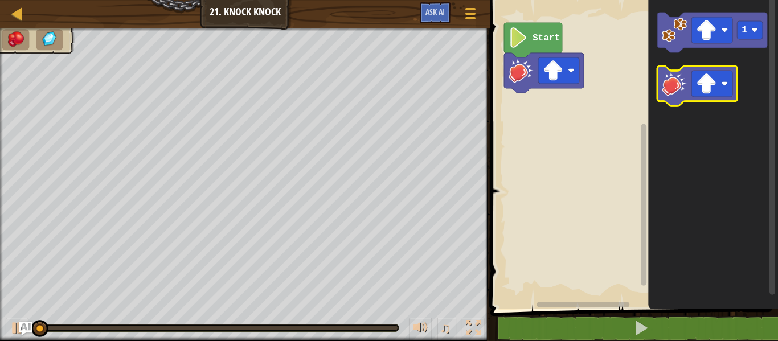
click at [672, 87] on image "Blockly Workspace" at bounding box center [674, 83] width 25 height 25
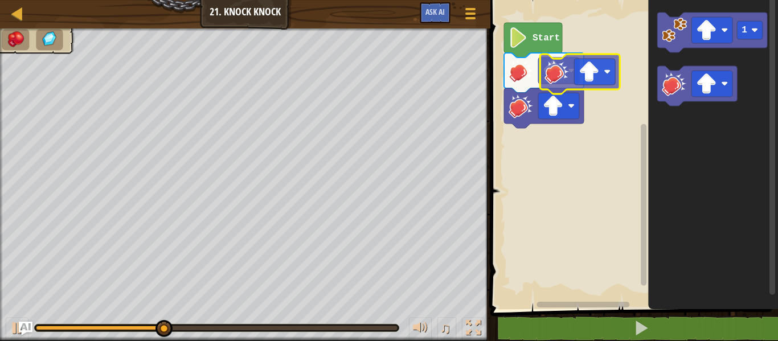
click at [549, 79] on div "Start 1" at bounding box center [632, 151] width 291 height 315
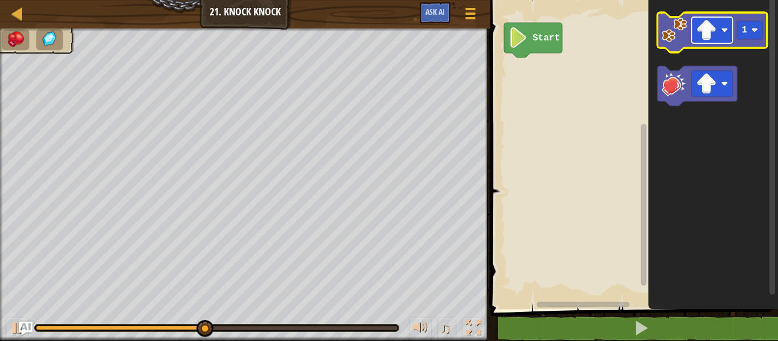
click at [723, 23] on rect "Blockly Workspace" at bounding box center [711, 30] width 41 height 26
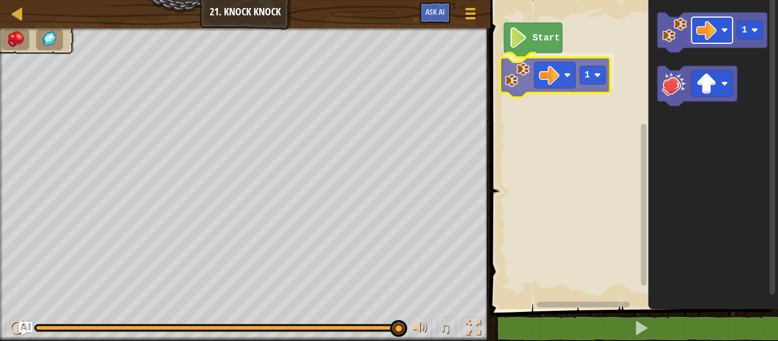
click at [571, 71] on div "Start 1 1 1" at bounding box center [632, 151] width 291 height 315
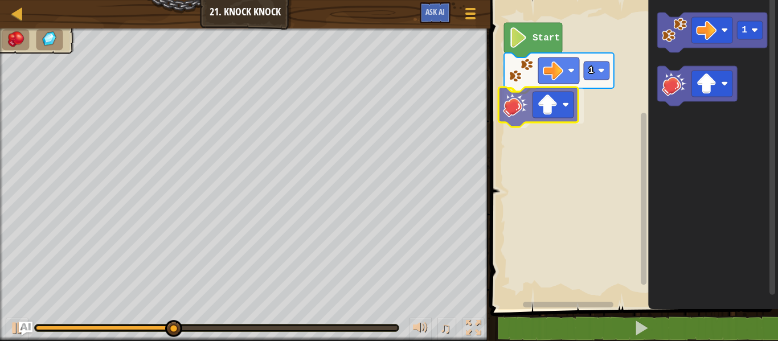
click at [509, 108] on div "Start 1 1" at bounding box center [632, 151] width 291 height 315
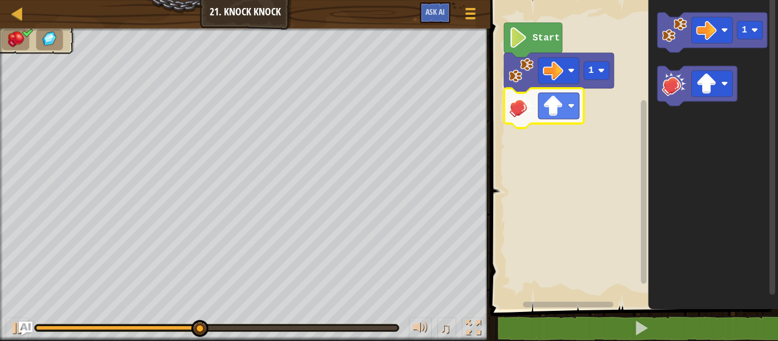
click at [511, 110] on image "Blockly Workspace" at bounding box center [521, 105] width 25 height 25
click at [514, 109] on image "Blockly Workspace" at bounding box center [521, 105] width 25 height 25
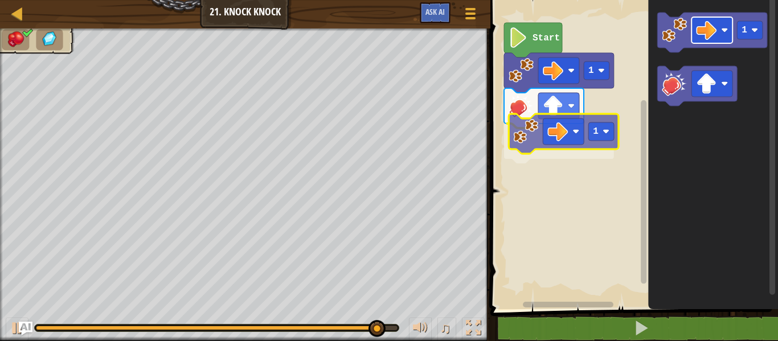
click at [571, 138] on div "Start 1 1 1 1" at bounding box center [632, 151] width 291 height 315
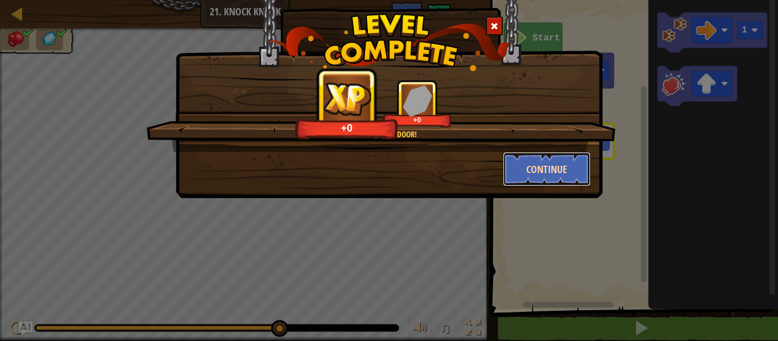
click at [570, 160] on button "Continue" at bounding box center [547, 169] width 88 height 34
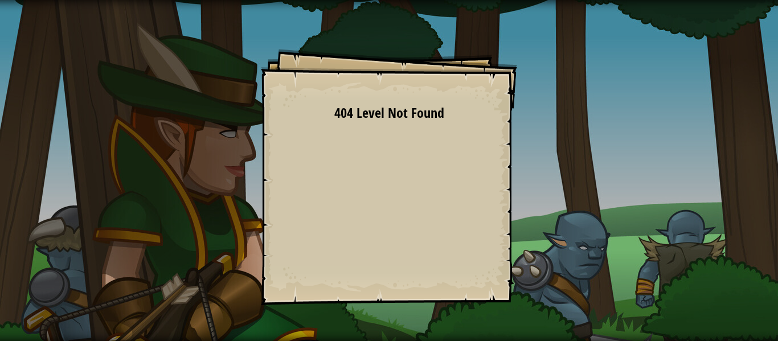
click at [604, 128] on div "Goals Start Level Error loading from server. Try refreshing the page. 404 Level…" at bounding box center [389, 170] width 778 height 341
click at [665, 136] on div "Goals Start Level Error loading from server. Try refreshing the page. 404 Level…" at bounding box center [389, 170] width 778 height 341
